Goal: Transaction & Acquisition: Purchase product/service

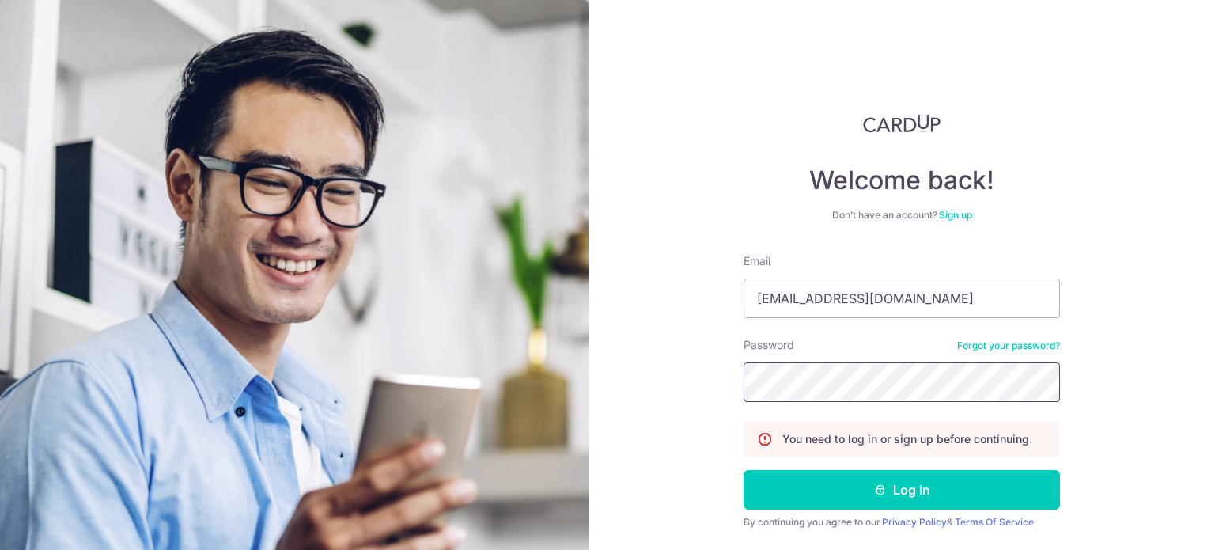
click at [744, 470] on button "Log in" at bounding box center [902, 490] width 316 height 40
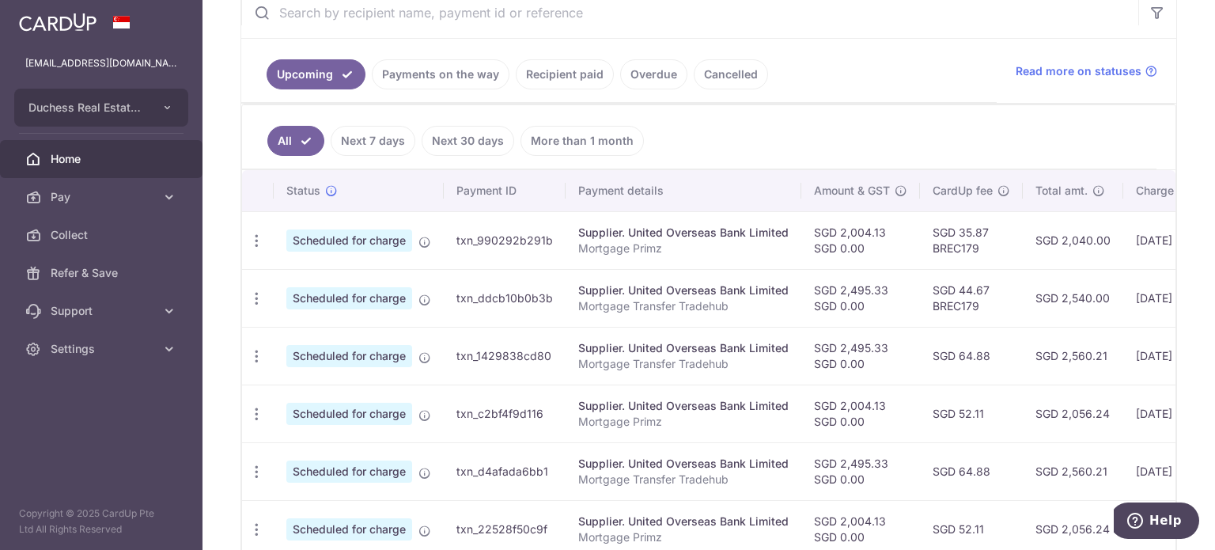
scroll to position [316, 0]
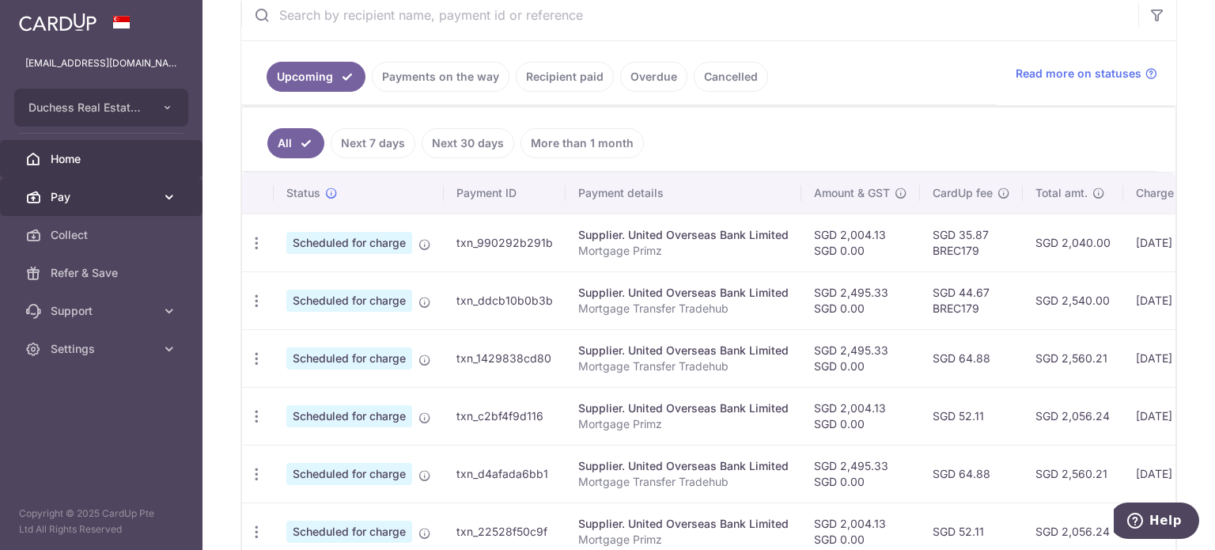
click at [111, 202] on span "Pay" at bounding box center [103, 197] width 104 height 16
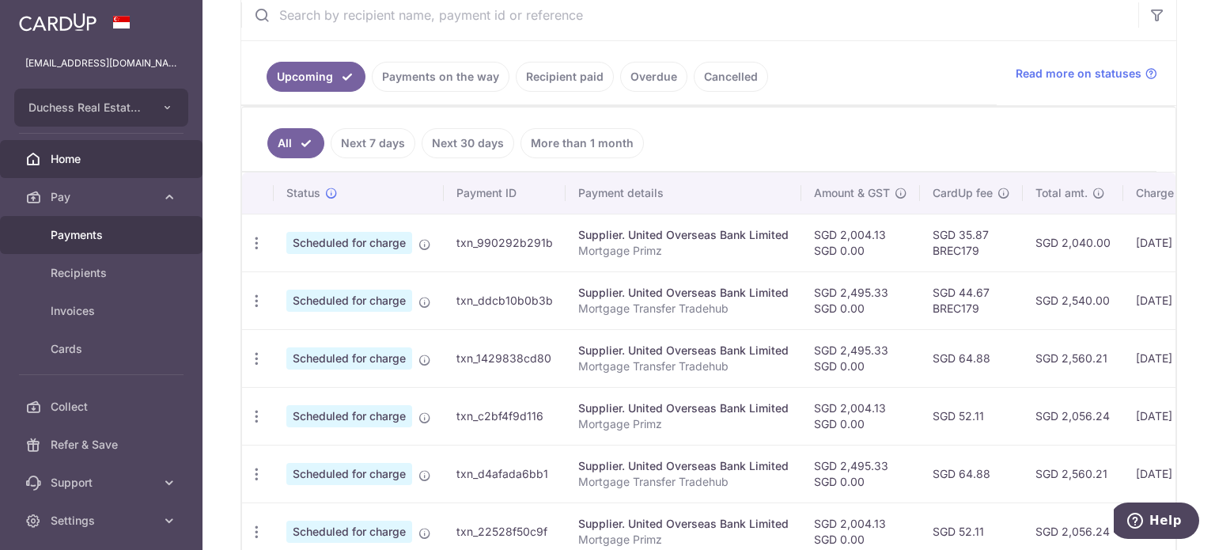
click at [111, 245] on link "Payments" at bounding box center [101, 235] width 203 height 38
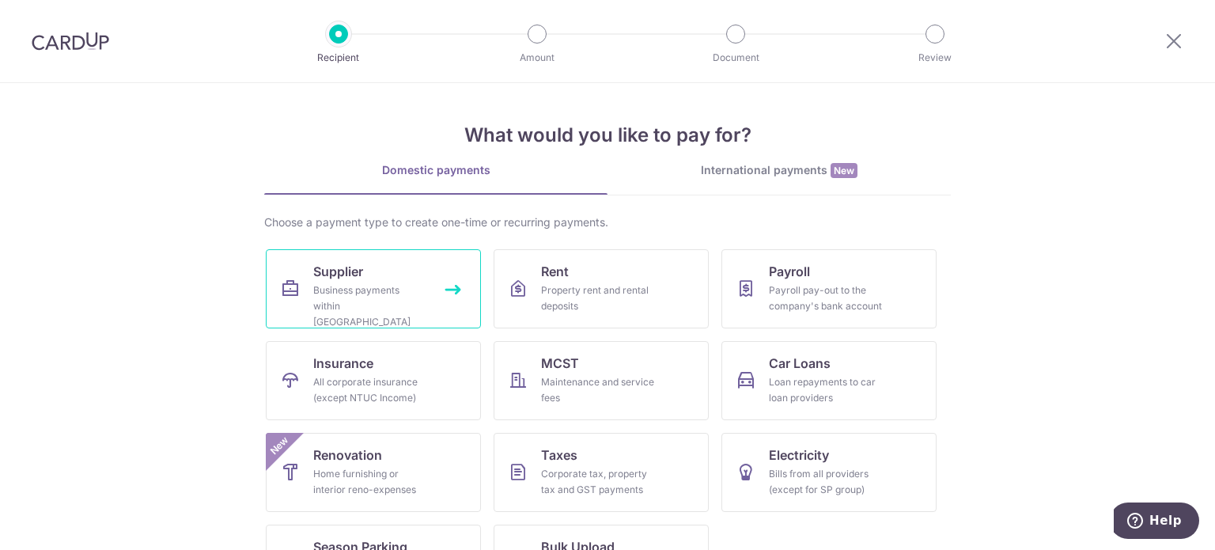
click at [384, 301] on div "Business payments within Singapore" at bounding box center [370, 305] width 114 height 47
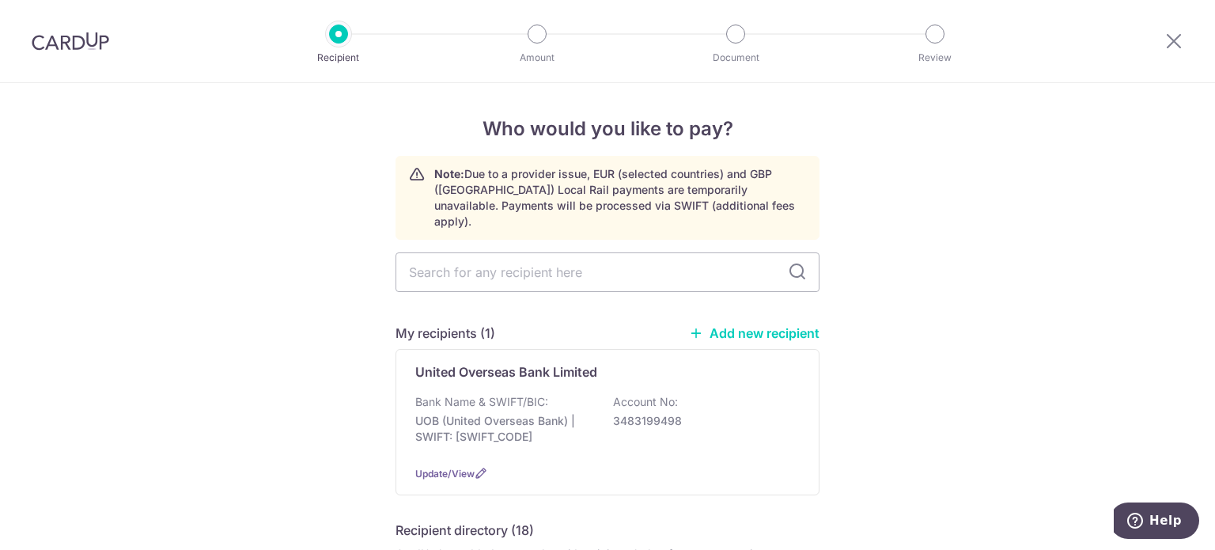
click at [728, 325] on link "Add new recipient" at bounding box center [754, 333] width 131 height 16
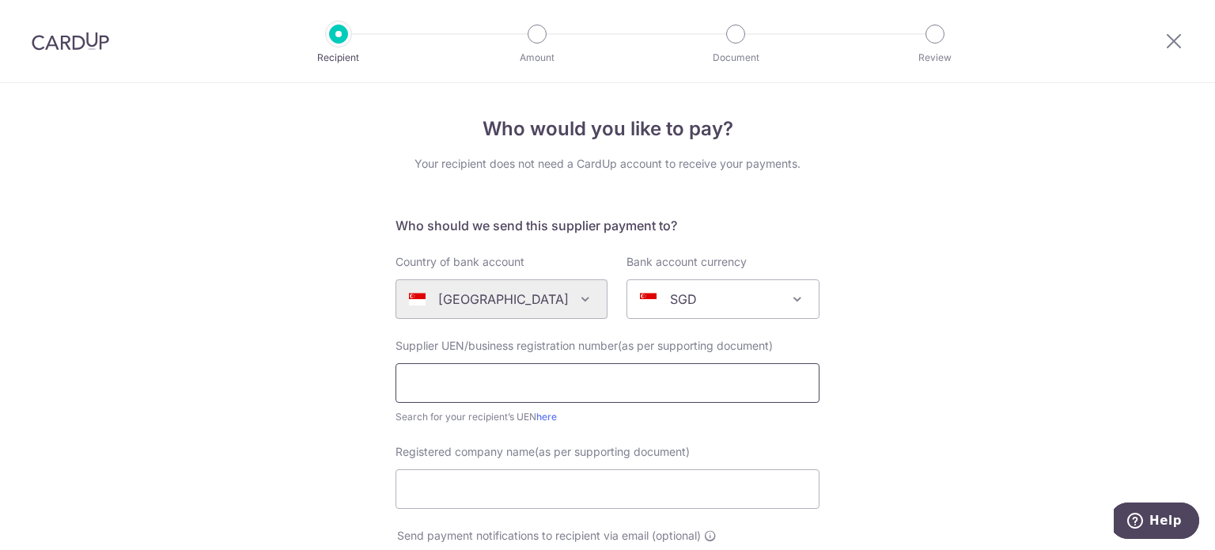
click at [486, 383] on input "text" at bounding box center [608, 383] width 424 height 40
paste input "200406897W"
type input "200406897W"
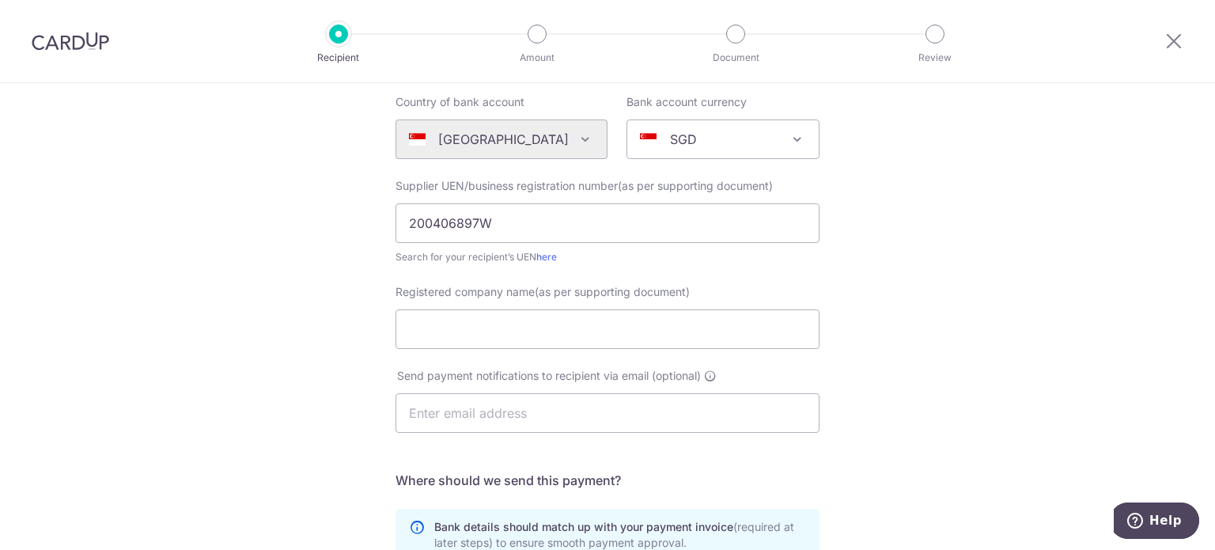
scroll to position [158, 0]
click at [494, 338] on input "Registered company name(as per supporting document)" at bounding box center [608, 331] width 424 height 40
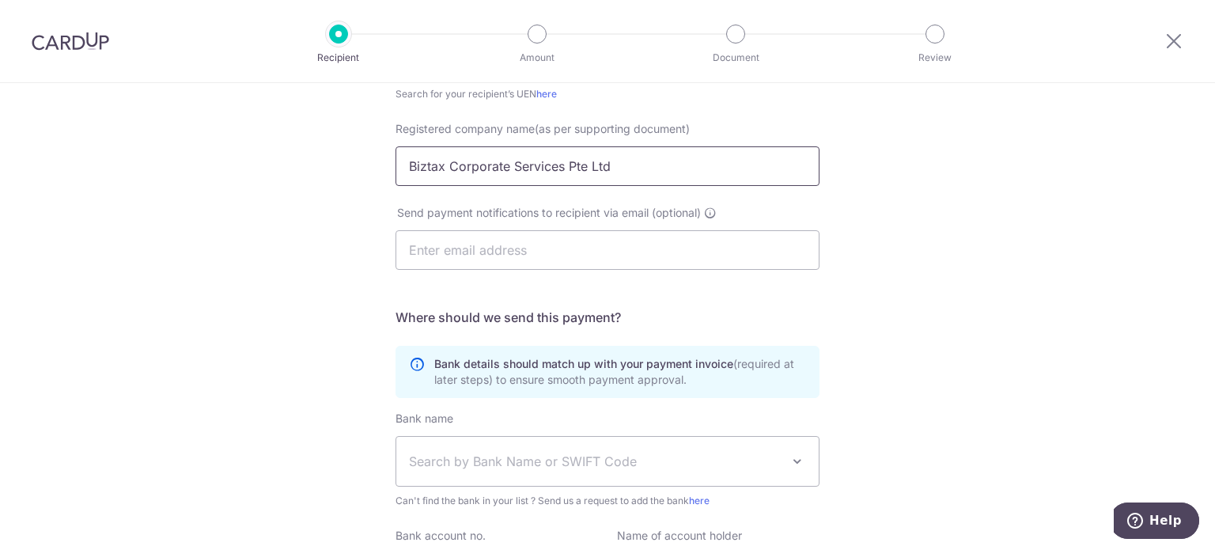
scroll to position [396, 0]
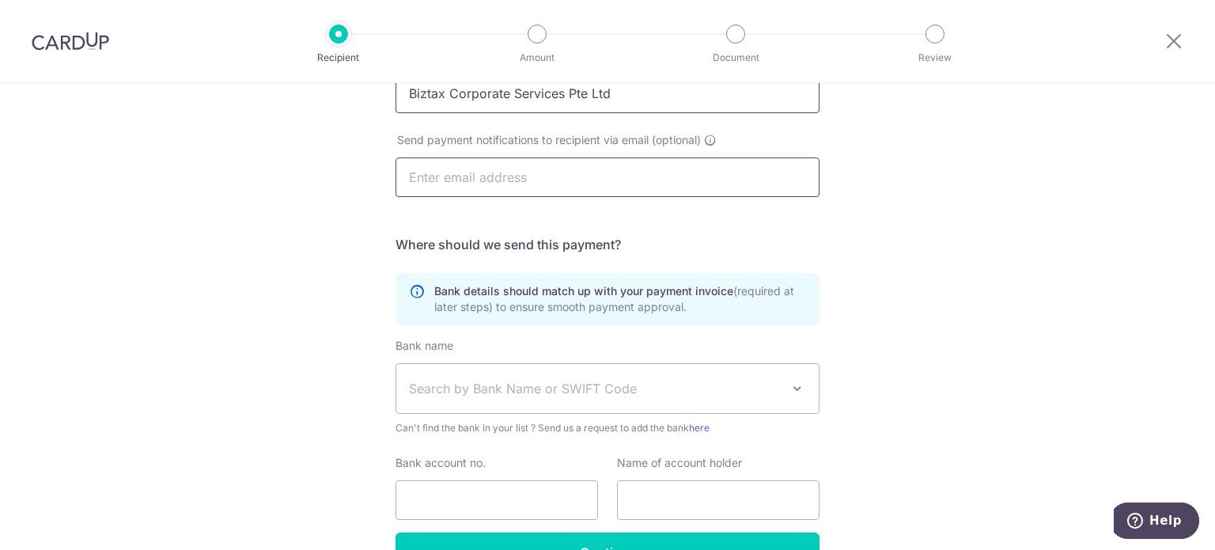
type input "Biztax Corporate Services Pte Ltd"
click at [547, 164] on input "text" at bounding box center [608, 177] width 424 height 40
paste input "accts@biztaxpl.com"
click at [291, 203] on div "Who would you like to pay? Your recipient does not need a CardUp account to rec…" at bounding box center [607, 167] width 1215 height 959
drag, startPoint x: 549, startPoint y: 173, endPoint x: 343, endPoint y: 166, distance: 206.6
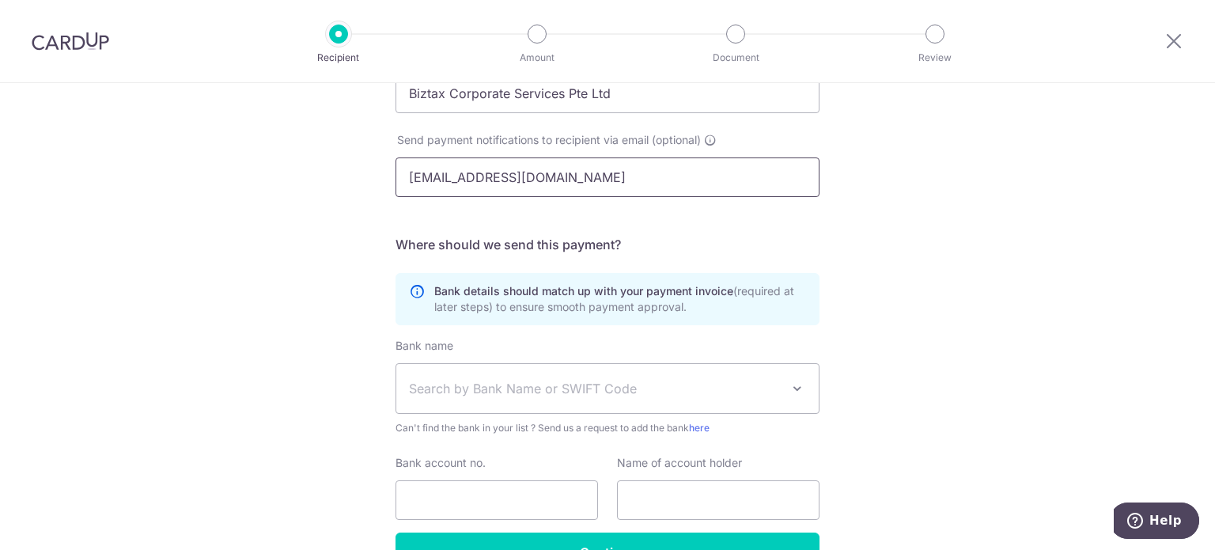
click at [343, 166] on div "Who would you like to pay? Your recipient does not need a CardUp account to rec…" at bounding box center [607, 167] width 1215 height 959
type input "sales@biztaxpl.com"
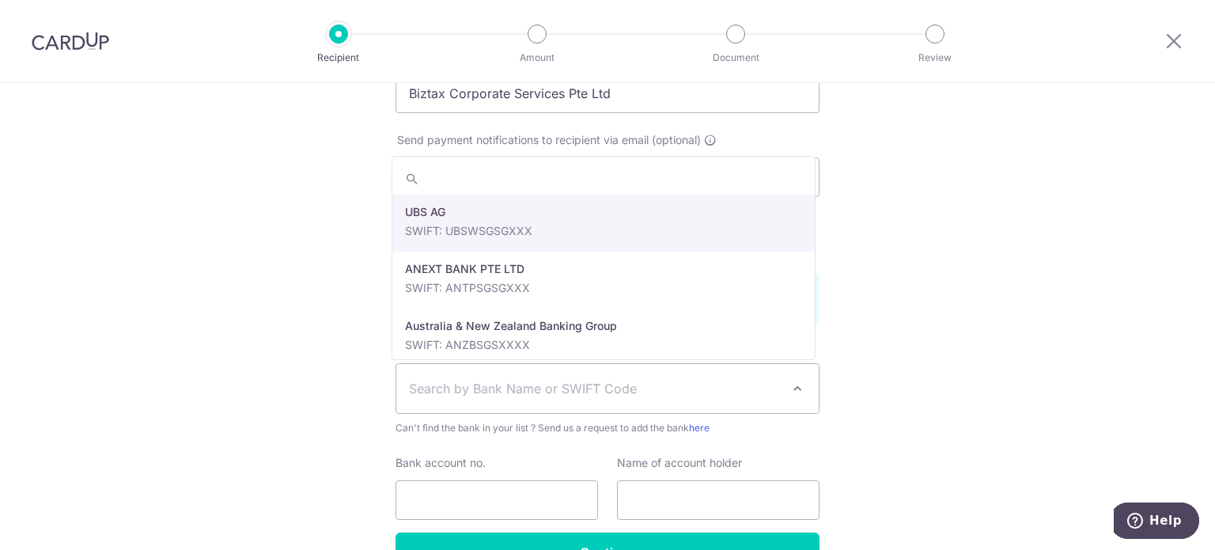
click at [542, 379] on span "Search by Bank Name or SWIFT Code" at bounding box center [595, 388] width 372 height 19
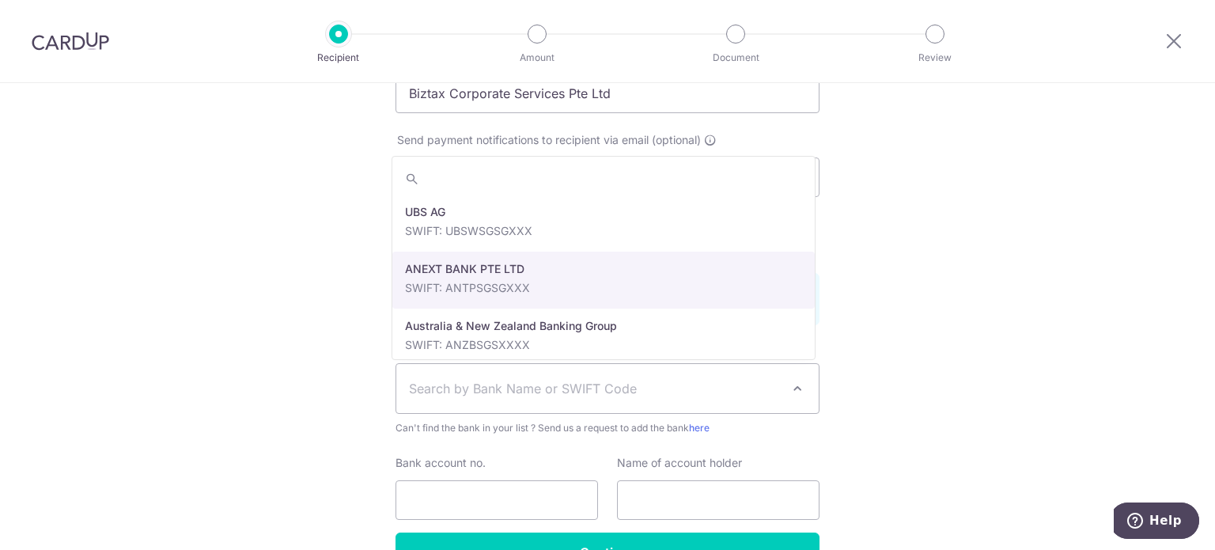
click at [984, 271] on div "Who would you like to pay? Your recipient does not need a CardUp account to rec…" at bounding box center [607, 167] width 1215 height 959
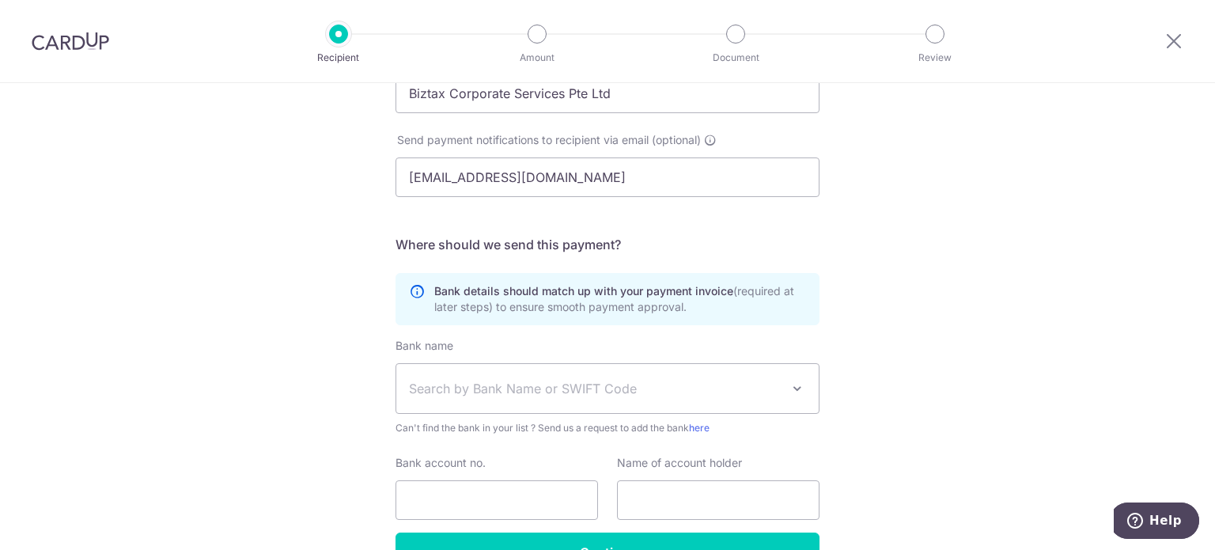
click at [455, 393] on span "Search by Bank Name or SWIFT Code" at bounding box center [595, 388] width 372 height 19
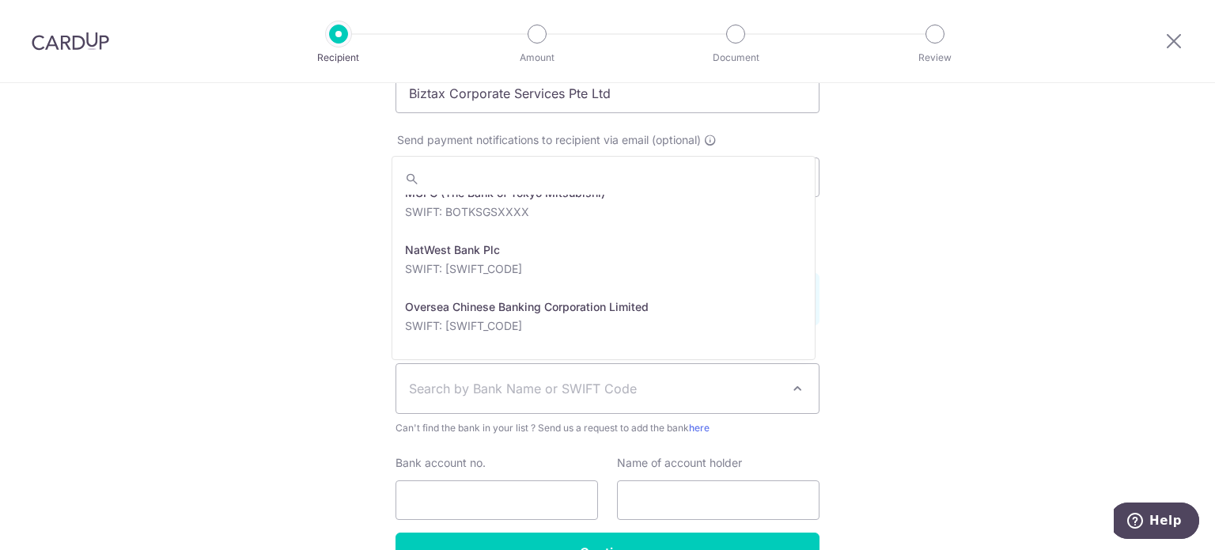
scroll to position [2610, 0]
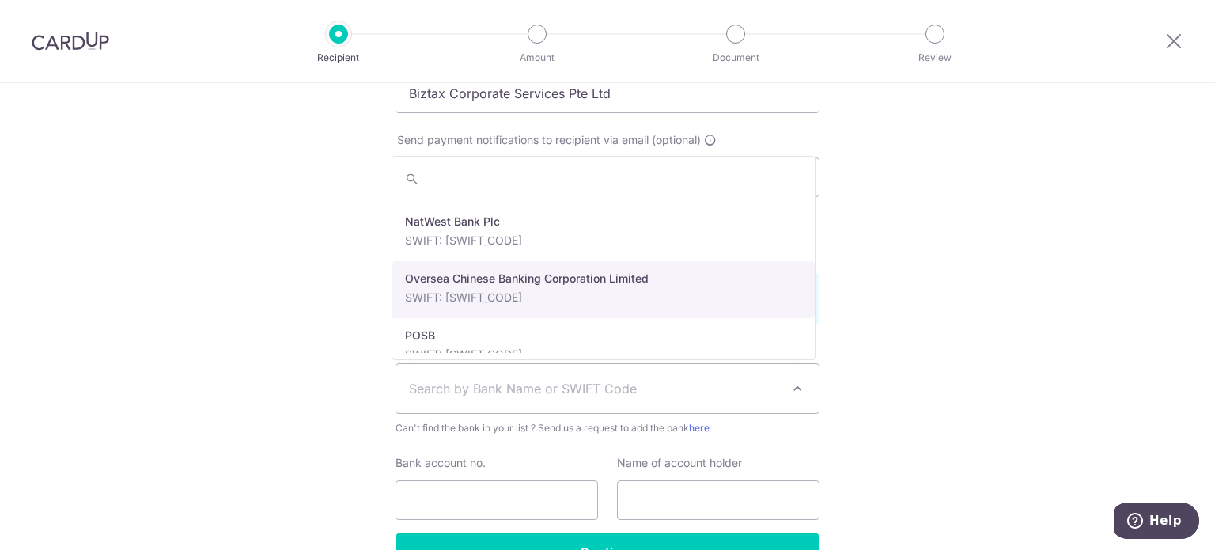
drag, startPoint x: 532, startPoint y: 280, endPoint x: 463, endPoint y: 442, distance: 176.2
select select "12"
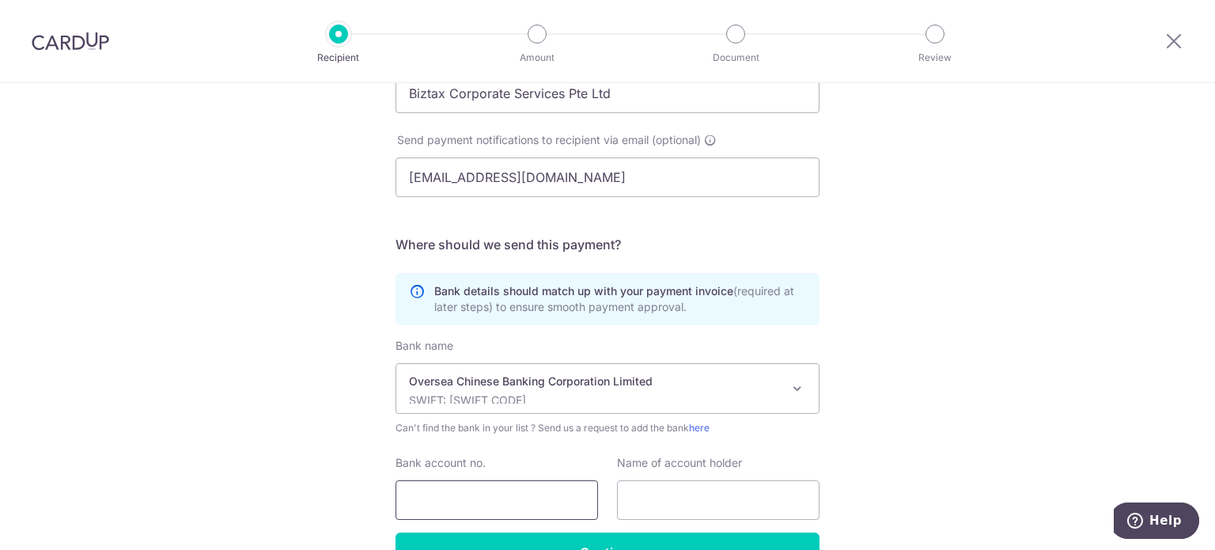
click at [452, 493] on input "Bank account no." at bounding box center [497, 500] width 203 height 40
drag, startPoint x: 452, startPoint y: 493, endPoint x: 375, endPoint y: 469, distance: 81.1
click at [374, 469] on div "Who would you like to pay? Your recipient does not need a CardUp account to rec…" at bounding box center [607, 167] width 1215 height 959
click at [449, 505] on input "Bank account no." at bounding box center [497, 500] width 203 height 40
paste input "527711113001"
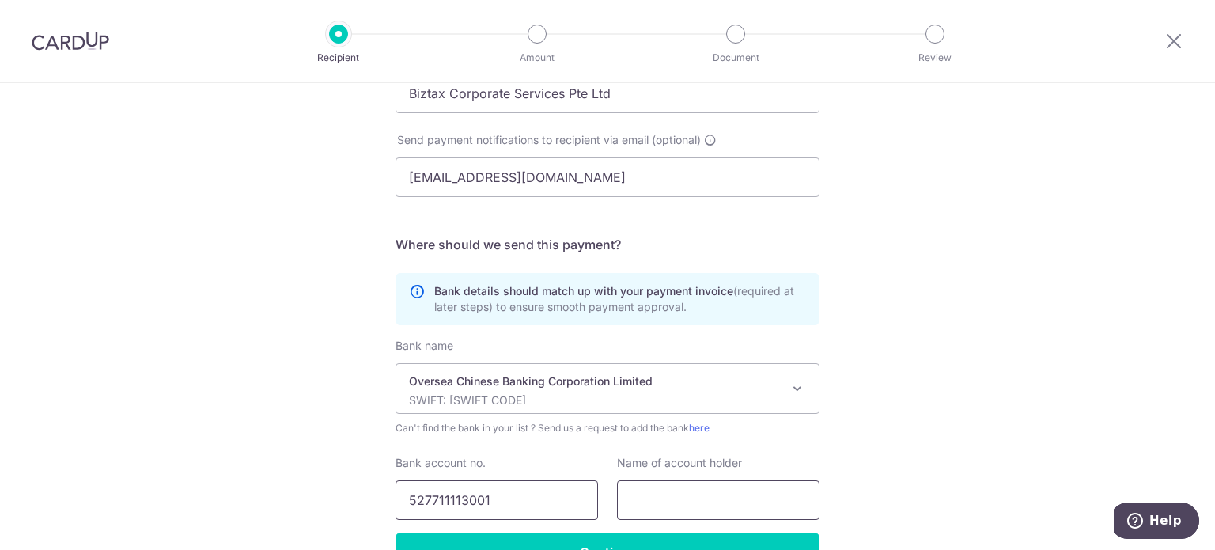
type input "527711113001"
click at [698, 488] on input "text" at bounding box center [718, 500] width 203 height 40
paste input "BIZTAX CORPORATE SERVICES PTE LTD"
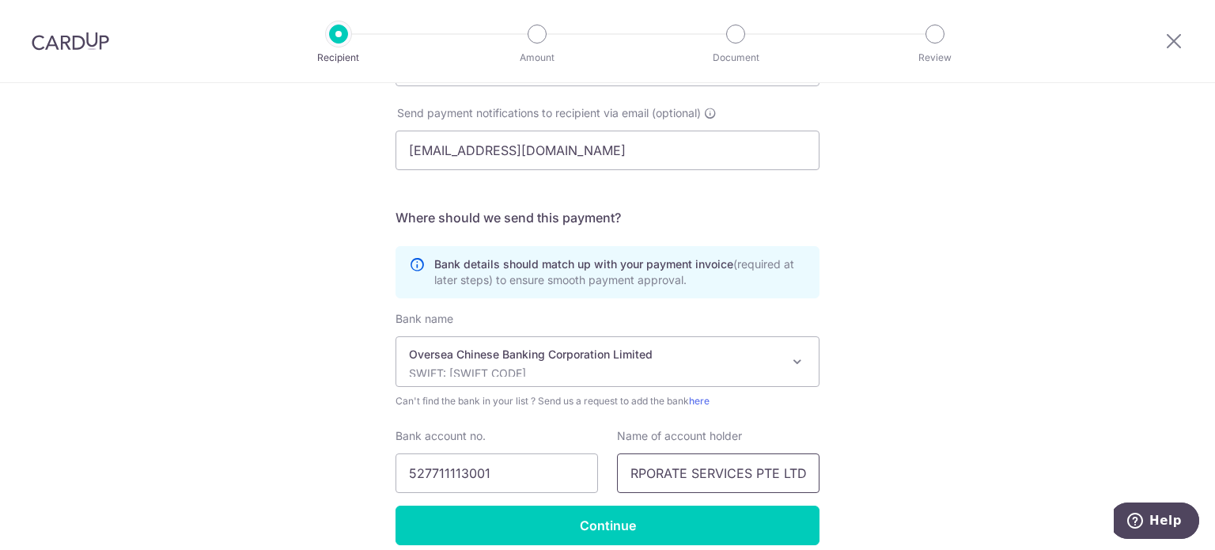
scroll to position [490, 0]
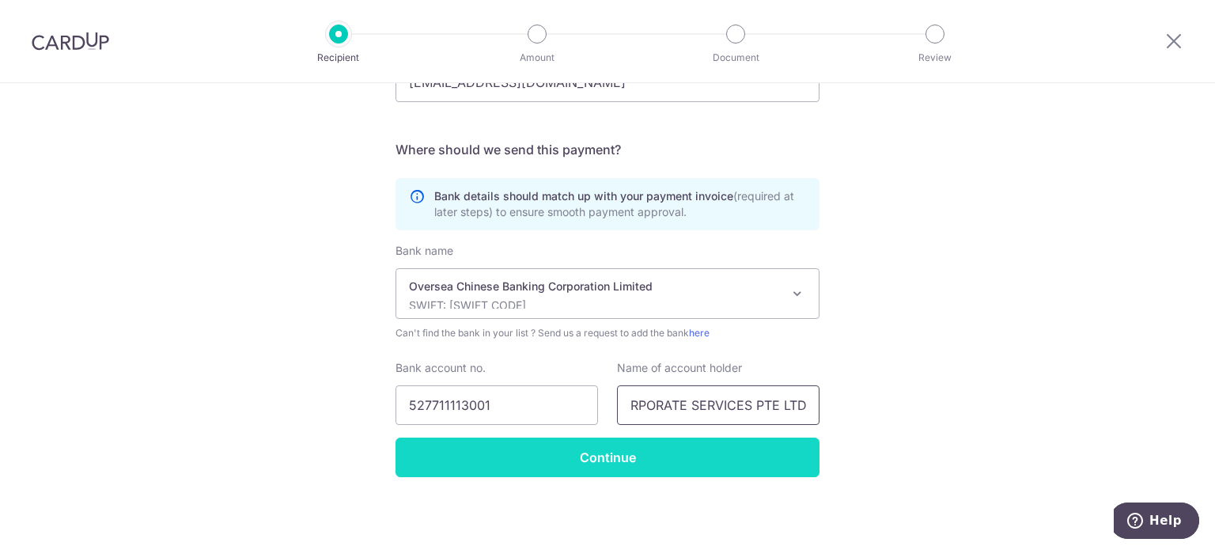
type input "BIZTAX CORPORATE SERVICES PTE LTD"
click at [660, 460] on input "Continue" at bounding box center [608, 457] width 424 height 40
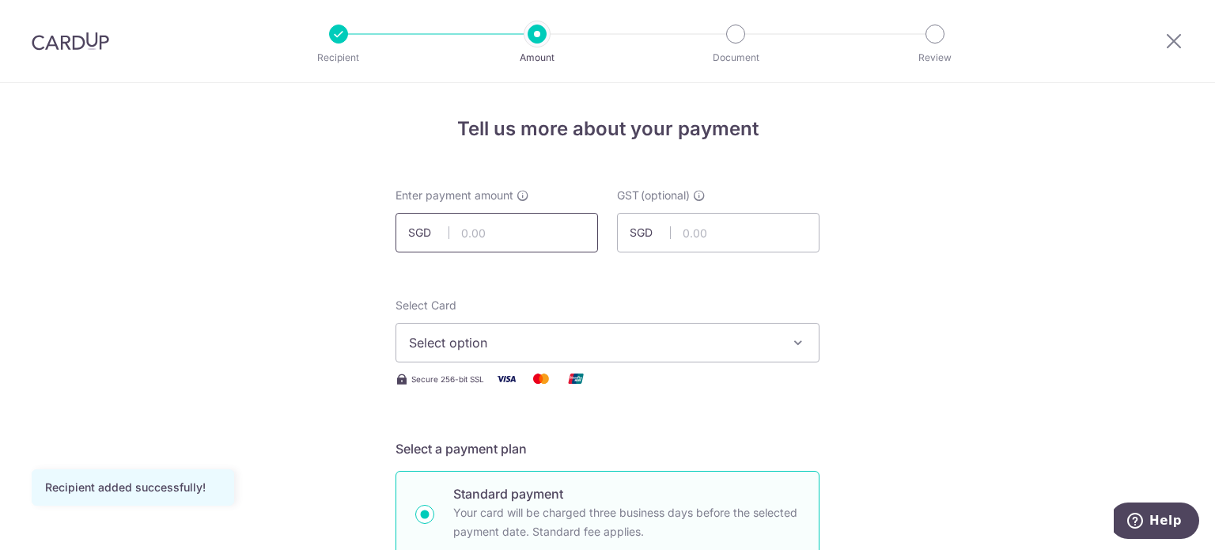
click at [463, 229] on input "text" at bounding box center [497, 233] width 203 height 40
type input "2,400.00"
click at [721, 244] on input "text" at bounding box center [718, 233] width 203 height 40
type input "0.00"
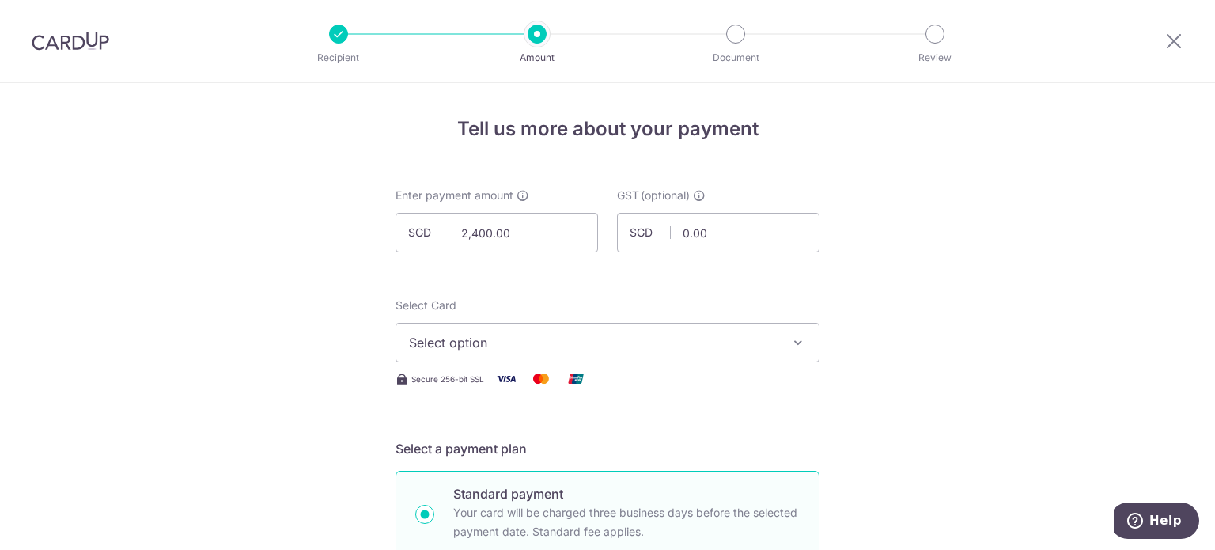
click at [672, 339] on span "Select option" at bounding box center [593, 342] width 369 height 19
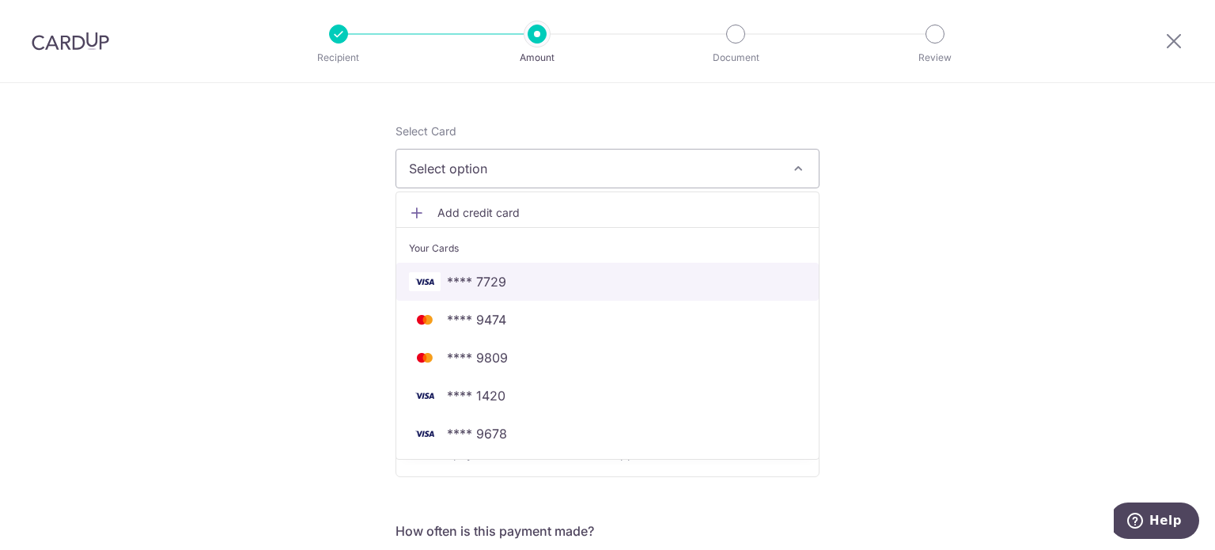
scroll to position [237, 0]
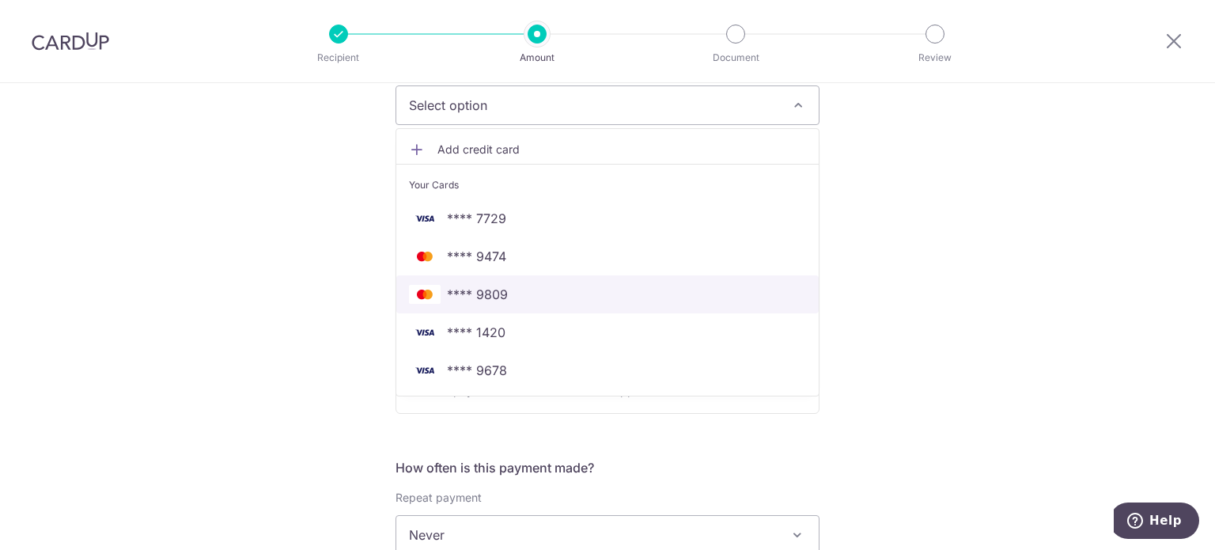
click at [547, 286] on span "**** 9809" at bounding box center [607, 294] width 397 height 19
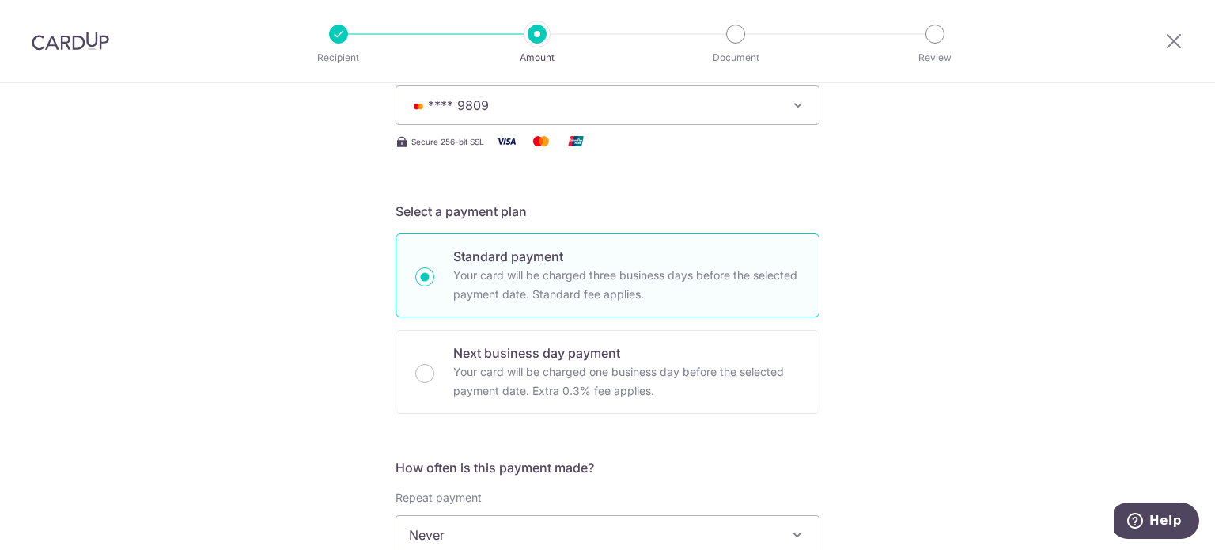
click at [563, 108] on span "**** 9809" at bounding box center [593, 105] width 369 height 19
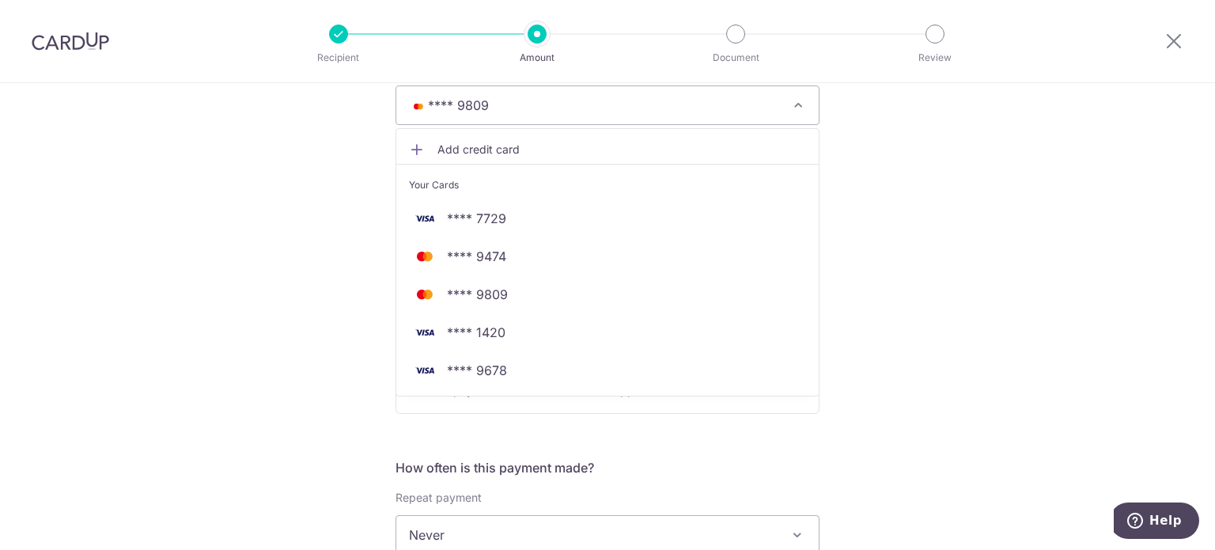
click at [460, 145] on span "Add credit card" at bounding box center [621, 150] width 369 height 16
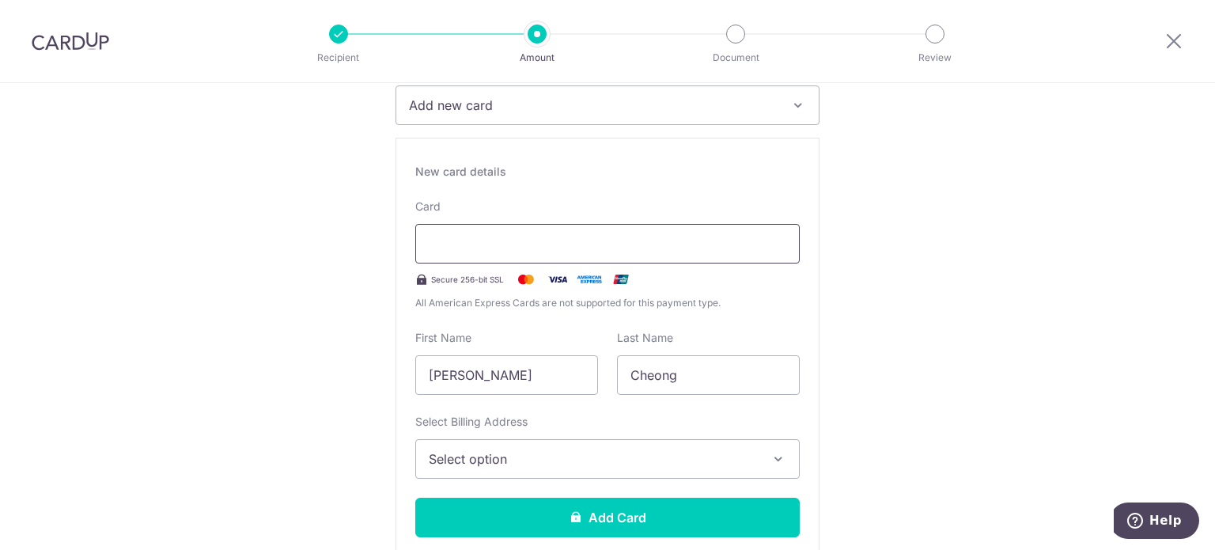
click at [500, 256] on div at bounding box center [607, 244] width 384 height 40
click at [677, 232] on div at bounding box center [607, 244] width 384 height 40
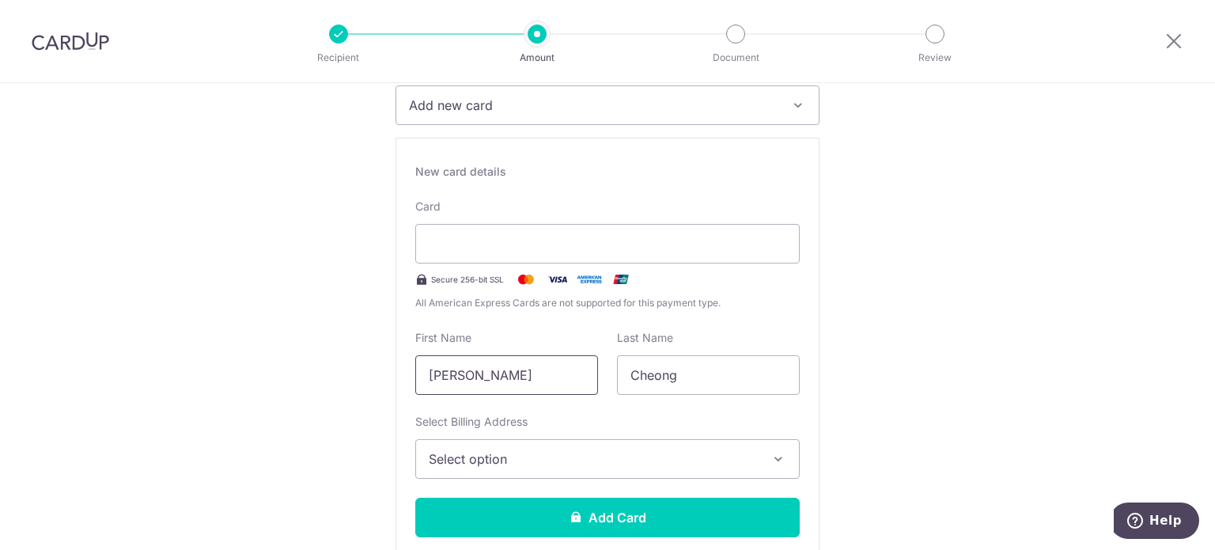
click at [503, 355] on input "Benjamin" at bounding box center [506, 375] width 183 height 40
click at [476, 115] on button "Add new card" at bounding box center [608, 105] width 424 height 40
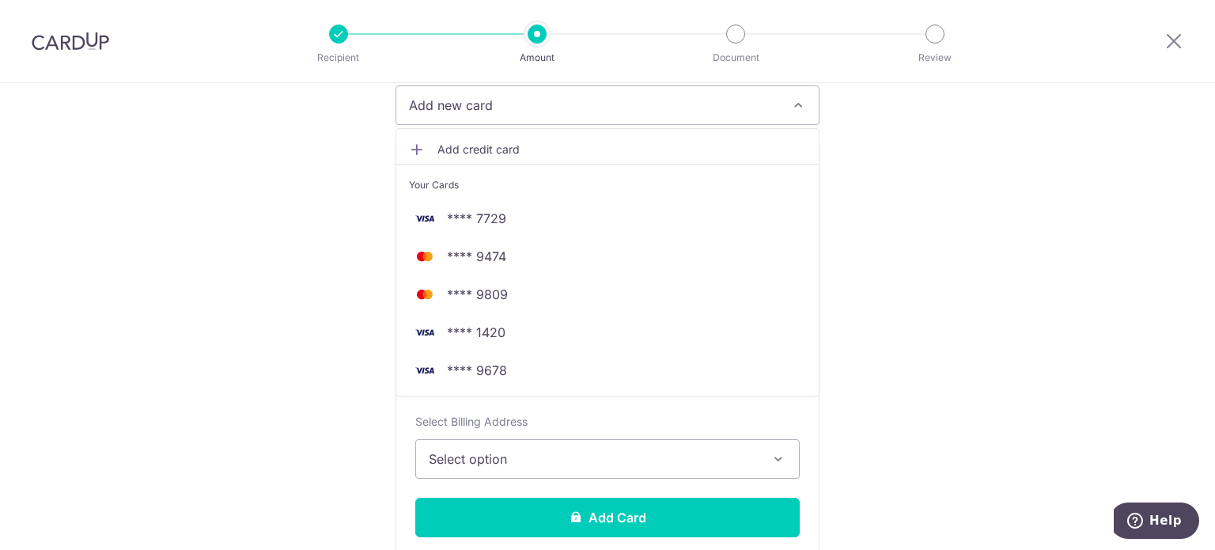
click at [476, 115] on button "Add new card" at bounding box center [608, 105] width 424 height 40
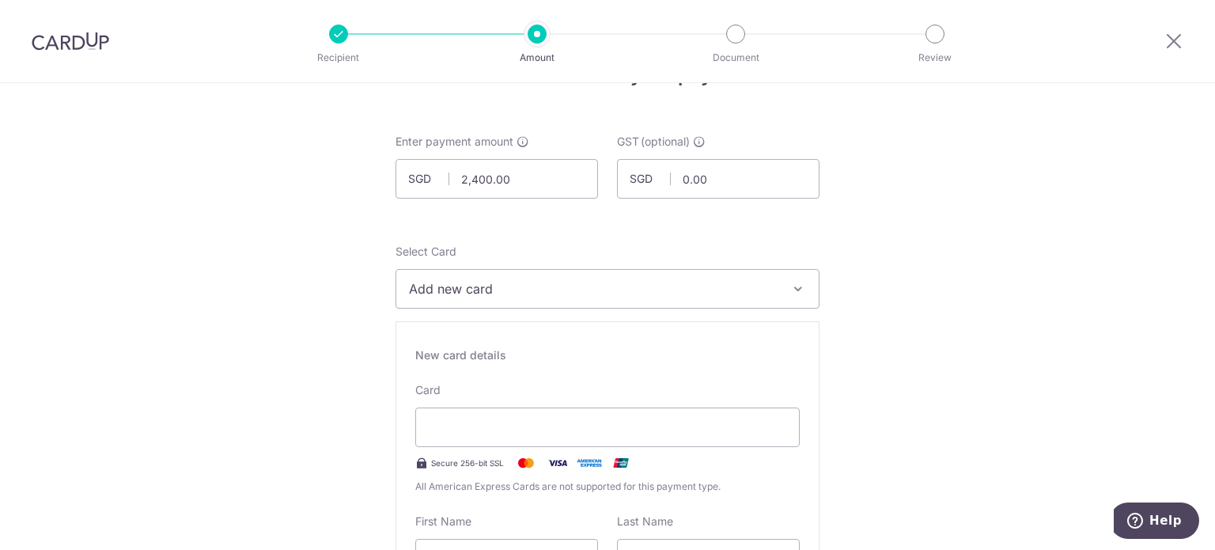
scroll to position [0, 0]
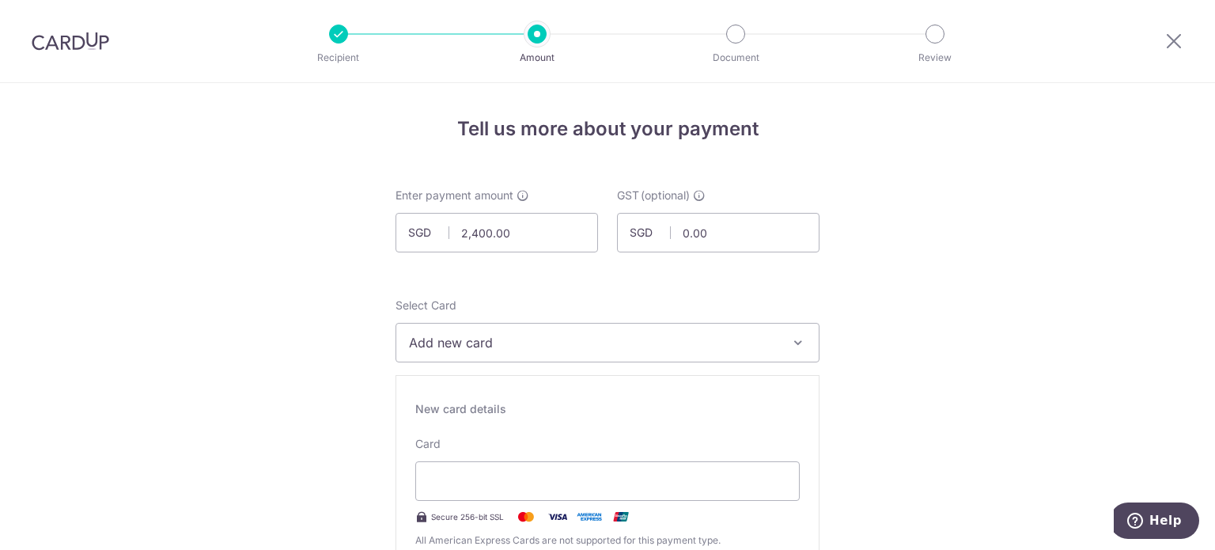
click at [486, 347] on span "Add new card" at bounding box center [593, 342] width 369 height 19
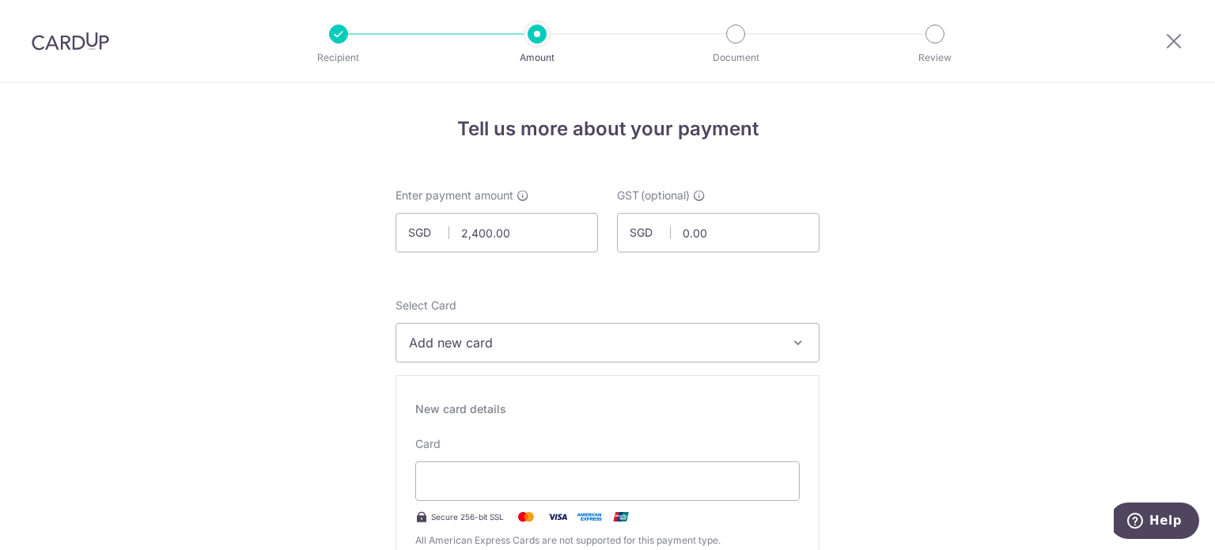
click at [487, 335] on span "Add new card" at bounding box center [593, 342] width 369 height 19
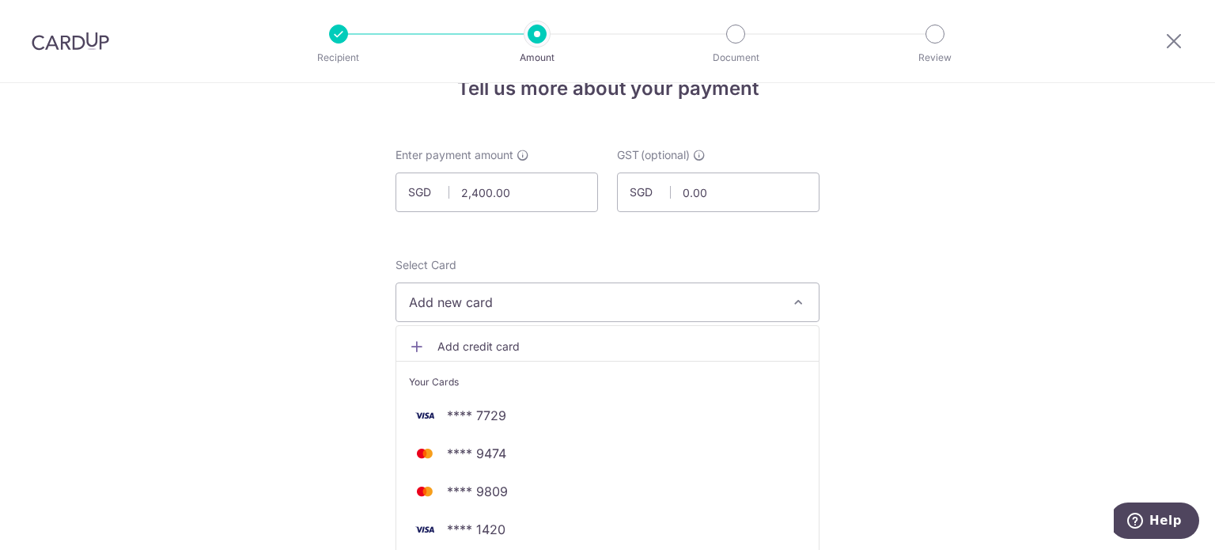
scroll to position [158, 0]
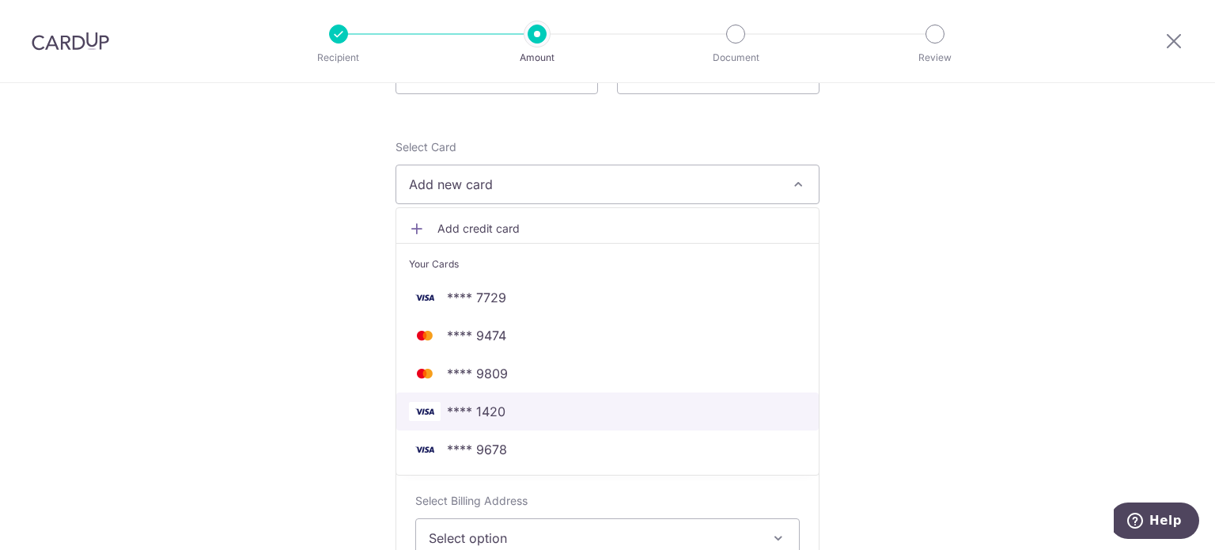
drag, startPoint x: 513, startPoint y: 414, endPoint x: 558, endPoint y: 408, distance: 44.6
click at [513, 414] on span "**** 1420" at bounding box center [607, 411] width 397 height 19
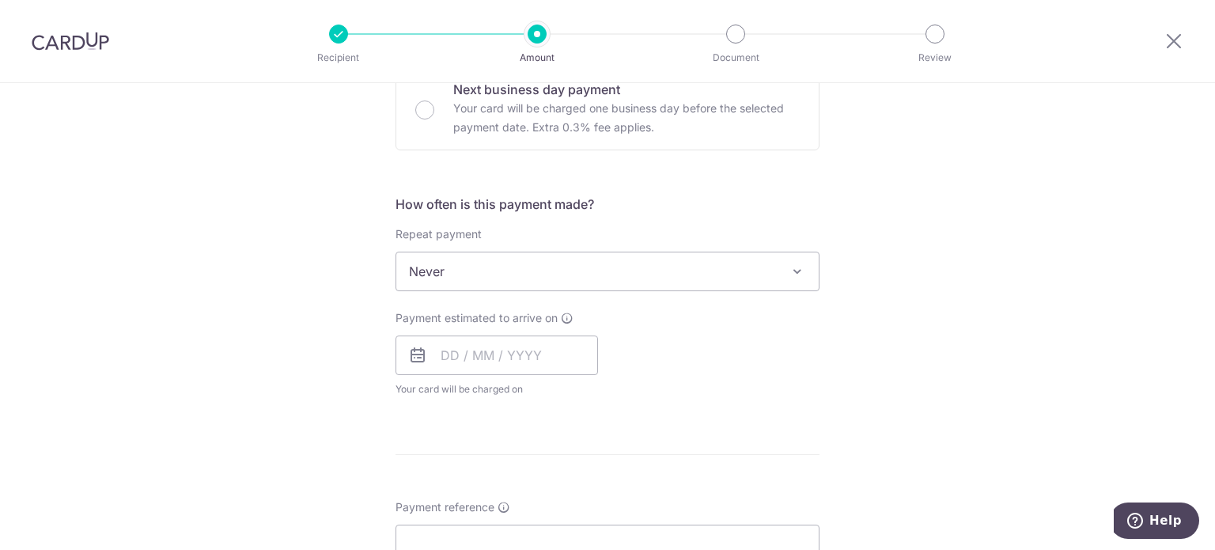
scroll to position [554, 0]
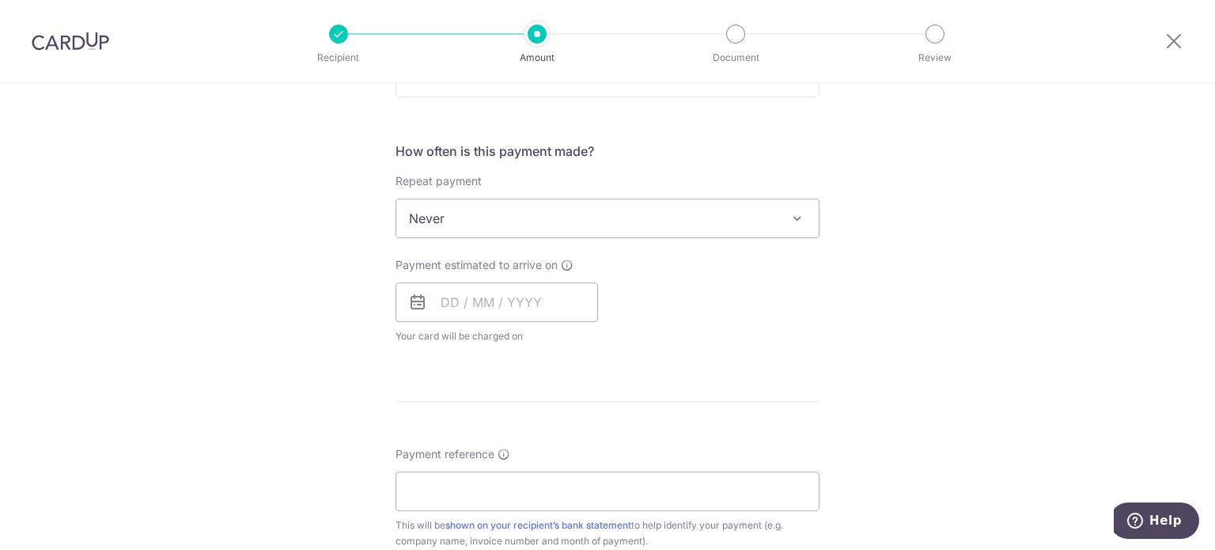
click at [535, 221] on span "Never" at bounding box center [607, 218] width 422 height 38
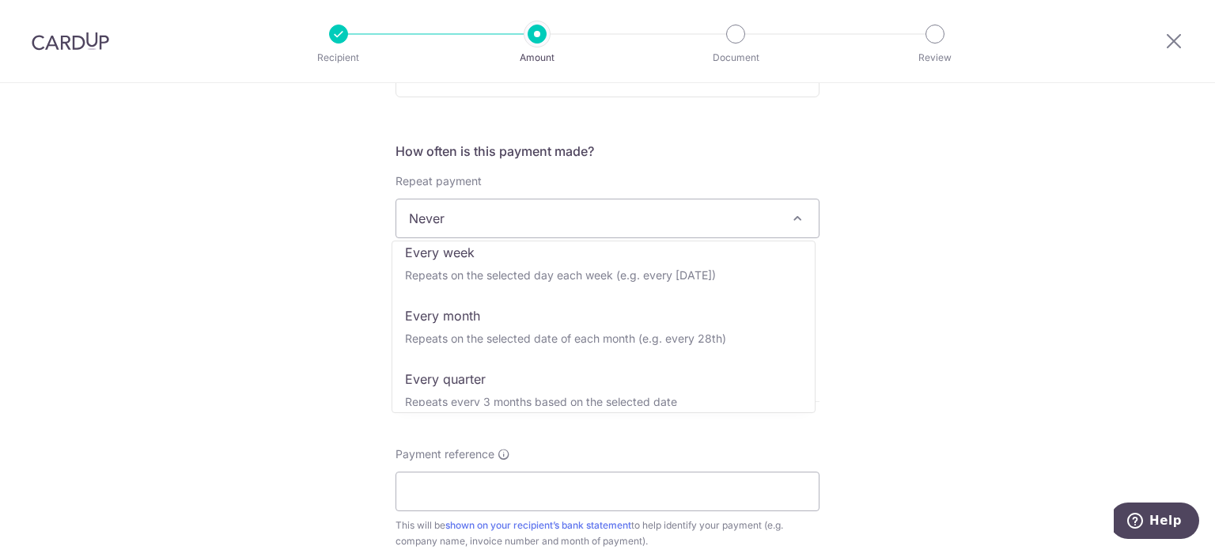
scroll to position [79, 0]
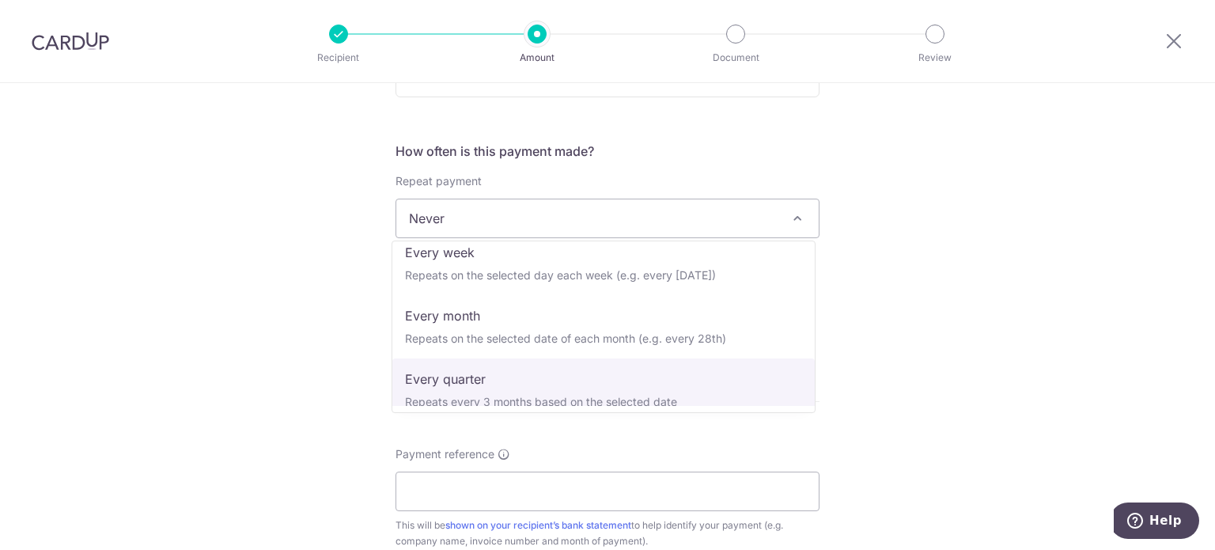
select select "4"
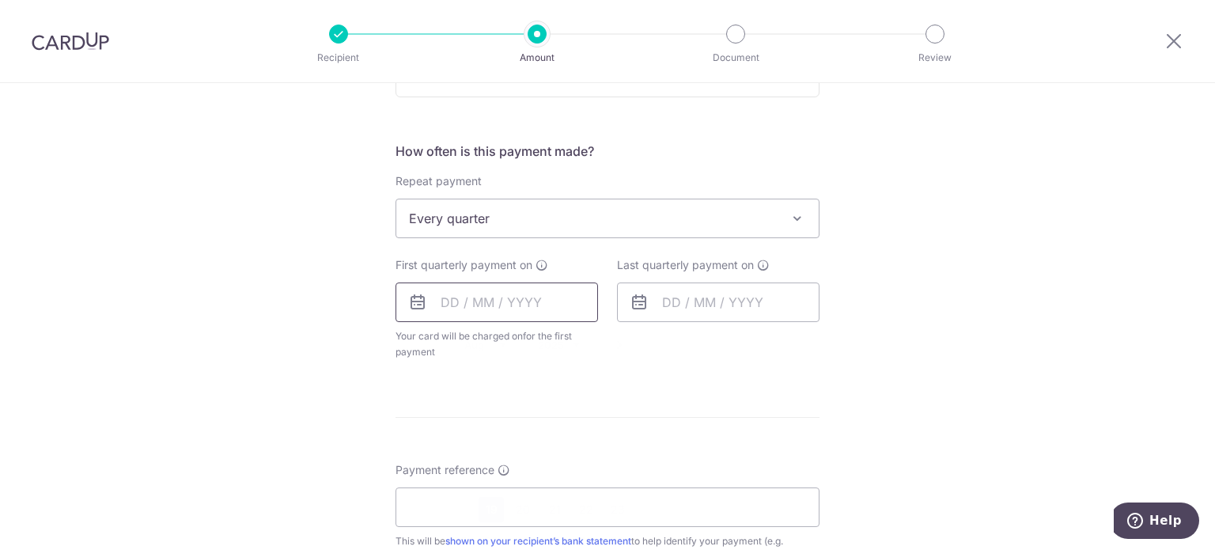
click at [523, 298] on input "text" at bounding box center [497, 302] width 203 height 40
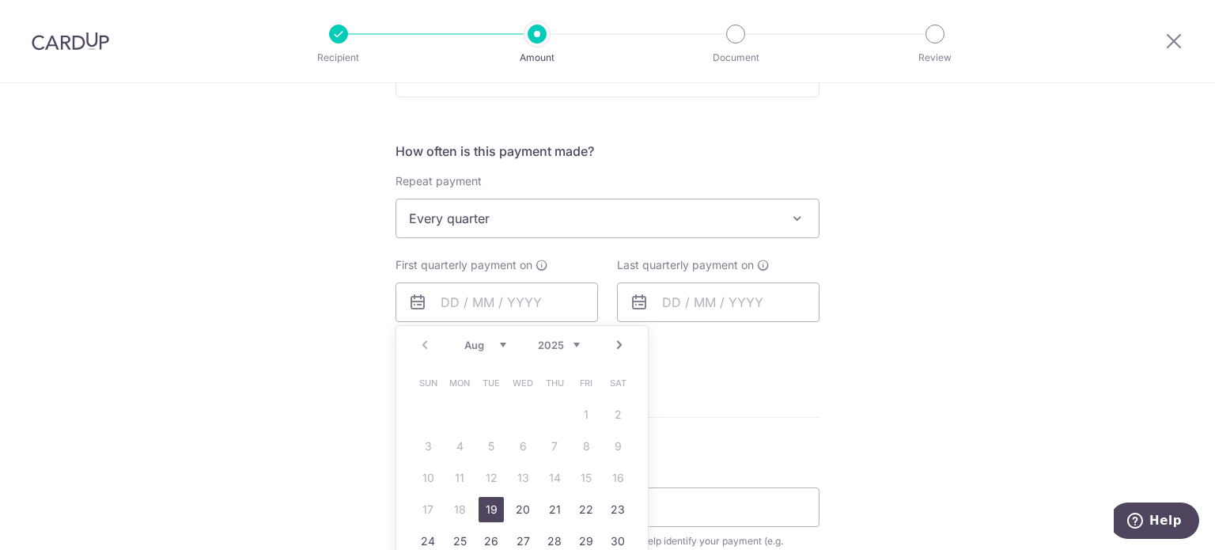
click at [488, 497] on link "19" at bounding box center [491, 509] width 25 height 25
type input "19/08/2025"
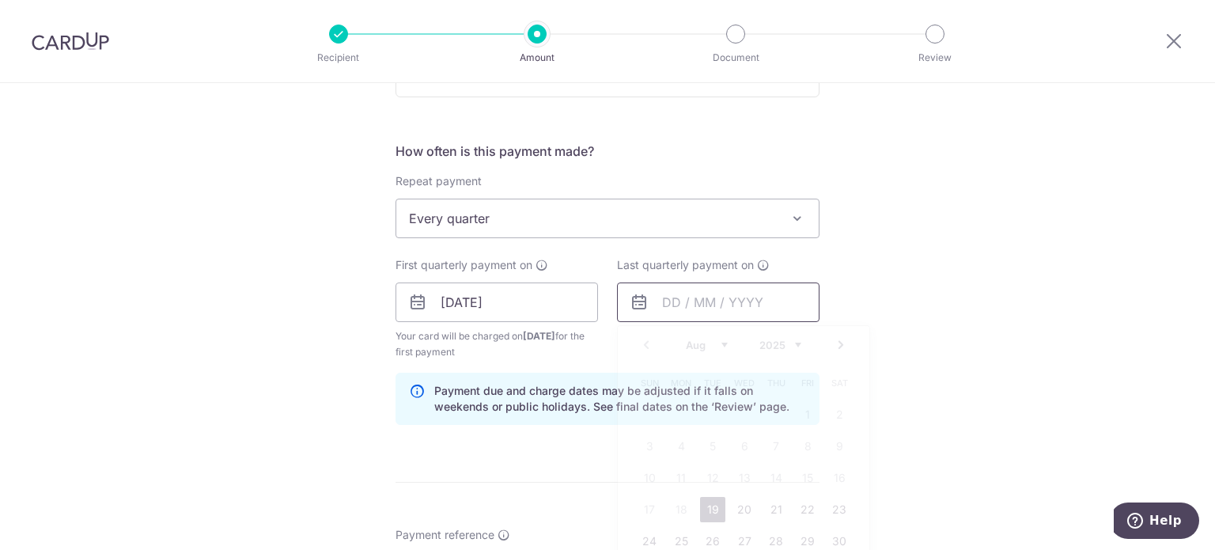
click at [677, 290] on input "text" at bounding box center [718, 302] width 203 height 40
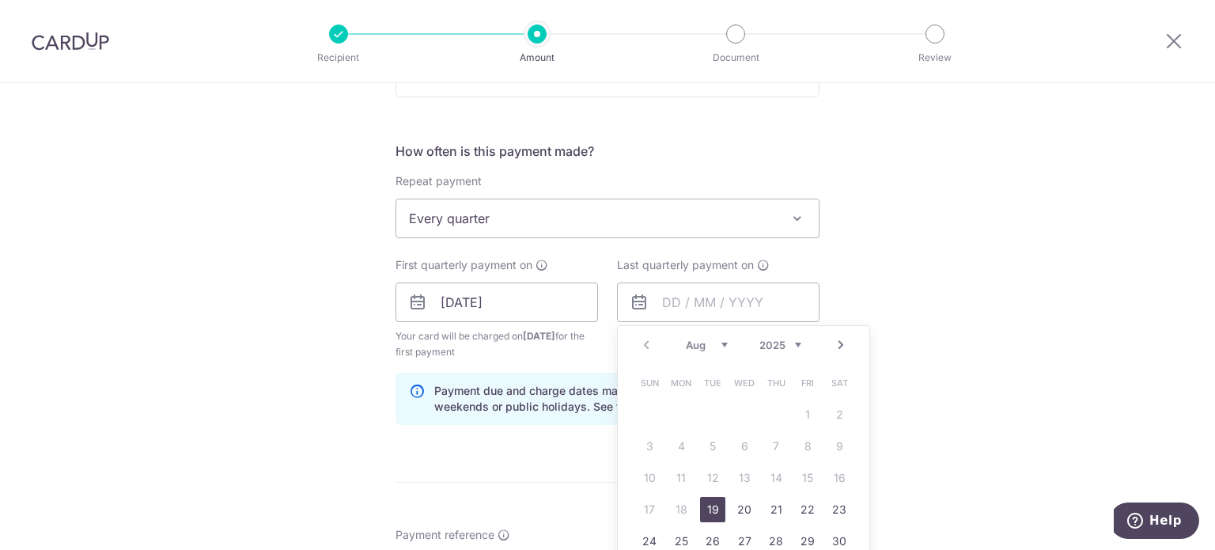
click at [832, 343] on link "Next" at bounding box center [840, 344] width 19 height 19
click at [644, 344] on link "Prev" at bounding box center [646, 344] width 19 height 19
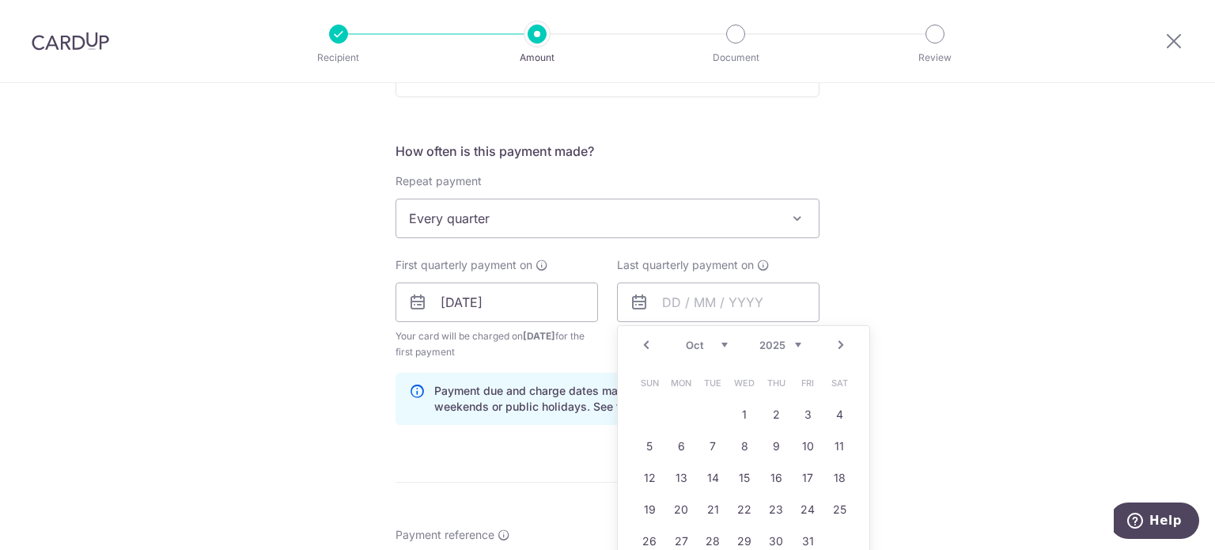
click at [836, 345] on link "Next" at bounding box center [840, 344] width 19 height 19
click at [741, 506] on link "19" at bounding box center [744, 509] width 25 height 25
type input "19/11/2025"
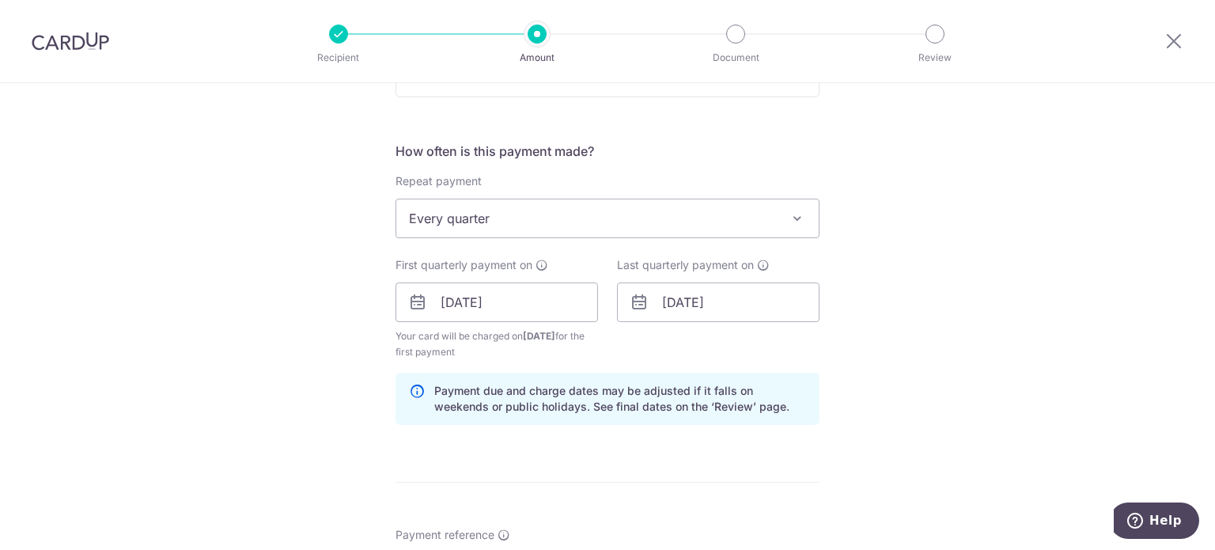
click at [863, 338] on div "Tell us more about your payment Enter payment amount SGD 2,400.00 2400.00 GST (…" at bounding box center [607, 338] width 1215 height 1618
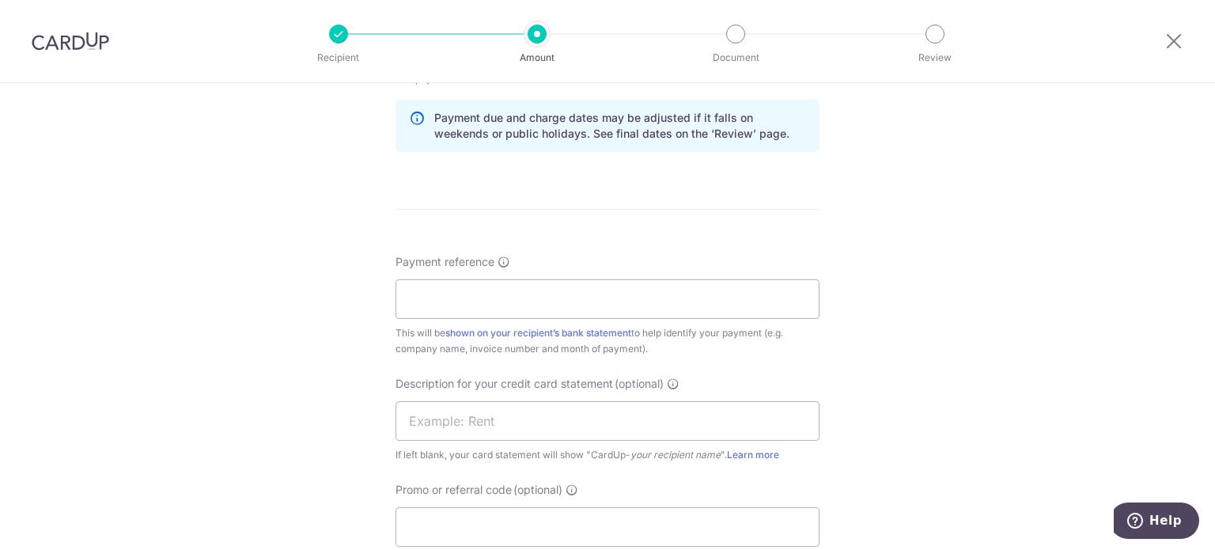
scroll to position [870, 0]
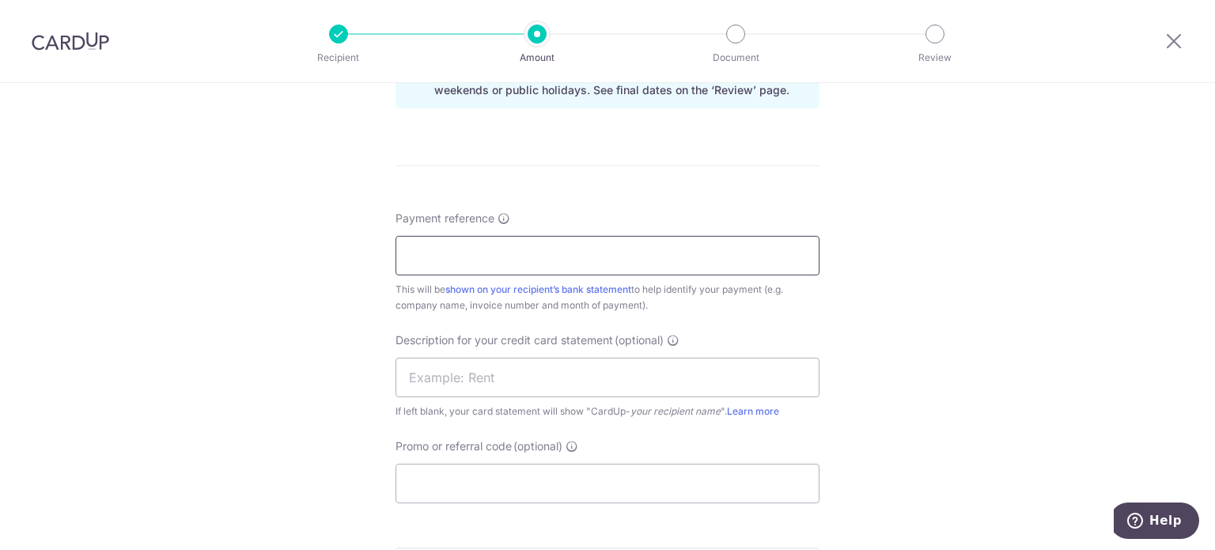
click at [516, 248] on input "Payment reference" at bounding box center [608, 256] width 424 height 40
type input "from Duchess"
click at [245, 234] on div "Tell us more about your payment Enter payment amount SGD 2,400.00 2400.00 GST (…" at bounding box center [607, 22] width 1215 height 1618
click at [471, 384] on input "text" at bounding box center [608, 378] width 424 height 40
type input "Biz Tax"
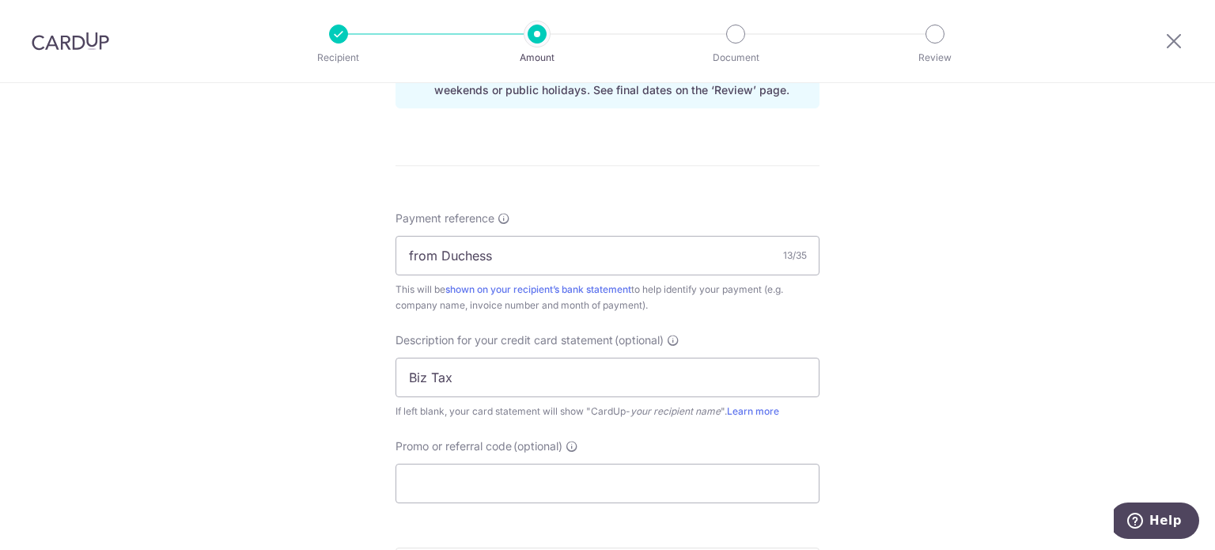
click at [350, 329] on div "Tell us more about your payment Enter payment amount SGD 2,400.00 2400.00 GST (…" at bounding box center [607, 22] width 1215 height 1618
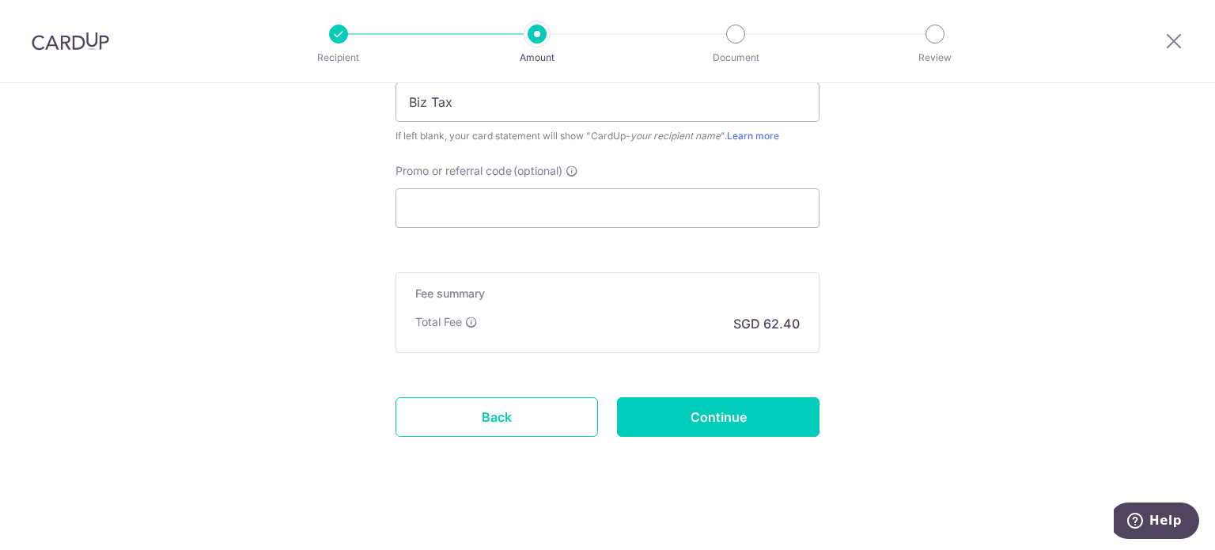
scroll to position [1149, 0]
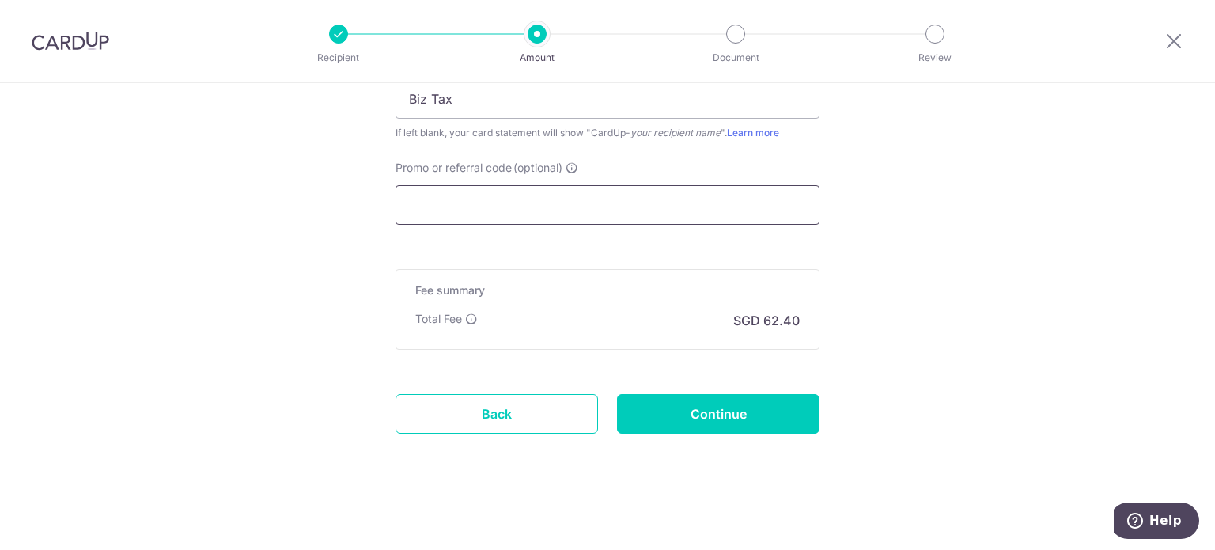
click at [469, 199] on input "Promo or referral code (optional)" at bounding box center [608, 205] width 424 height 40
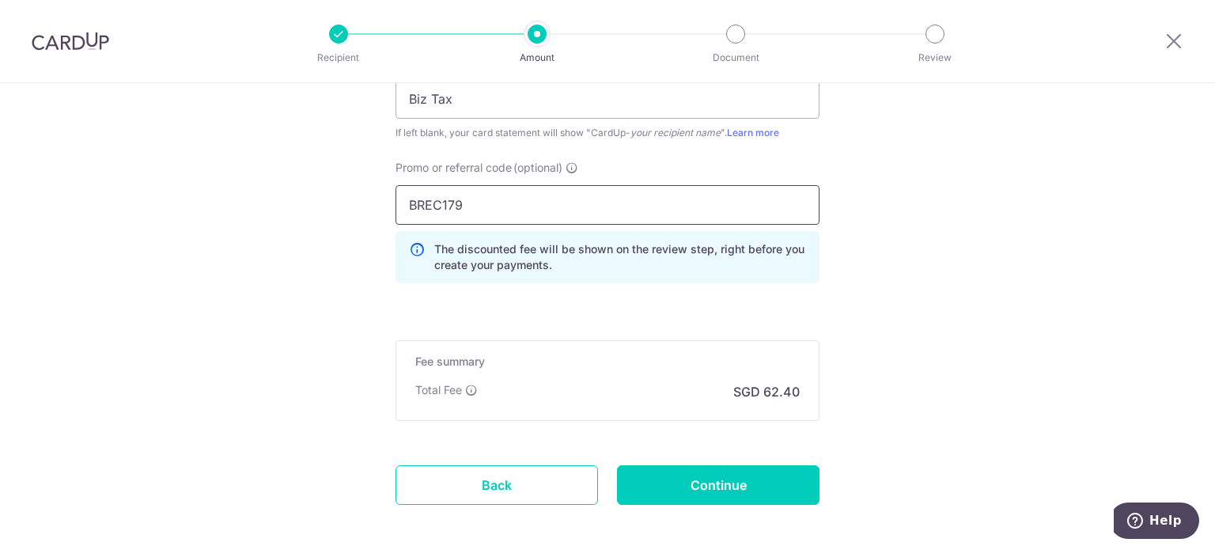
type input "BREC179"
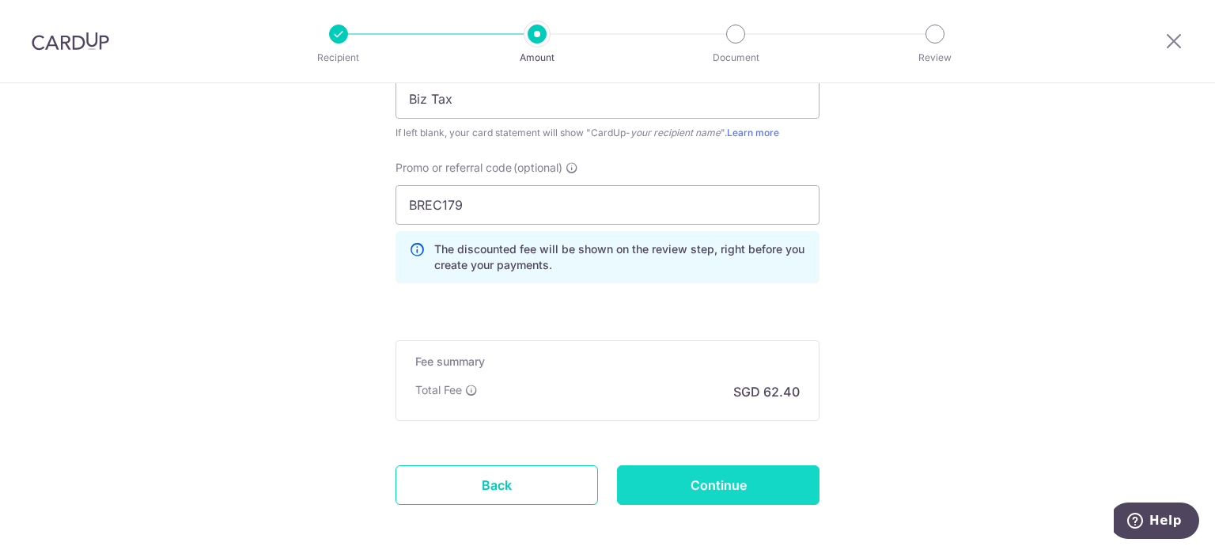
click at [682, 467] on input "Continue" at bounding box center [718, 485] width 203 height 40
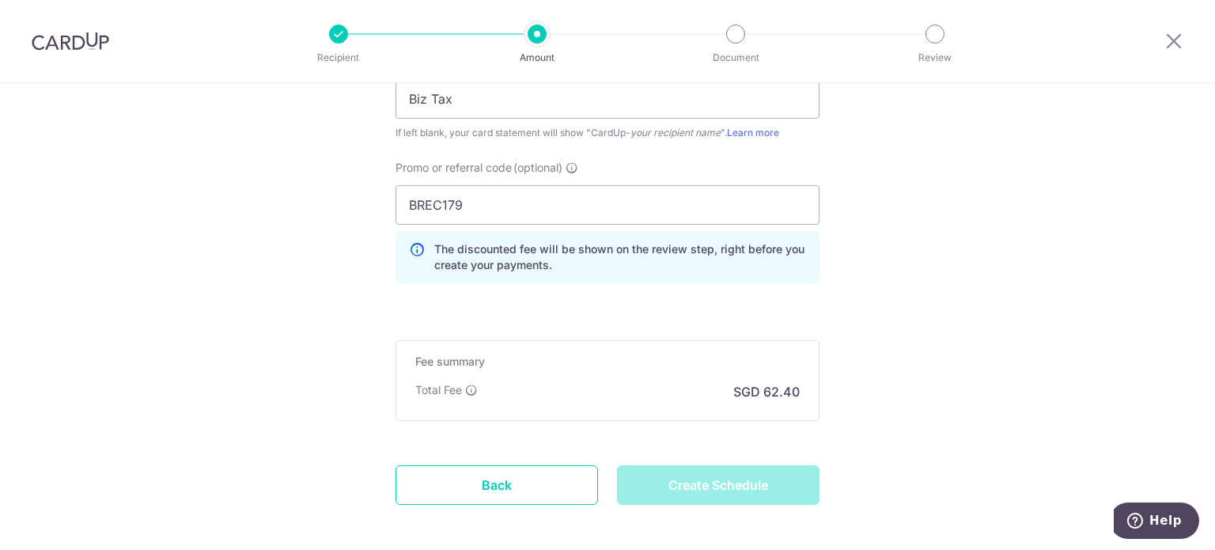
type input "Create Schedule"
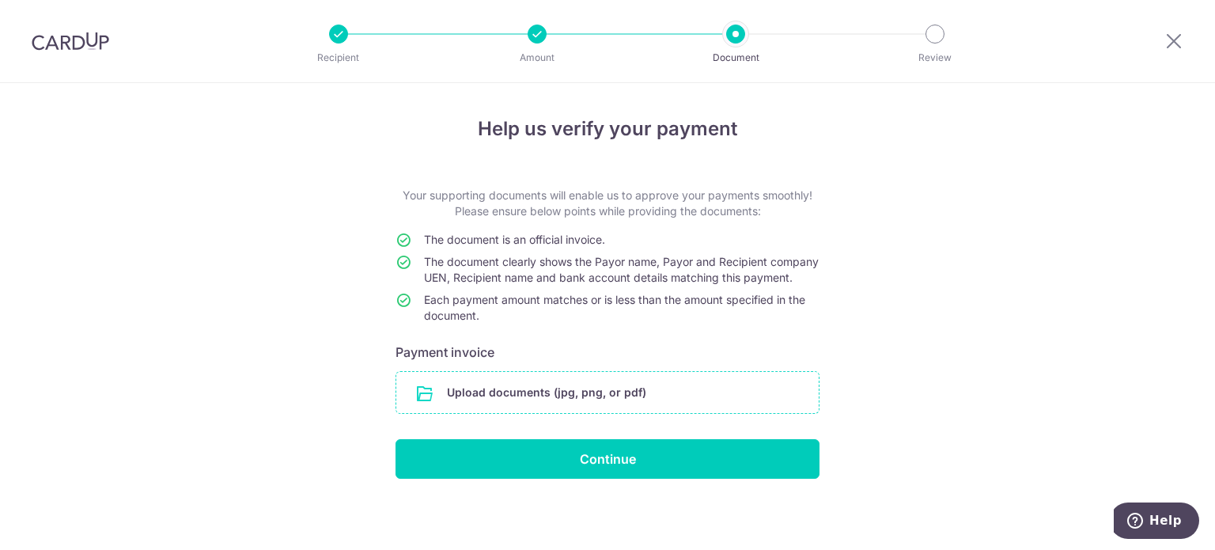
click at [461, 413] on input "file" at bounding box center [607, 392] width 422 height 41
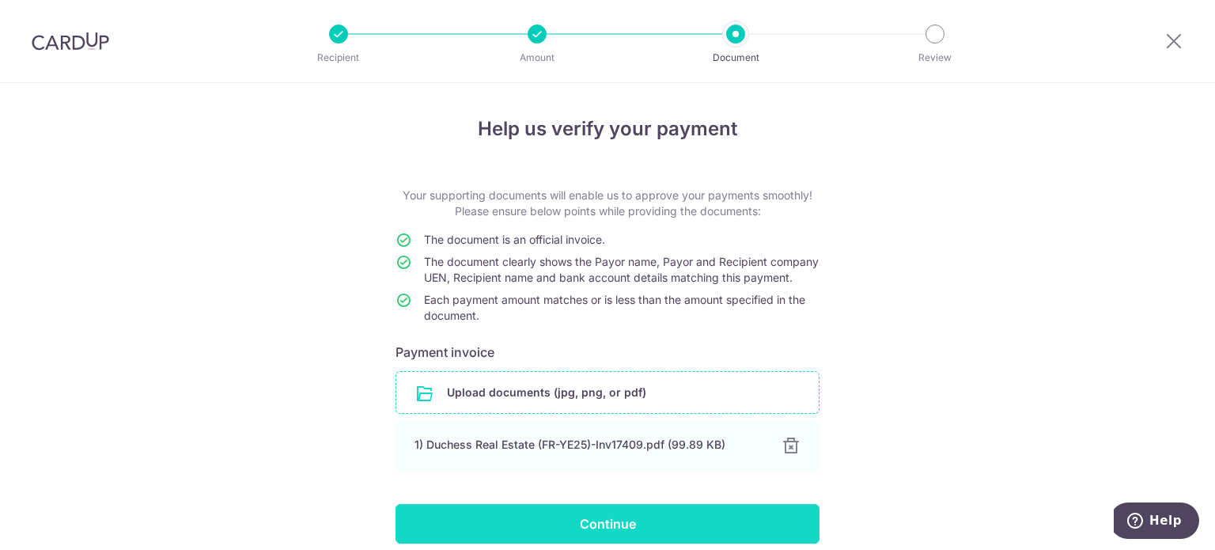
click at [590, 531] on input "Continue" at bounding box center [608, 524] width 424 height 40
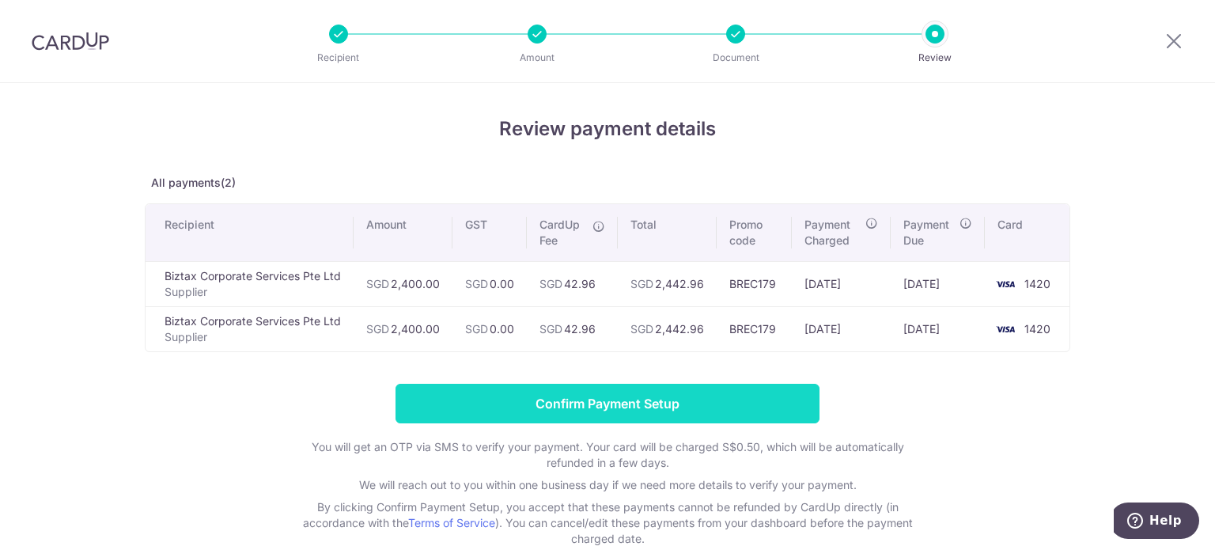
click at [626, 398] on input "Confirm Payment Setup" at bounding box center [608, 404] width 424 height 40
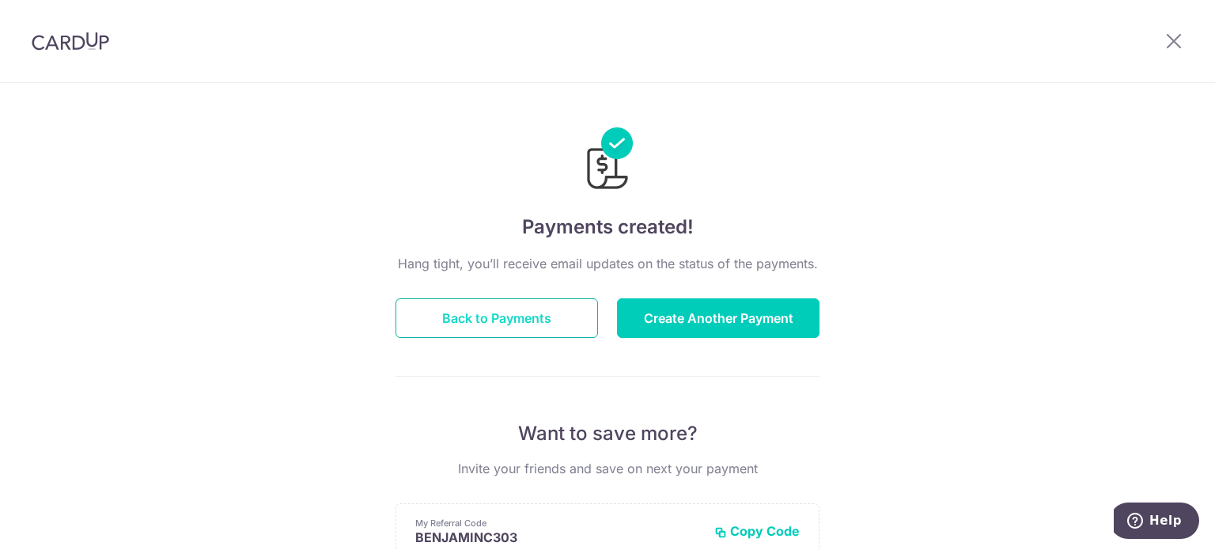
click at [538, 318] on button "Back to Payments" at bounding box center [497, 318] width 203 height 40
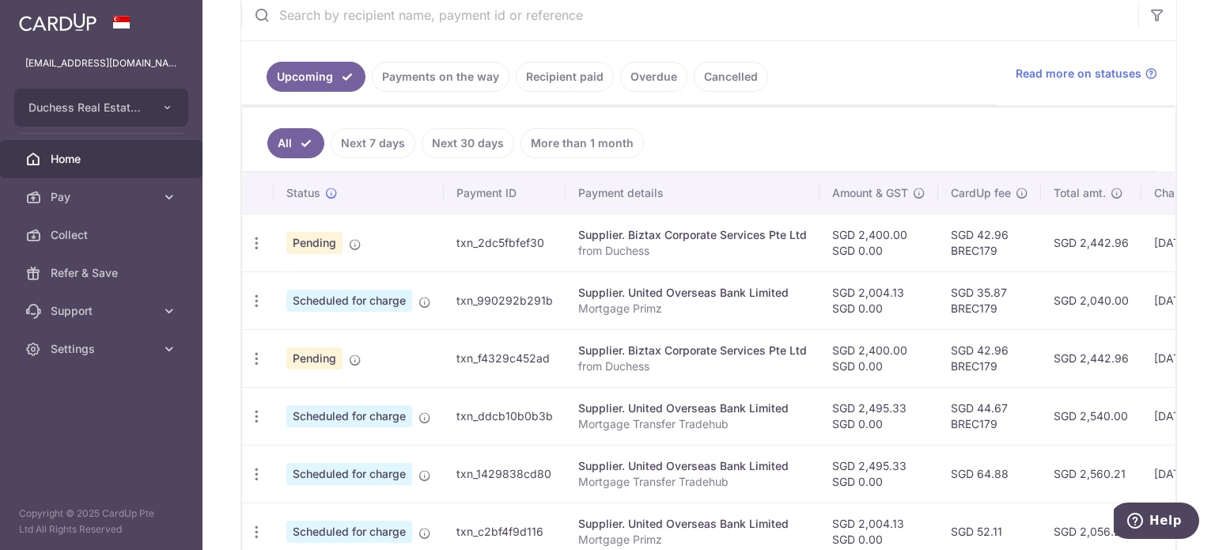
scroll to position [316, 0]
click at [259, 252] on icon "button" at bounding box center [256, 243] width 17 height 17
click at [334, 445] on span "Cancel payment" at bounding box center [341, 440] width 106 height 19
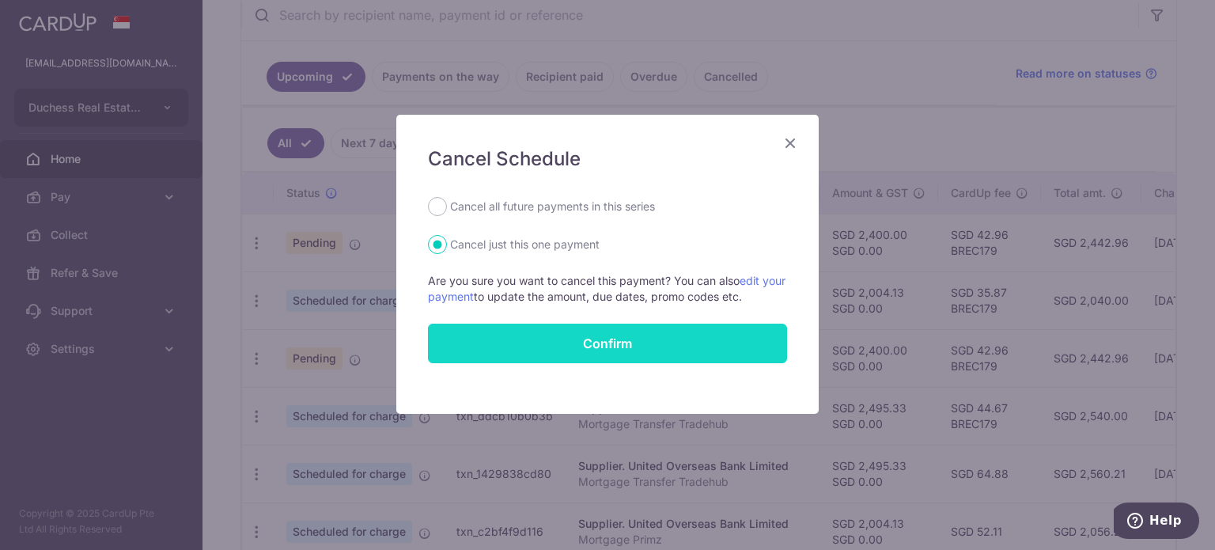
click at [673, 356] on button "Confirm" at bounding box center [607, 344] width 359 height 40
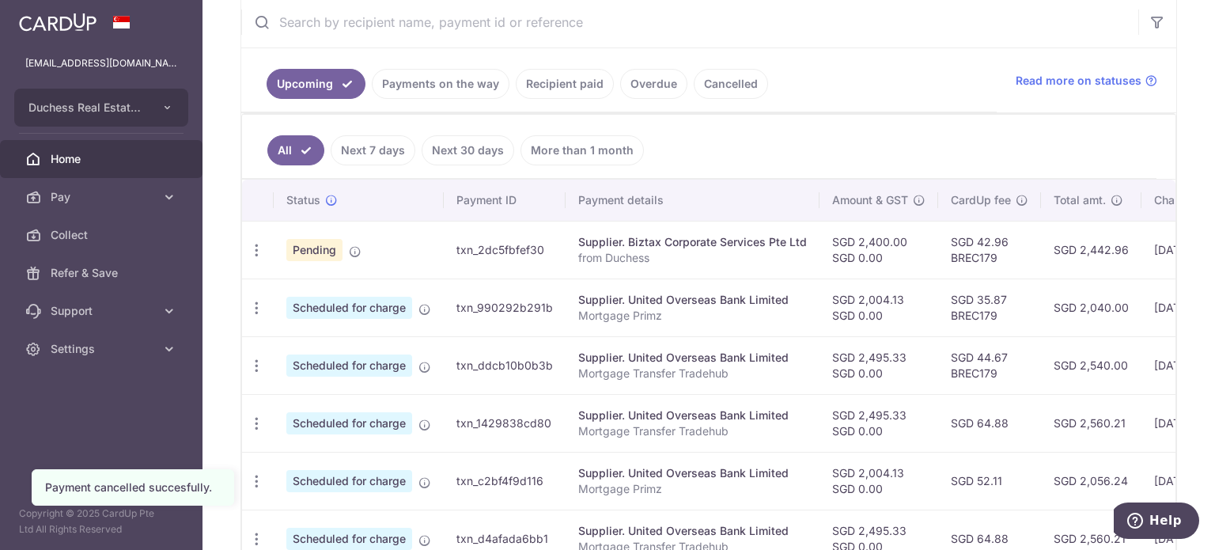
scroll to position [335, 0]
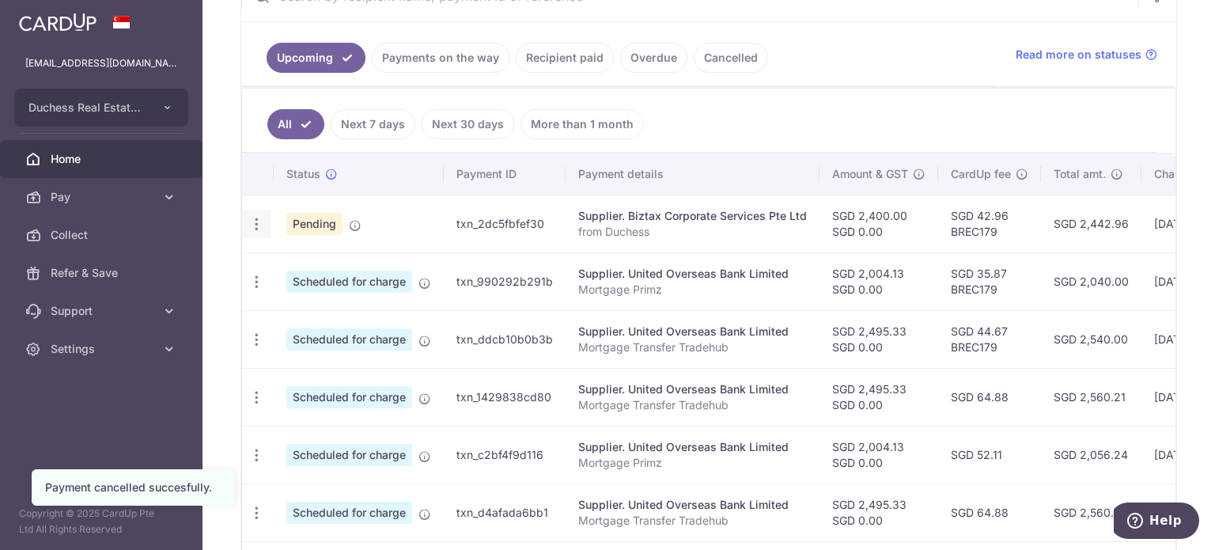
click at [263, 221] on icon "button" at bounding box center [256, 224] width 17 height 17
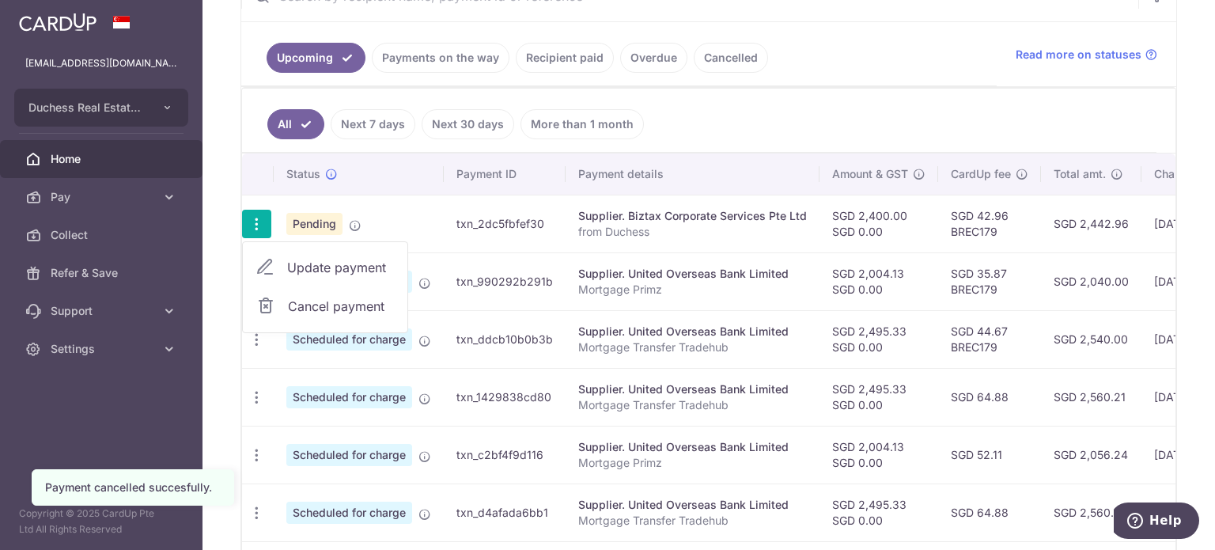
click at [337, 274] on span "Update payment" at bounding box center [341, 267] width 108 height 19
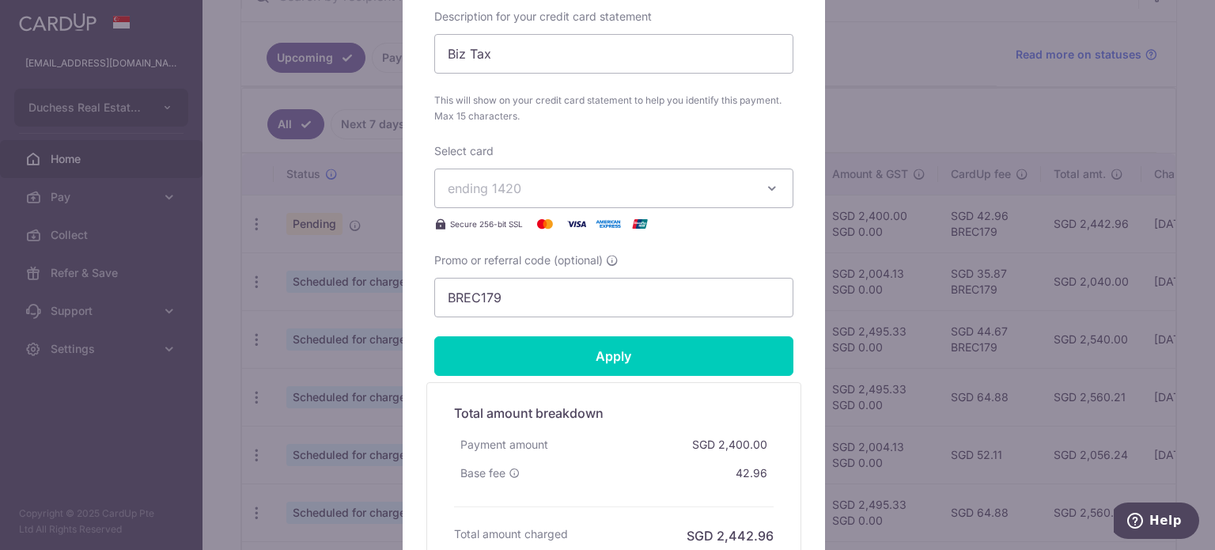
scroll to position [706, 0]
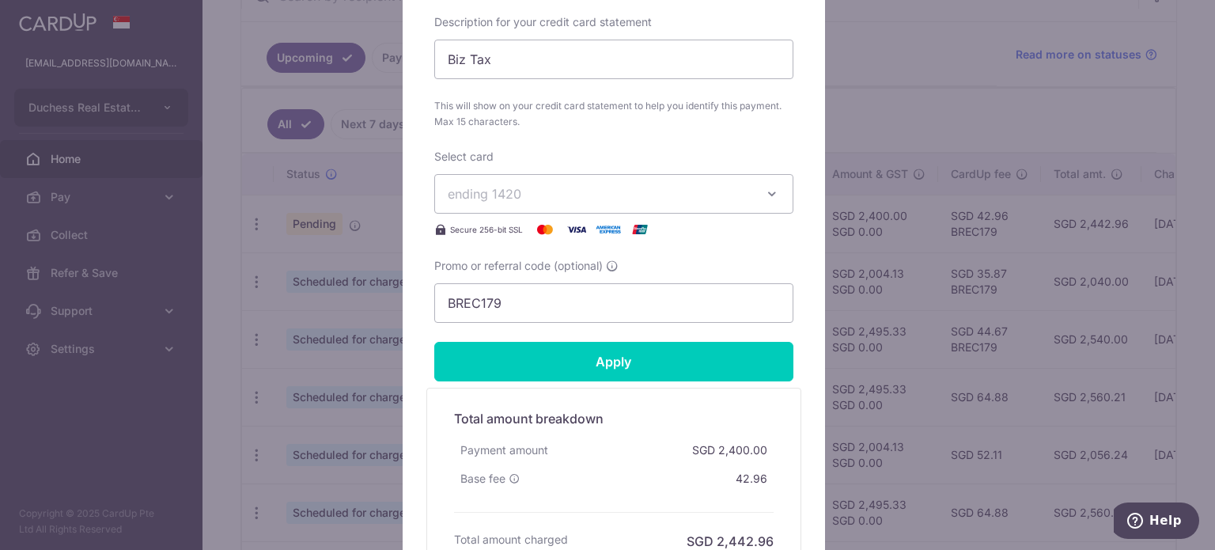
click at [211, 257] on div "Edit payment By clicking apply, you will make changes to all payments to Biztax…" at bounding box center [607, 275] width 1215 height 550
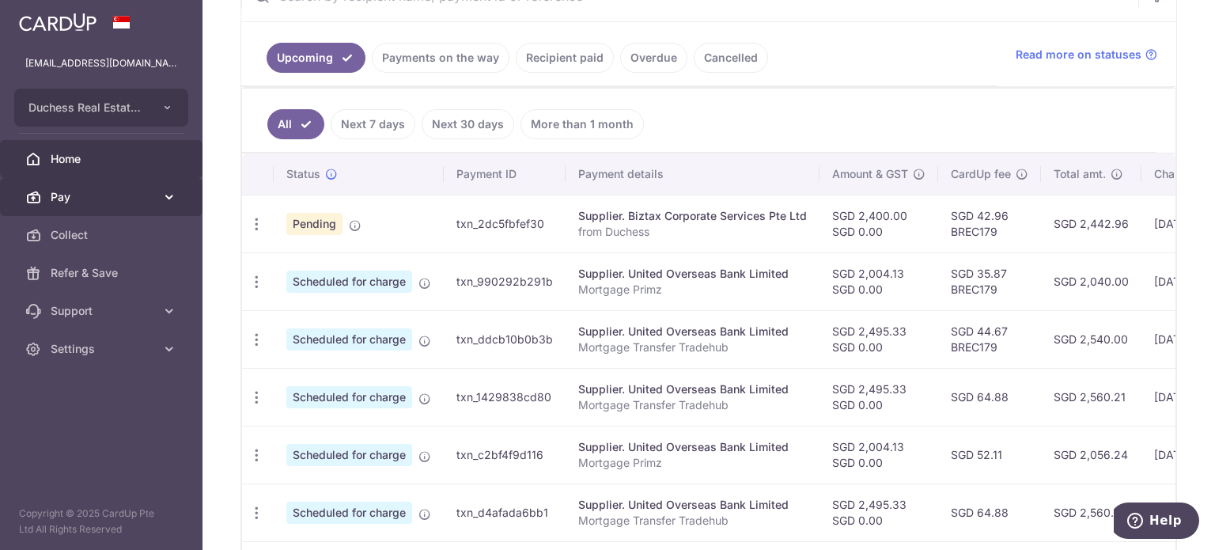
click at [141, 196] on span "Pay" at bounding box center [103, 197] width 104 height 16
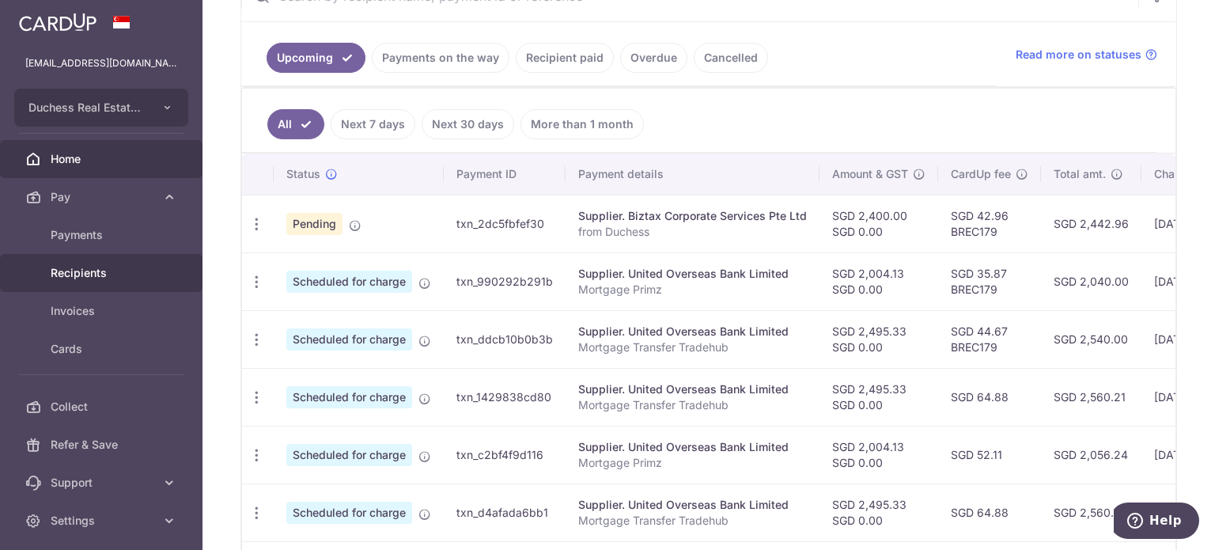
click at [102, 268] on span "Recipients" at bounding box center [103, 273] width 104 height 16
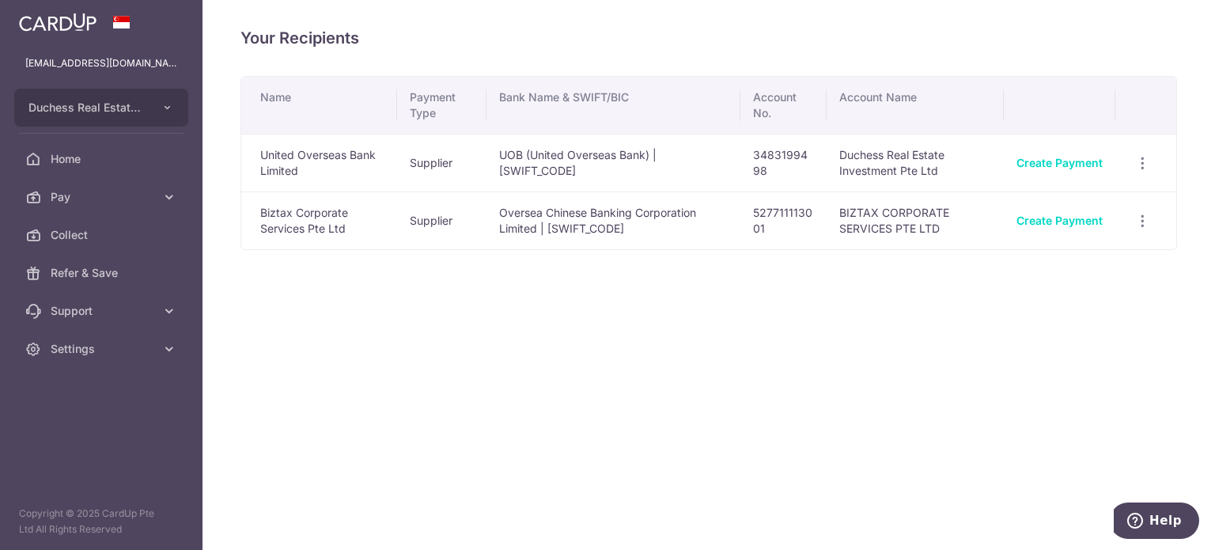
click at [768, 224] on td "527711113001" at bounding box center [783, 220] width 86 height 58
click at [571, 219] on td "Oversea Chinese Banking Corporation Limited | OCBCSGSGXXX" at bounding box center [612, 220] width 253 height 58
click at [119, 163] on span "Home" at bounding box center [103, 159] width 104 height 16
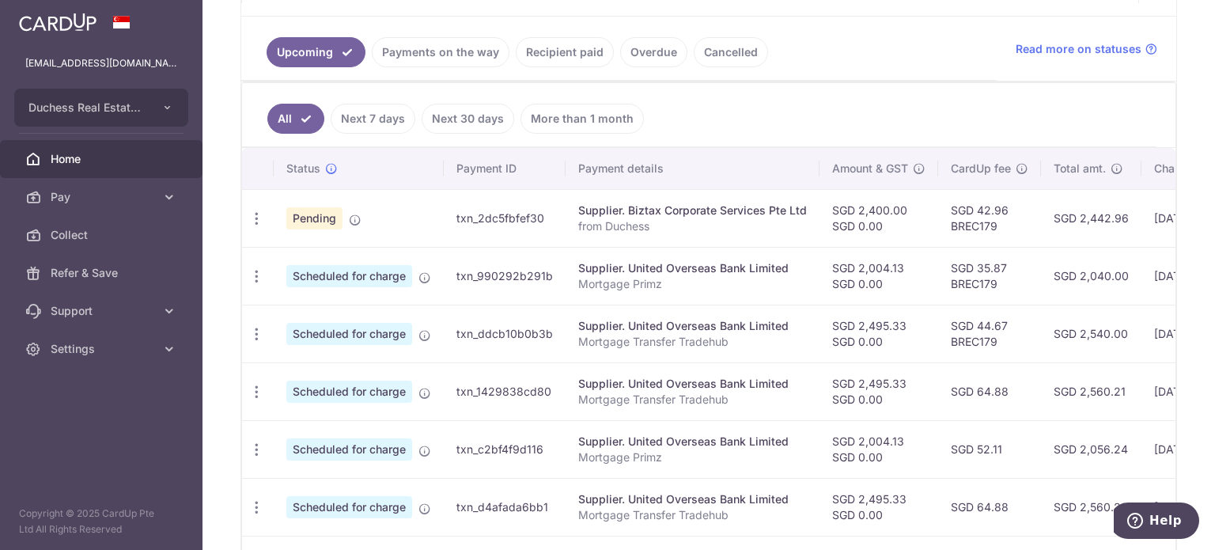
scroll to position [396, 0]
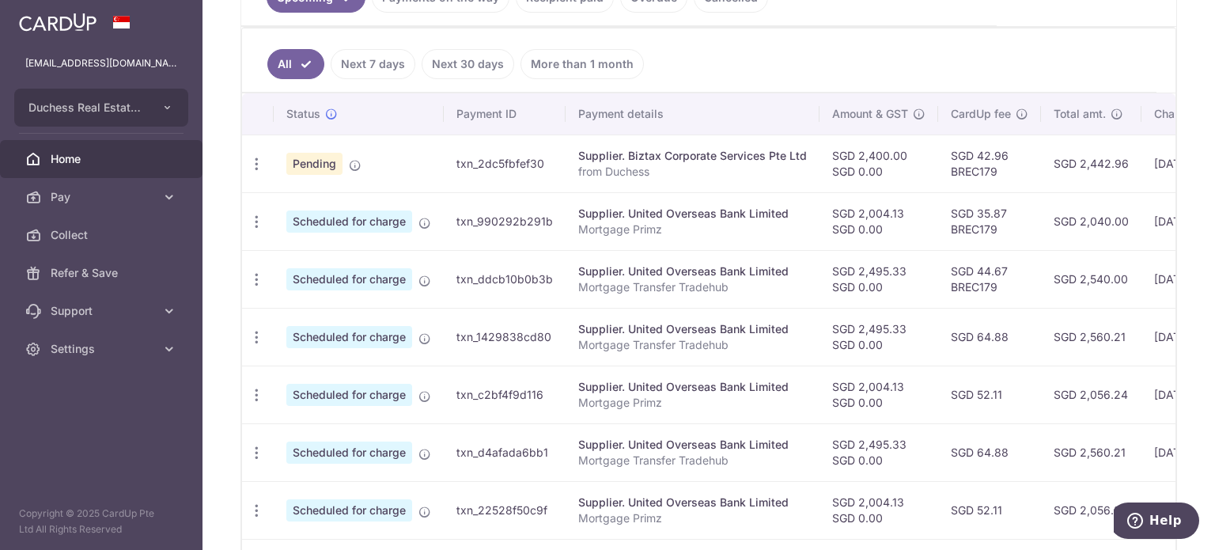
click at [92, 157] on span "Home" at bounding box center [103, 159] width 104 height 16
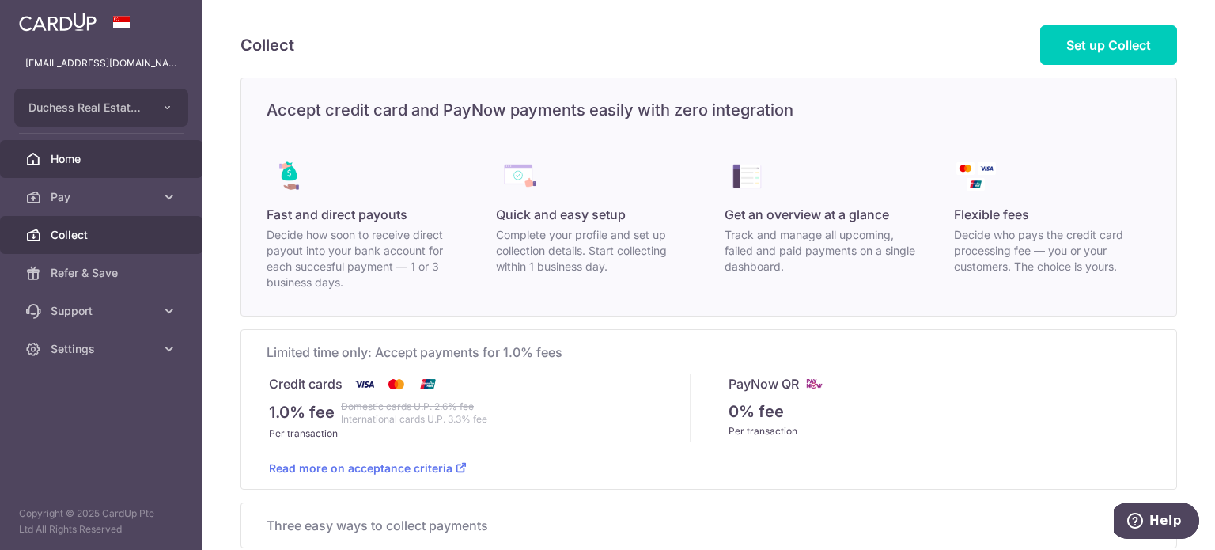
click at [132, 165] on span "Home" at bounding box center [103, 159] width 104 height 16
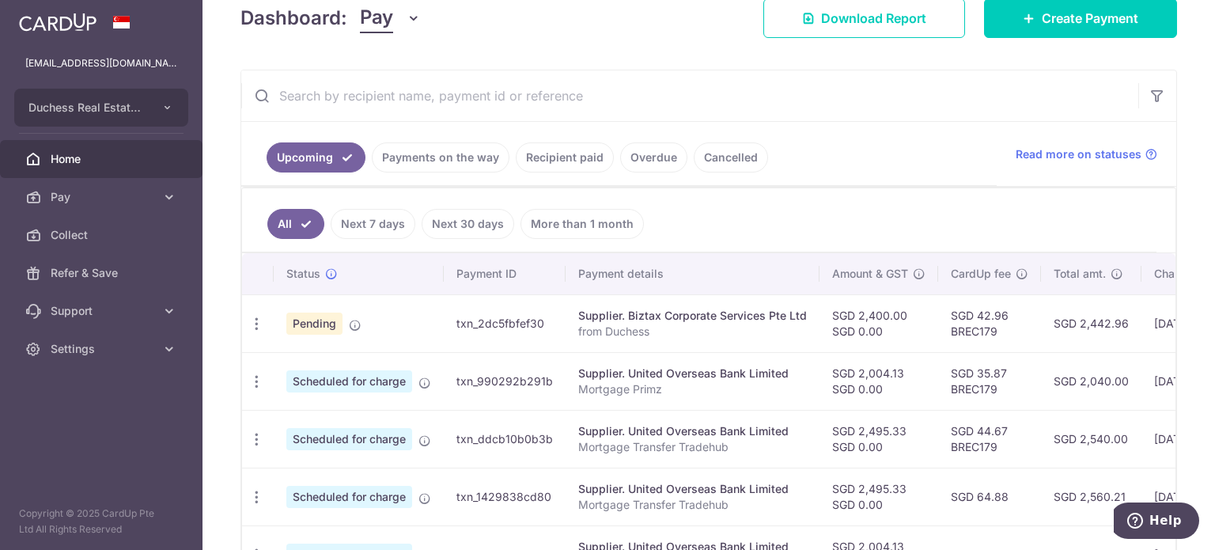
scroll to position [237, 0]
click at [456, 160] on link "Payments on the way" at bounding box center [441, 156] width 138 height 30
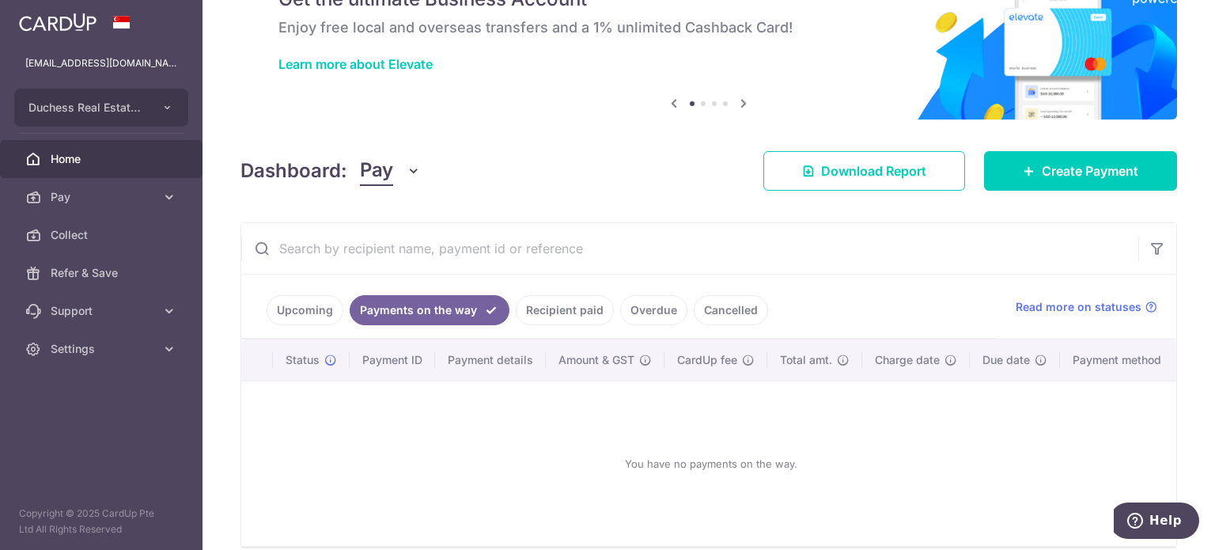
scroll to position [161, 0]
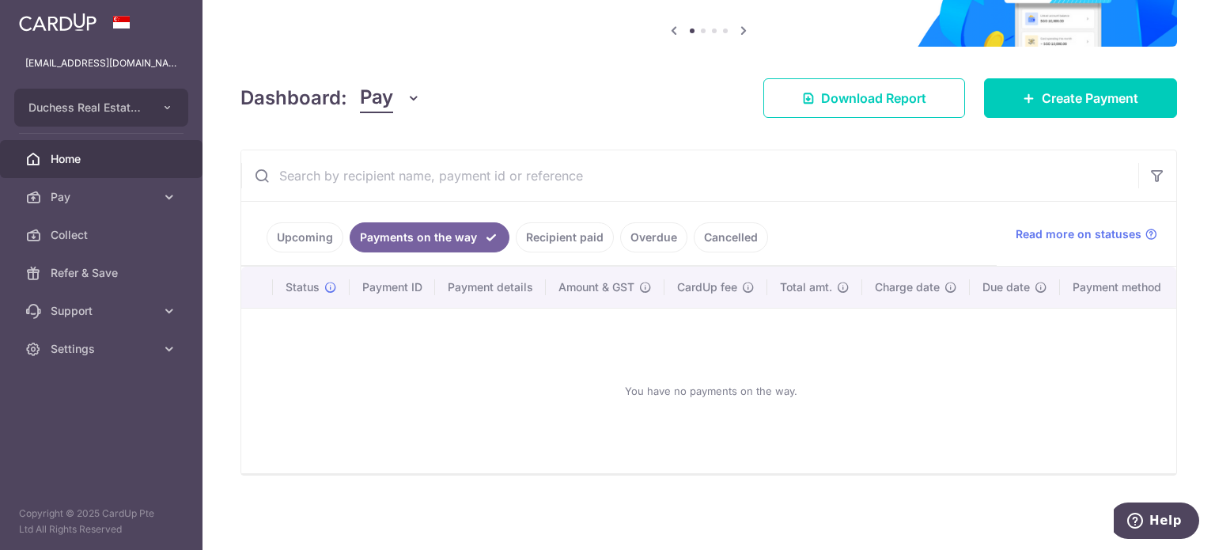
click at [324, 236] on link "Upcoming" at bounding box center [305, 237] width 77 height 30
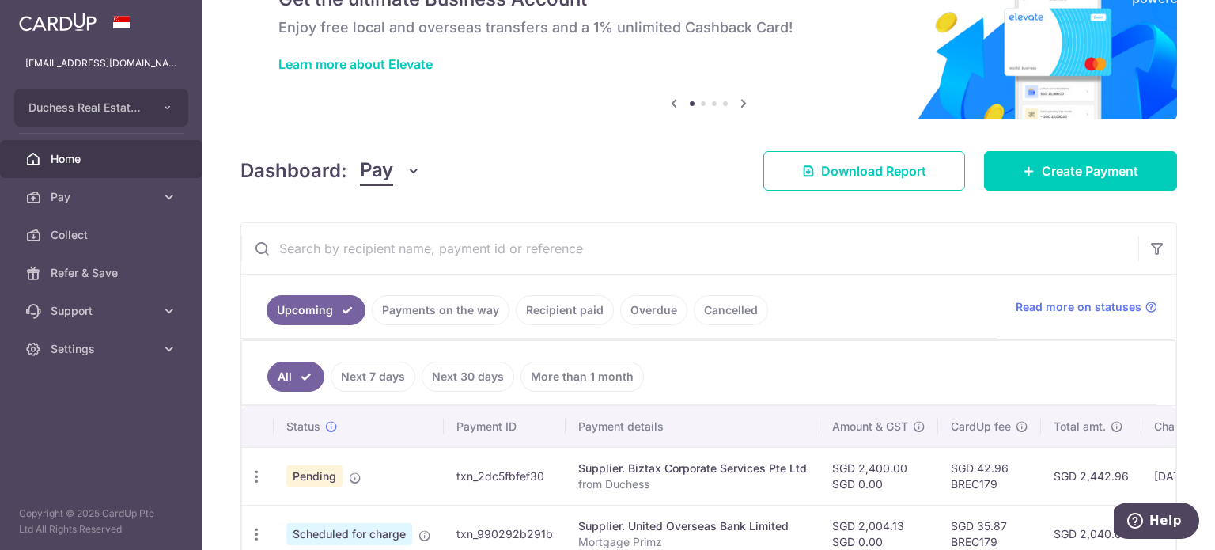
scroll to position [237, 0]
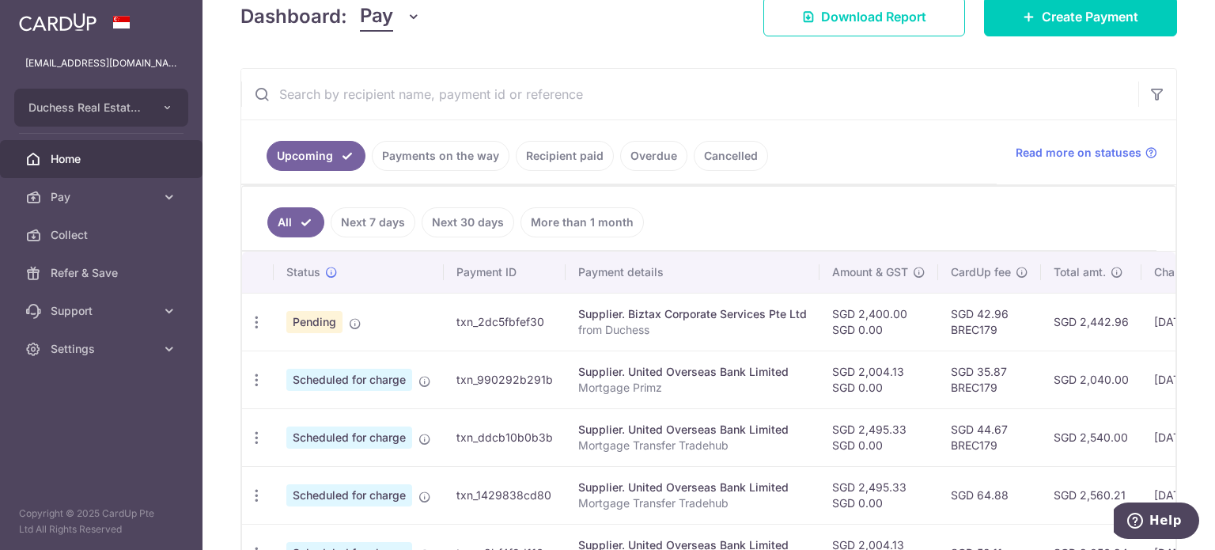
click at [127, 166] on span "Home" at bounding box center [103, 159] width 104 height 16
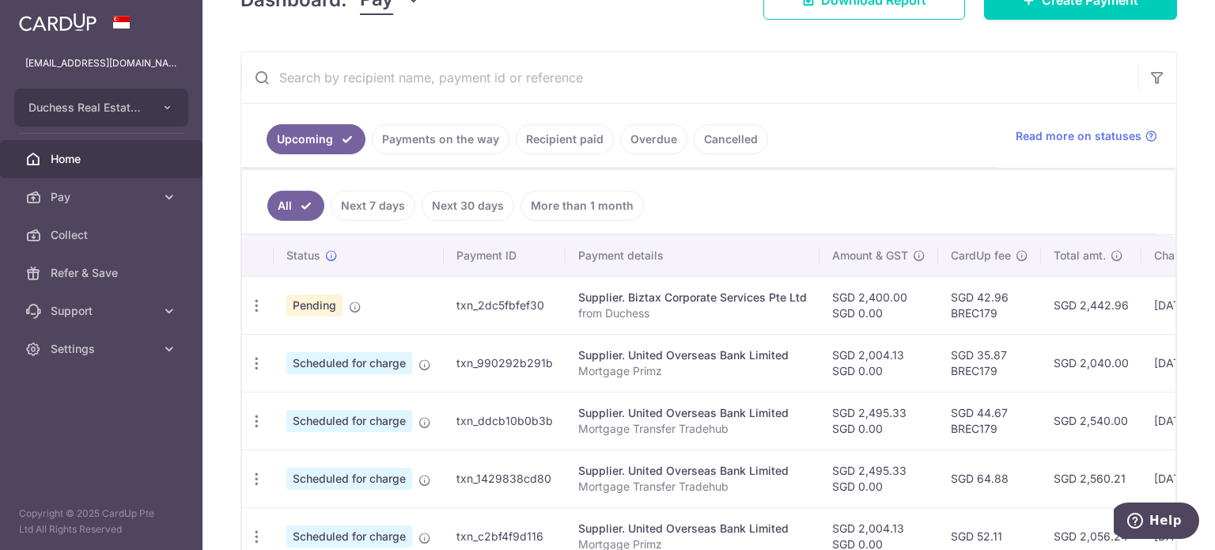
scroll to position [316, 0]
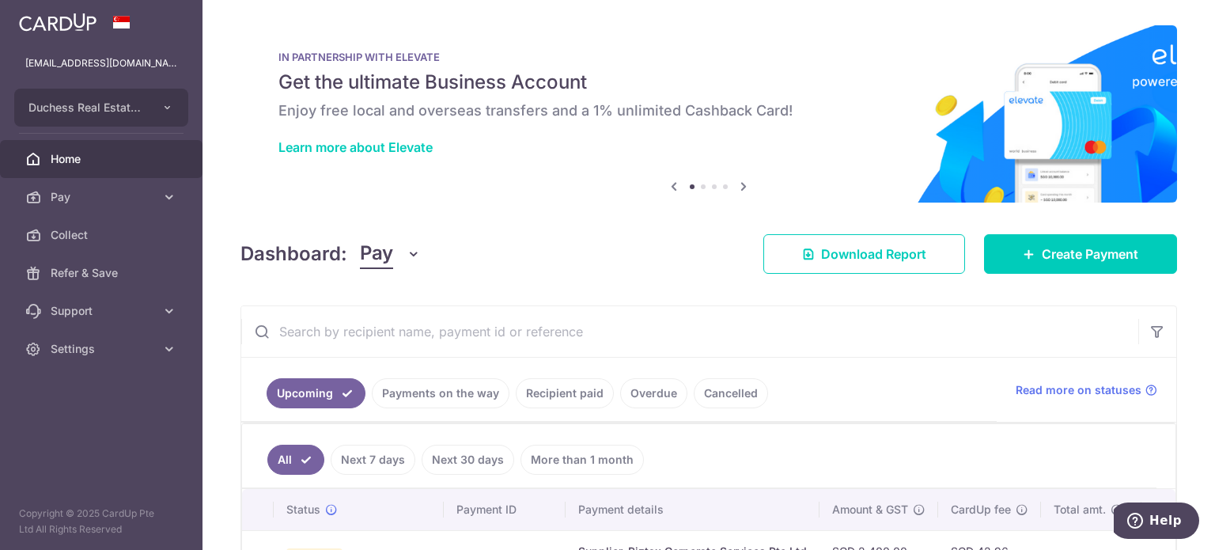
scroll to position [335, 0]
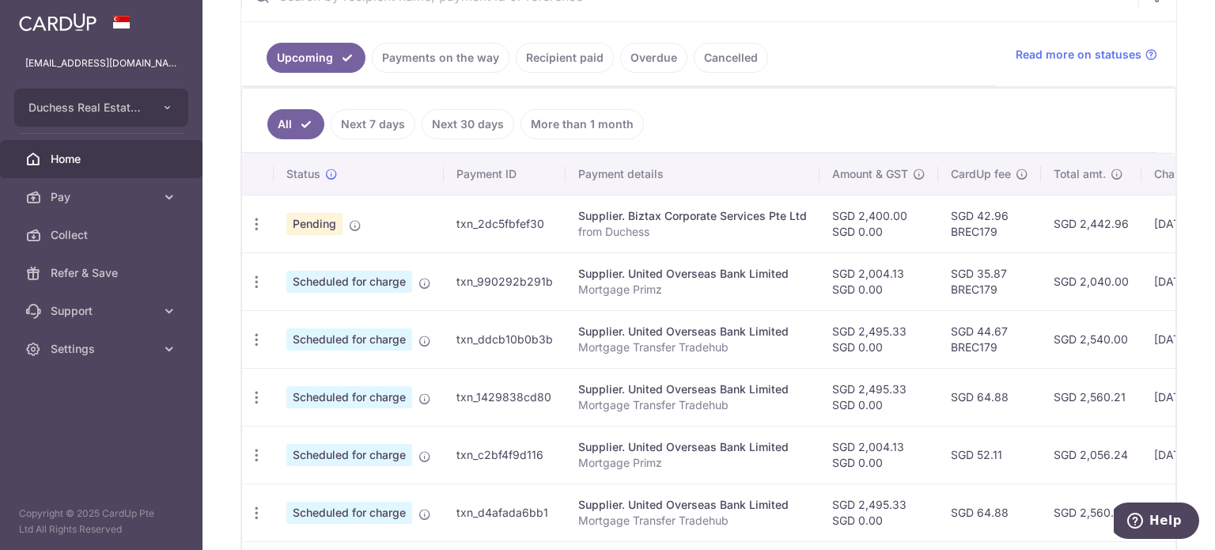
click at [470, 68] on link "Payments on the way" at bounding box center [441, 58] width 138 height 30
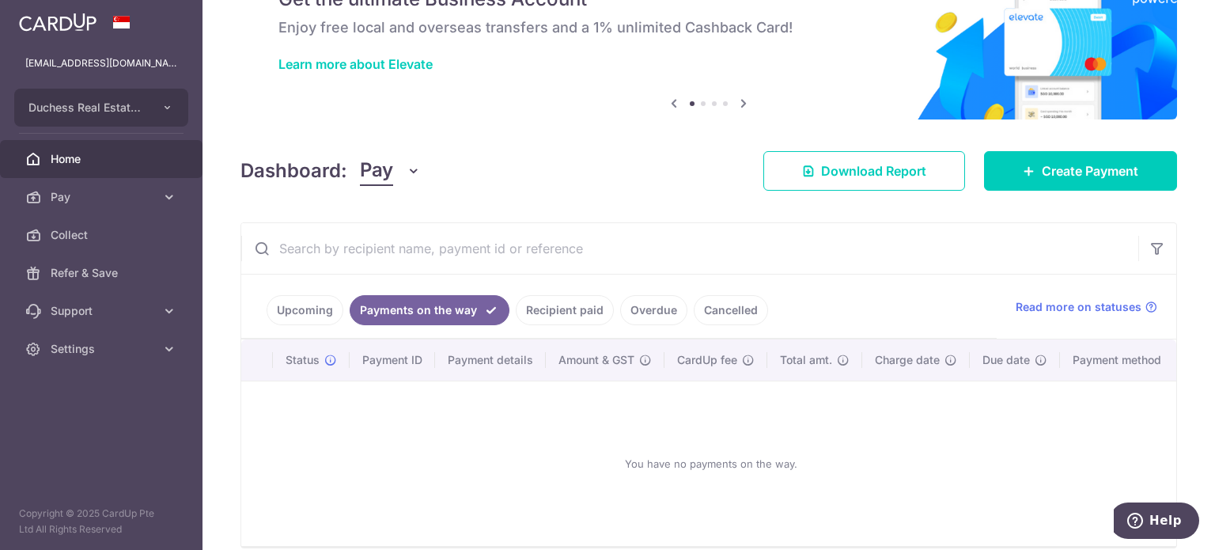
scroll to position [161, 0]
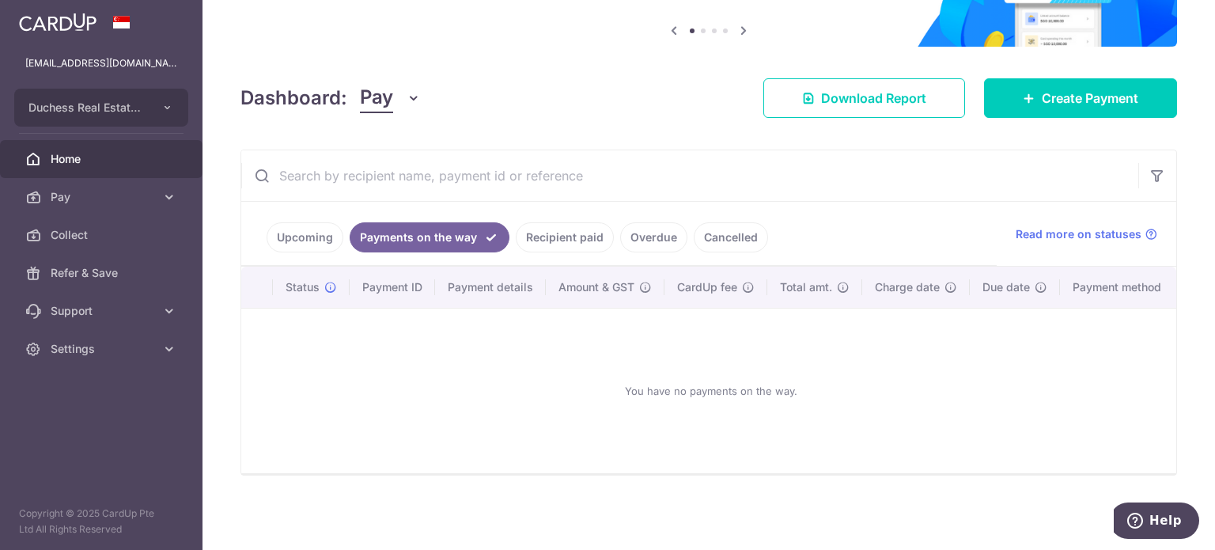
click at [320, 243] on link "Upcoming" at bounding box center [305, 237] width 77 height 30
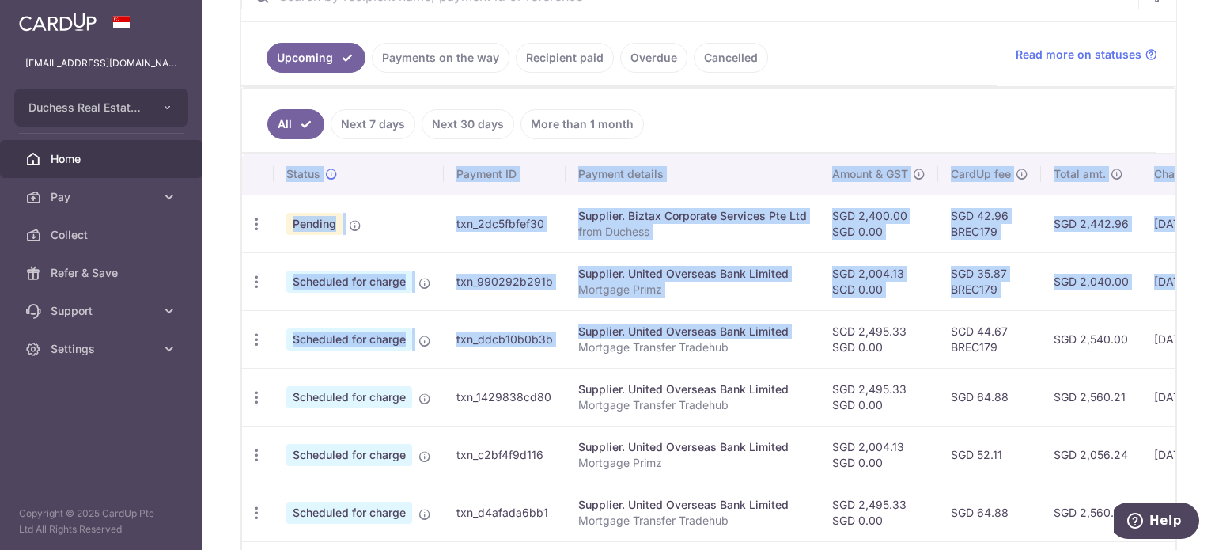
scroll to position [0, 282]
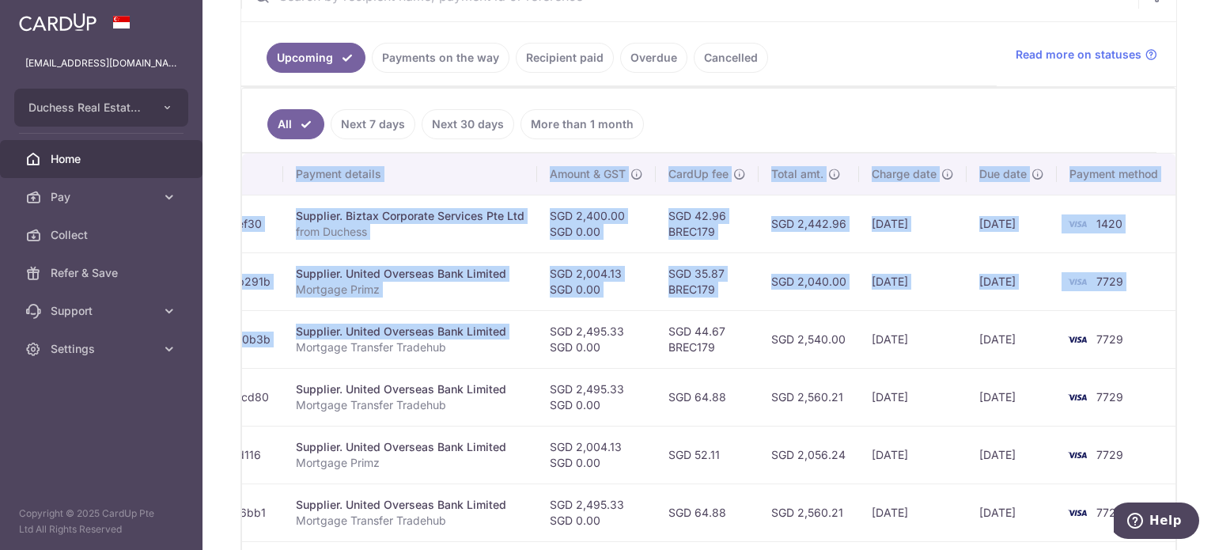
drag, startPoint x: 763, startPoint y: 360, endPoint x: 905, endPoint y: 421, distance: 154.1
click at [905, 421] on tbody "Update payment Cancel payment Pending txn_2dc5fbfef30 Supplier. Biztax Corporat…" at bounding box center [568, 483] width 1217 height 577
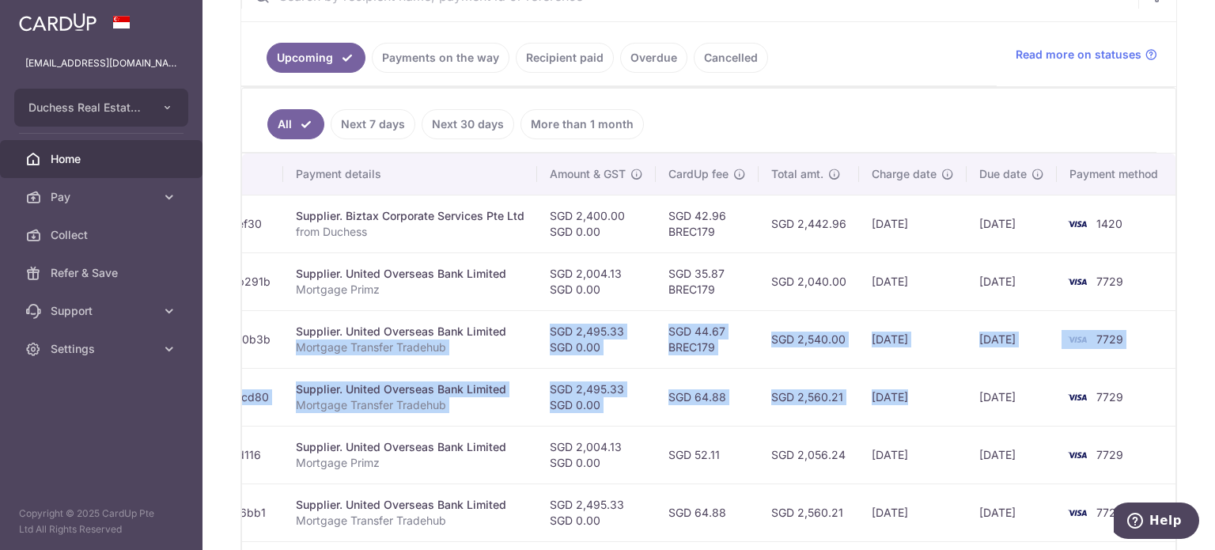
click at [761, 403] on td "SGD 2,560.21" at bounding box center [809, 397] width 100 height 58
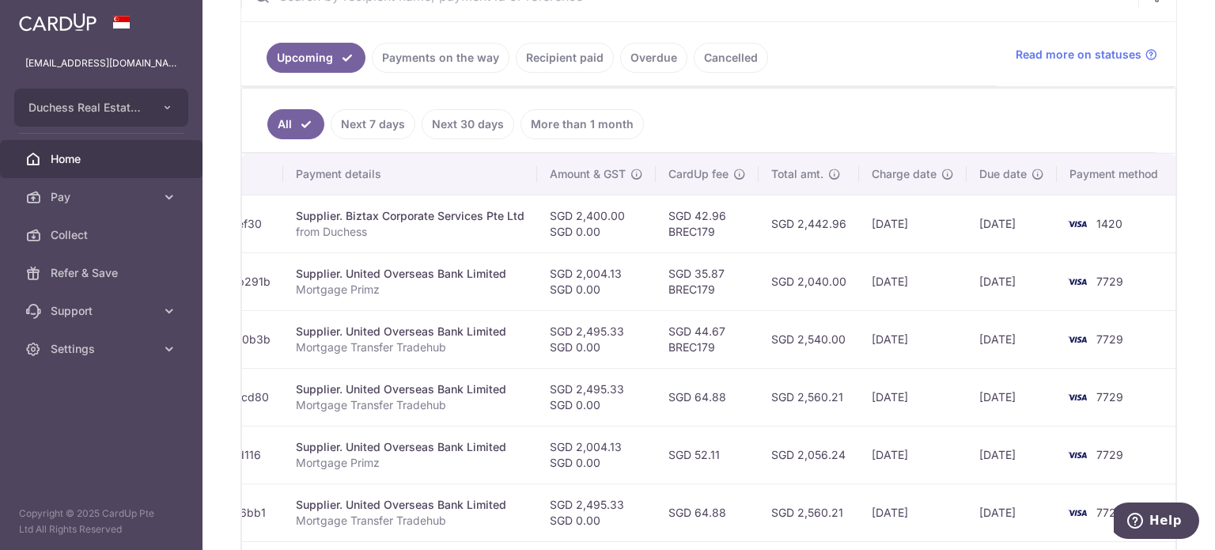
click at [583, 233] on td "SGD 2,400.00 SGD 0.00" at bounding box center [596, 224] width 119 height 58
click at [558, 221] on td "SGD 2,400.00 SGD 0.00" at bounding box center [596, 224] width 119 height 58
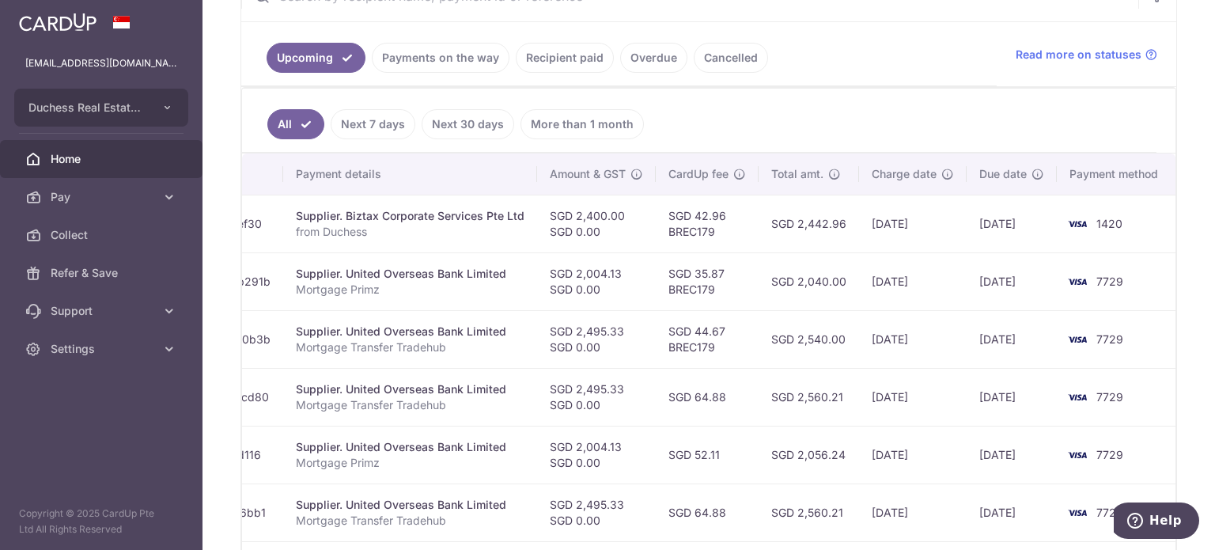
click at [497, 218] on div "Supplier. Biztax Corporate Services Pte Ltd" at bounding box center [410, 216] width 229 height 16
click at [411, 287] on p "Mortgage Primz" at bounding box center [410, 290] width 229 height 16
click at [425, 272] on div "Supplier. United Overseas Bank Limited" at bounding box center [410, 274] width 229 height 16
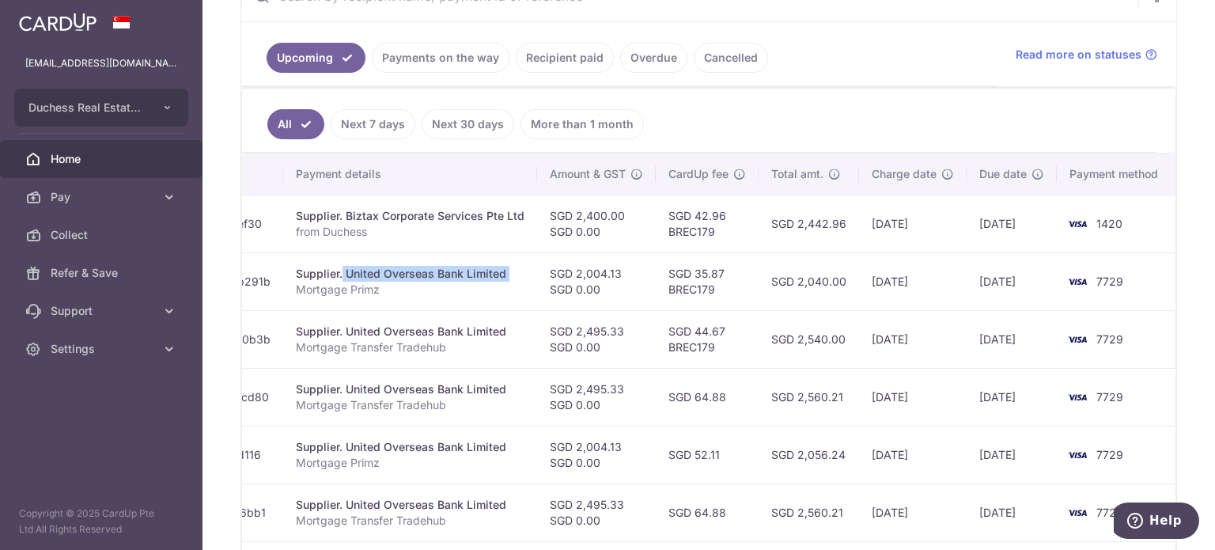
click at [425, 272] on div "Supplier. United Overseas Bank Limited" at bounding box center [410, 274] width 229 height 16
click at [433, 266] on div "Supplier. United Overseas Bank Limited" at bounding box center [410, 274] width 229 height 16
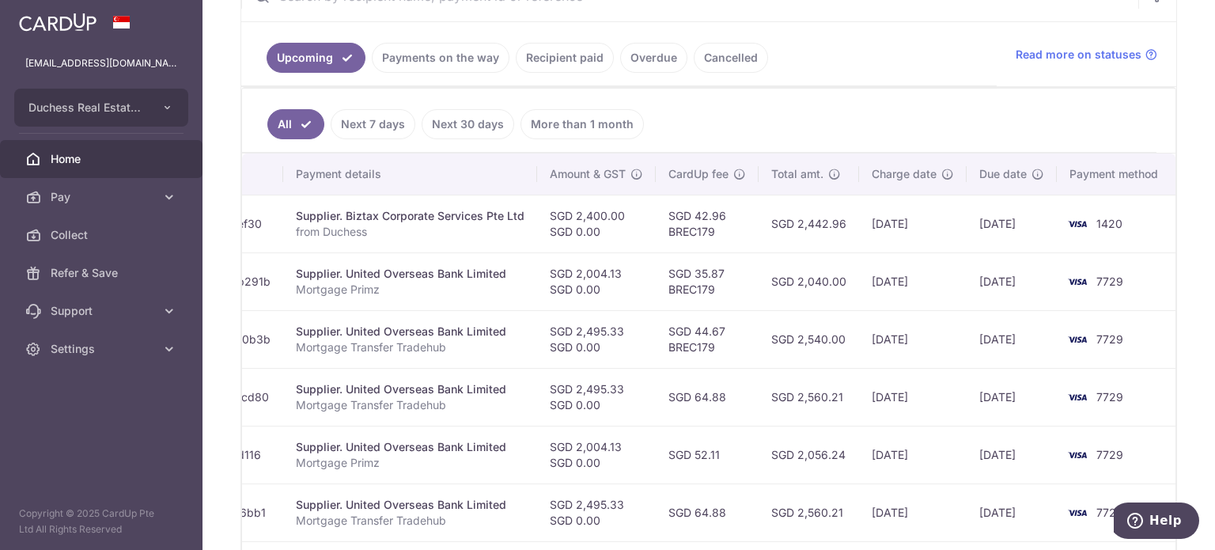
click at [412, 287] on p "Mortgage Primz" at bounding box center [410, 290] width 229 height 16
click at [416, 278] on div "Supplier. United Overseas Bank Limited" at bounding box center [410, 274] width 229 height 16
click at [419, 270] on div "Supplier. United Overseas Bank Limited" at bounding box center [410, 274] width 229 height 16
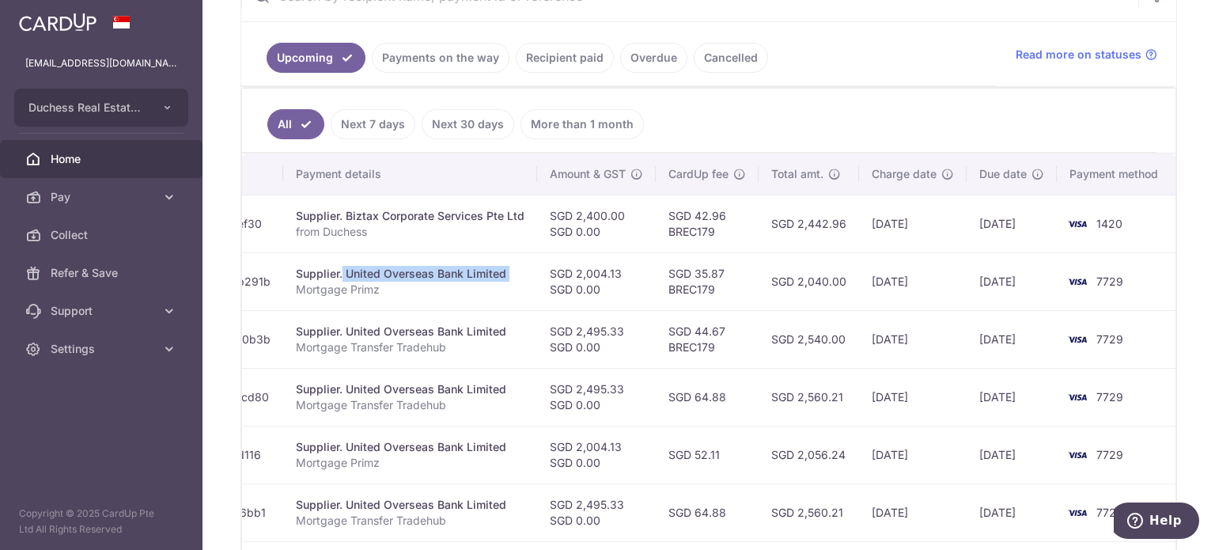
click at [419, 270] on div "Supplier. United Overseas Bank Limited" at bounding box center [410, 274] width 229 height 16
click at [418, 275] on div "Supplier. United Overseas Bank Limited" at bounding box center [410, 274] width 229 height 16
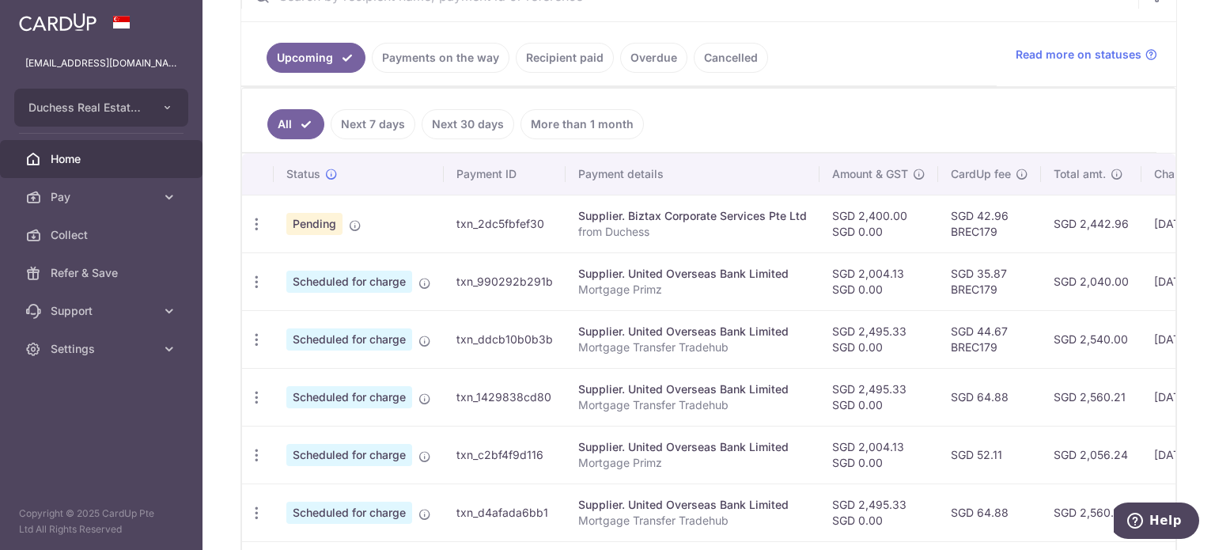
drag, startPoint x: 422, startPoint y: 283, endPoint x: 795, endPoint y: 282, distance: 372.6
click at [795, 282] on p "Mortgage Primz" at bounding box center [692, 290] width 229 height 16
click at [661, 283] on p "Mortgage Primz" at bounding box center [692, 290] width 229 height 16
click at [255, 233] on icon "button" at bounding box center [256, 224] width 17 height 17
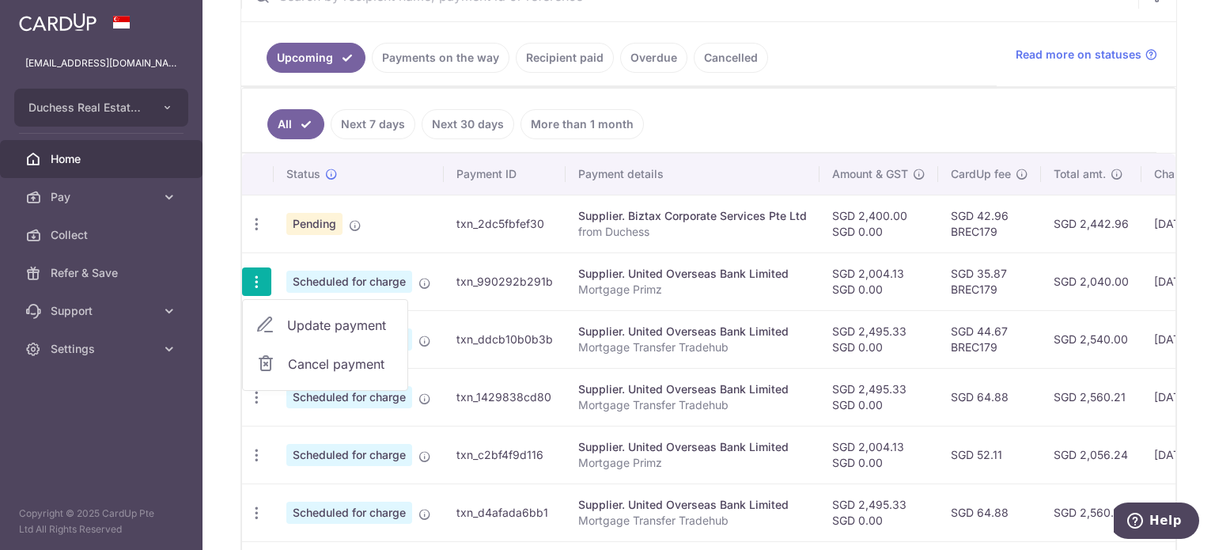
click at [298, 333] on link "Update payment" at bounding box center [325, 325] width 165 height 38
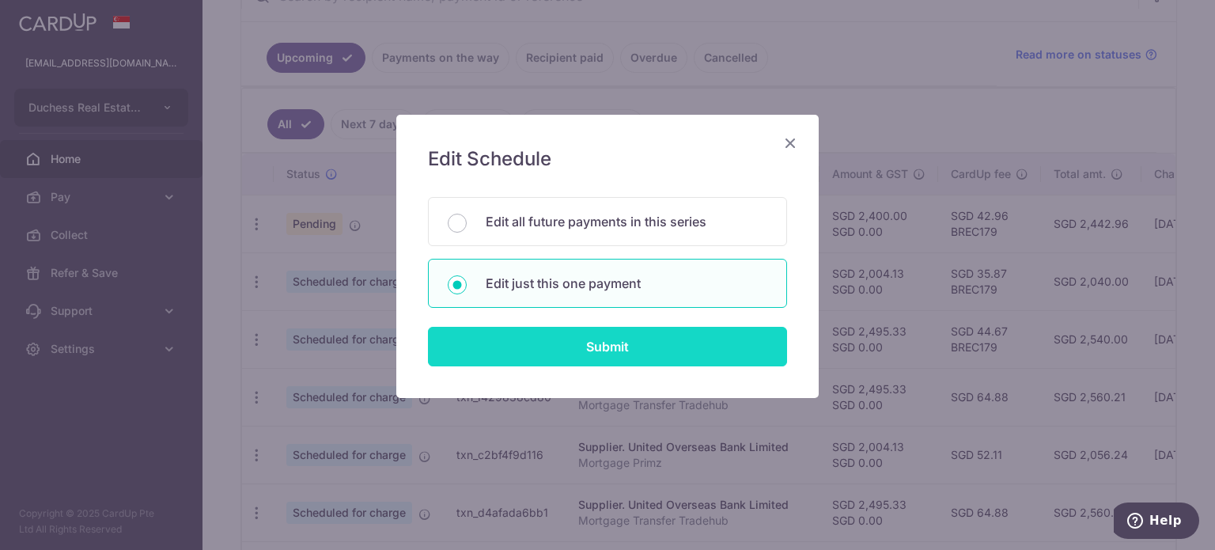
click at [564, 358] on input "Submit" at bounding box center [607, 347] width 359 height 40
radio input "true"
type input "2,004.13"
type input "0.00"
type input "26/08/2025"
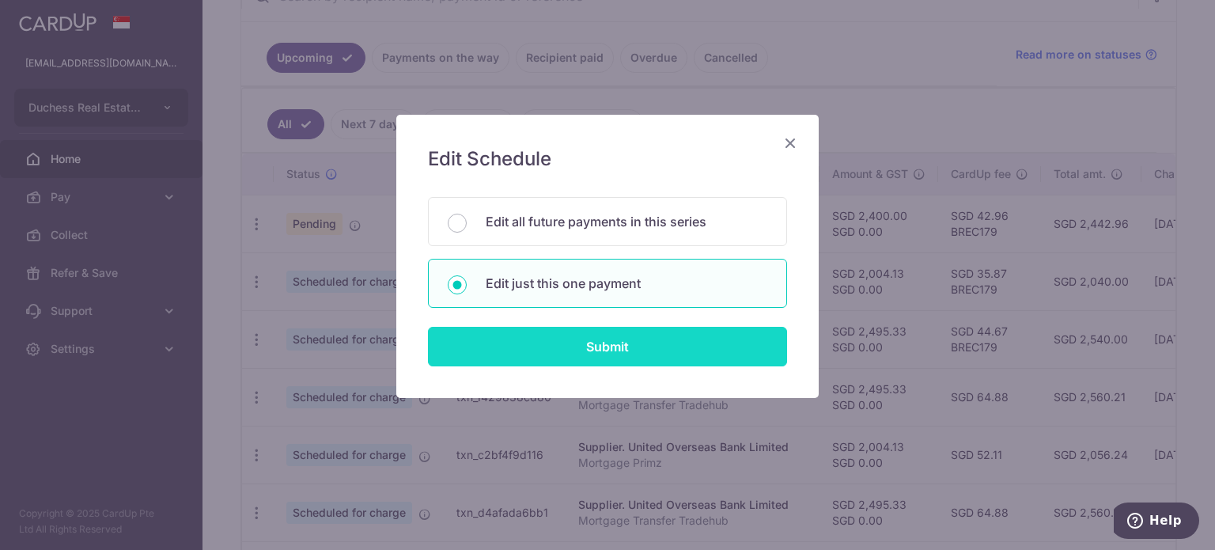
type input "Mortgage Primz"
type input "Primz"
type input "BREC179"
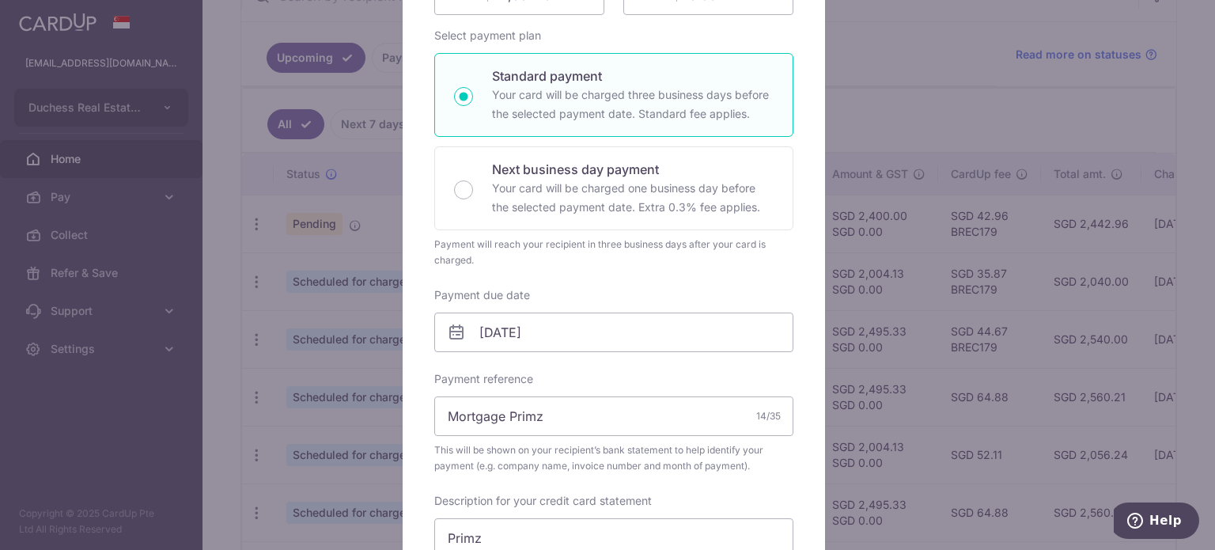
scroll to position [237, 0]
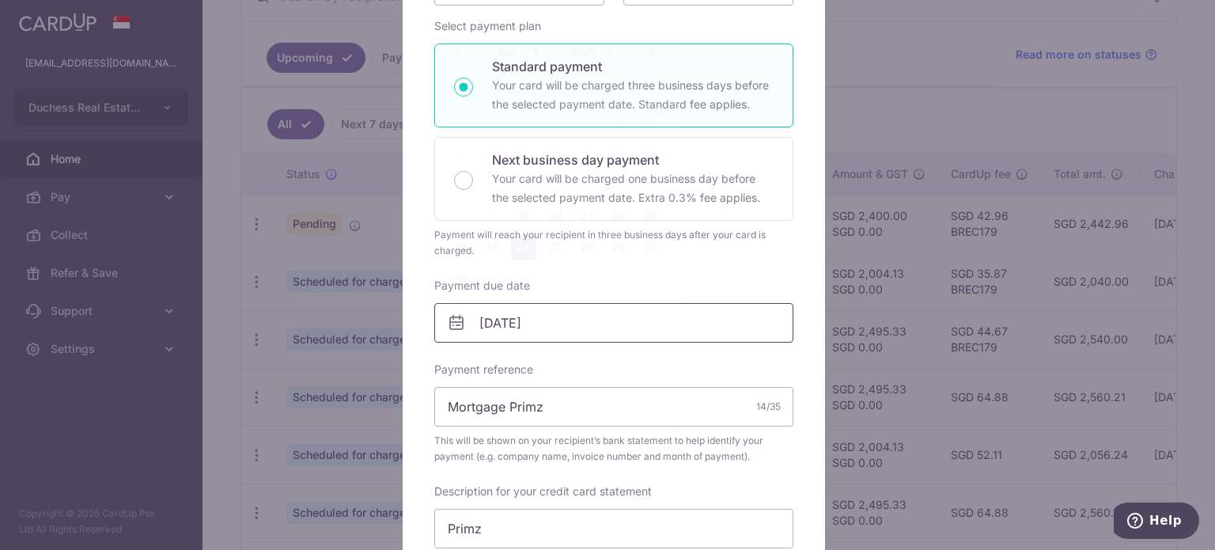
click at [528, 325] on input "26/08/2025" at bounding box center [613, 323] width 359 height 40
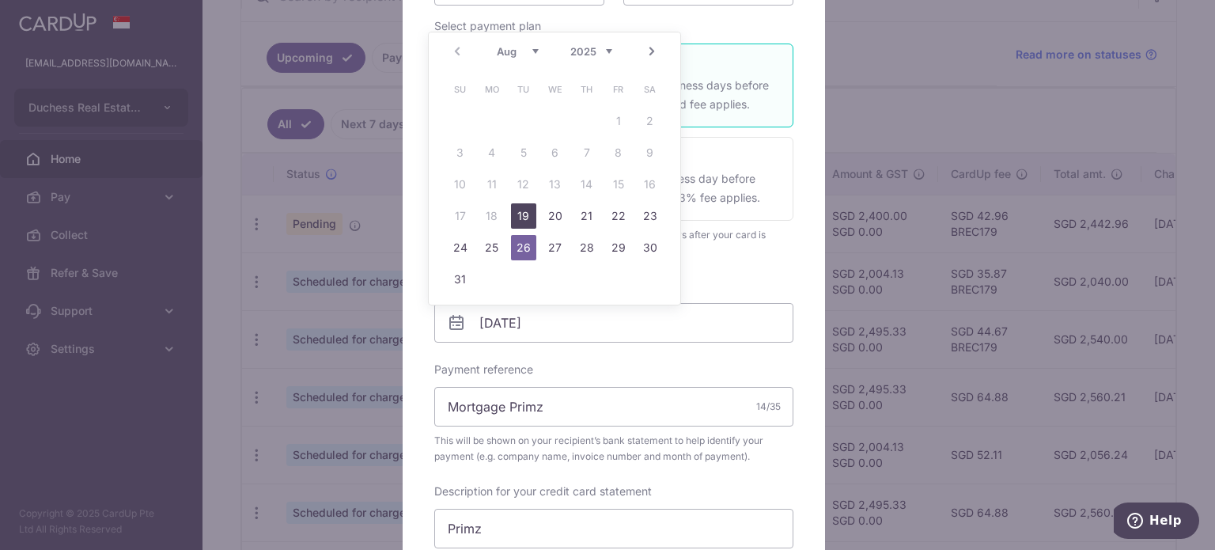
click at [525, 217] on link "19" at bounding box center [523, 215] width 25 height 25
type input "19/08/2025"
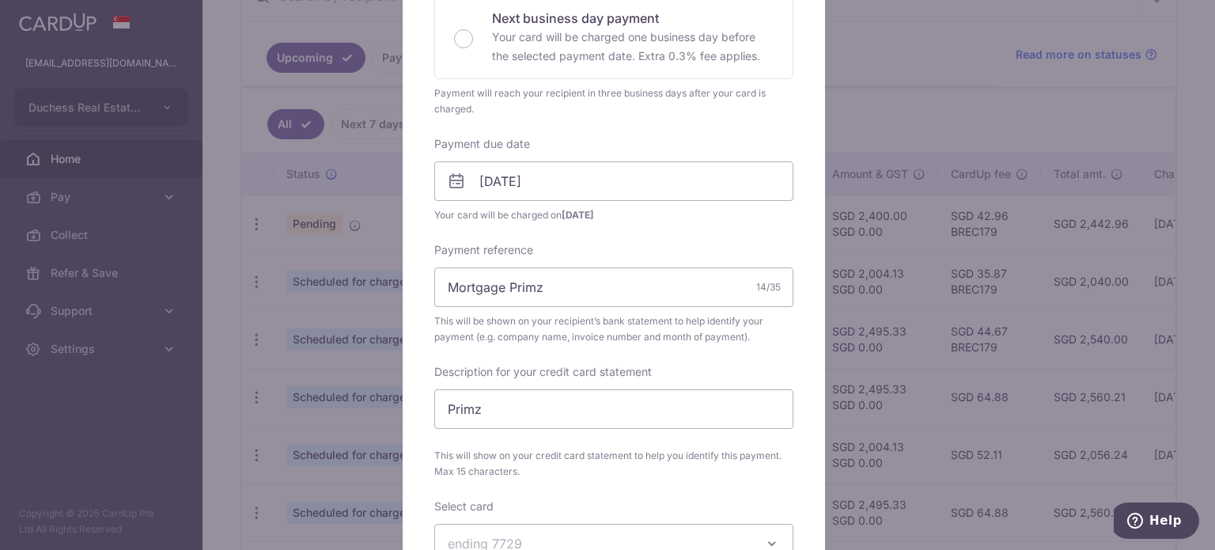
scroll to position [554, 0]
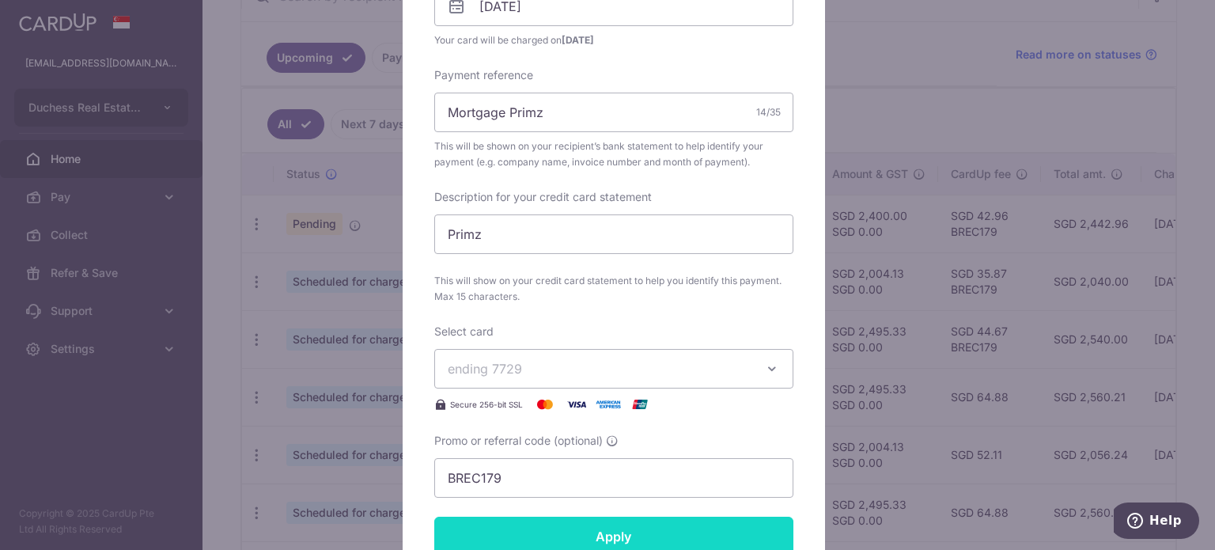
click at [582, 534] on input "Apply" at bounding box center [613, 537] width 359 height 40
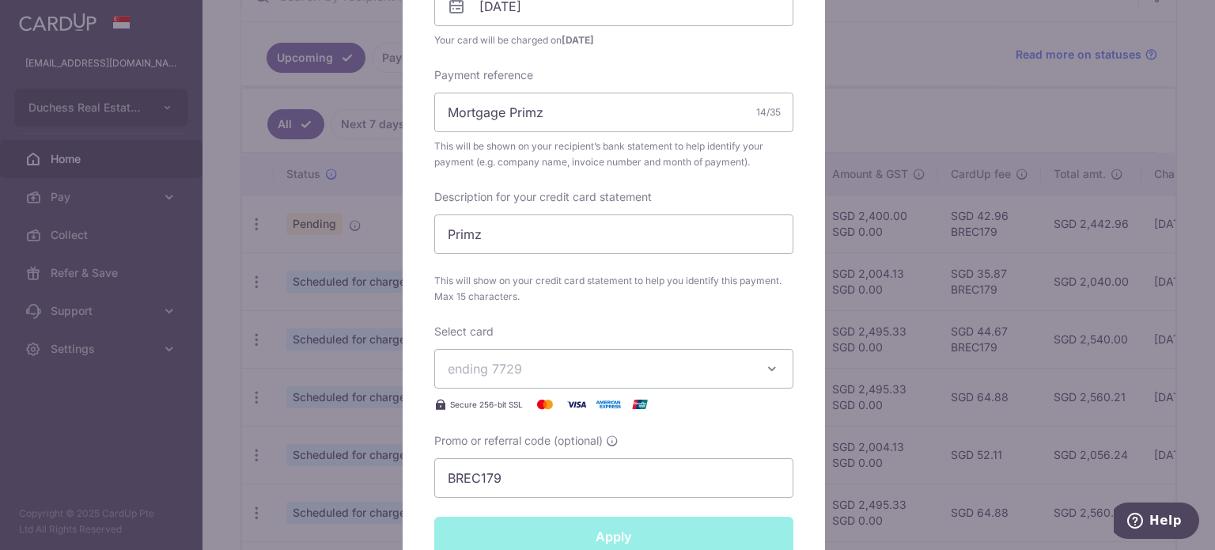
type input "Successfully Applied"
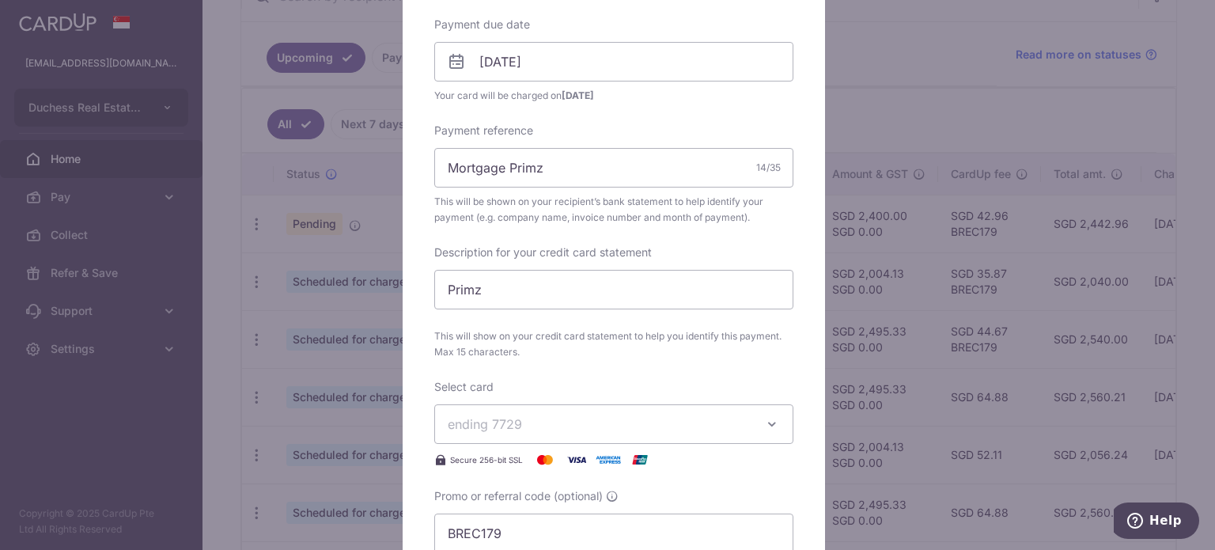
scroll to position [608, 0]
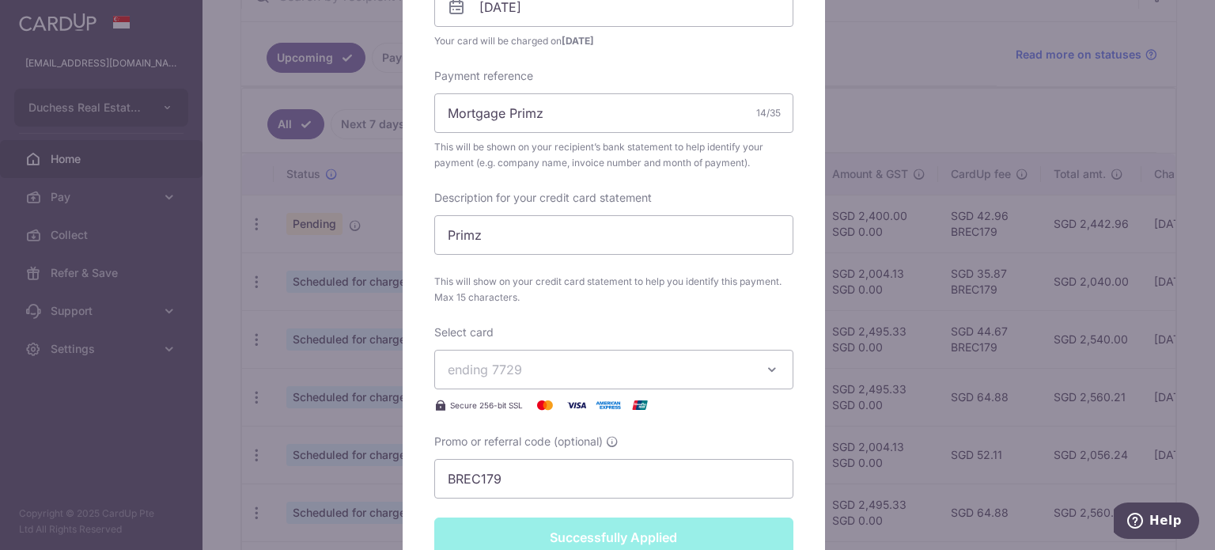
click at [251, 376] on div "Edit payment By clicking apply, you will make changes to all payments to United…" at bounding box center [607, 275] width 1215 height 550
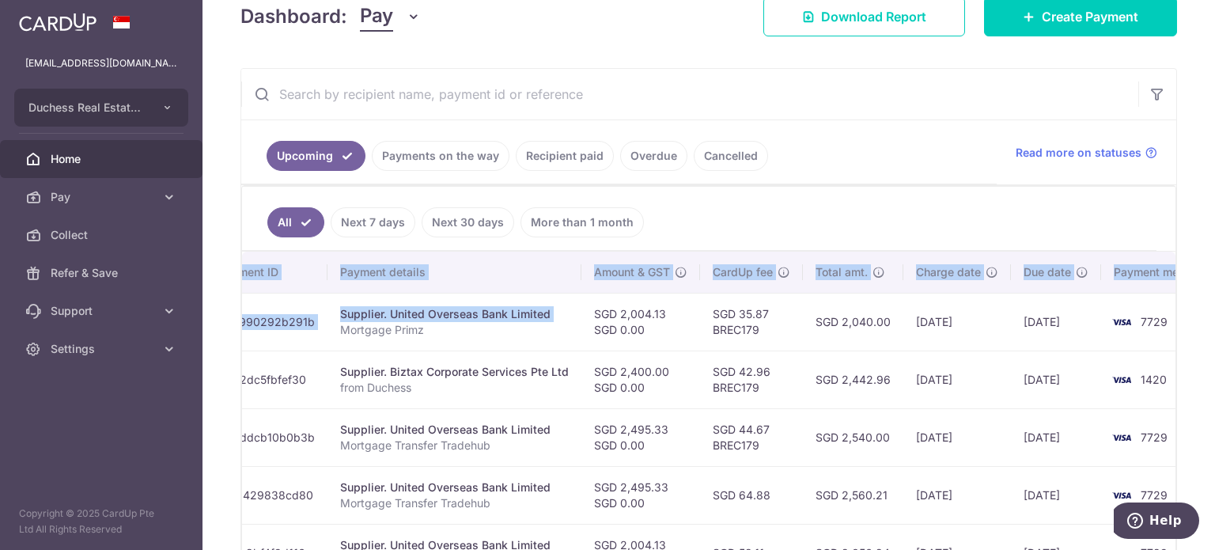
scroll to position [0, 282]
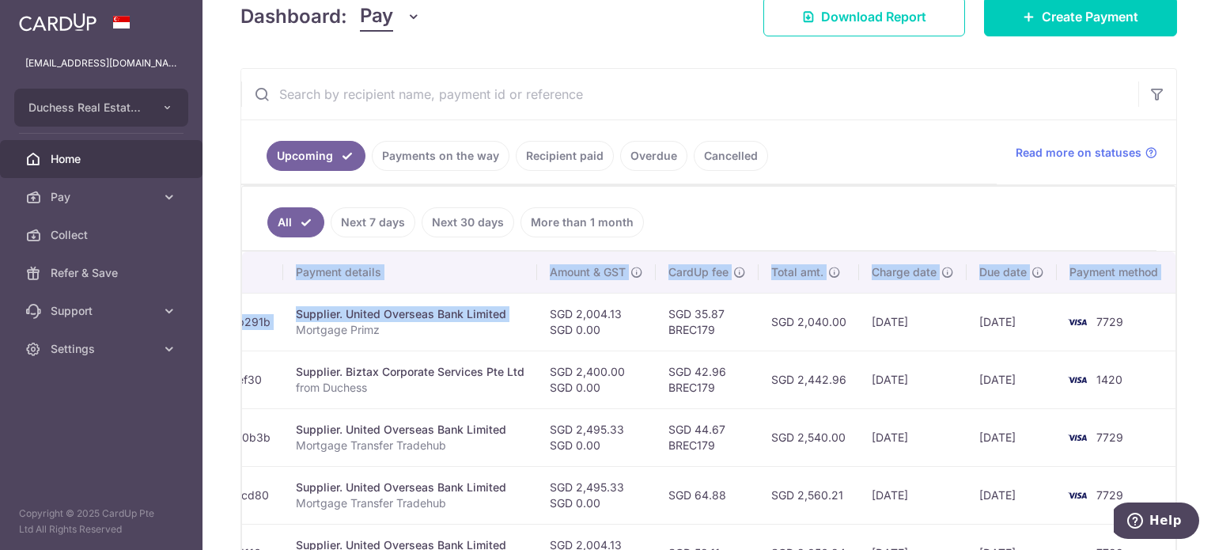
drag, startPoint x: 725, startPoint y: 327, endPoint x: 987, endPoint y: 343, distance: 263.1
click at [1001, 346] on tr "Update payment Cancel payment Scheduled for charge txn_990292b291b Supplier. Un…" at bounding box center [568, 322] width 1217 height 58
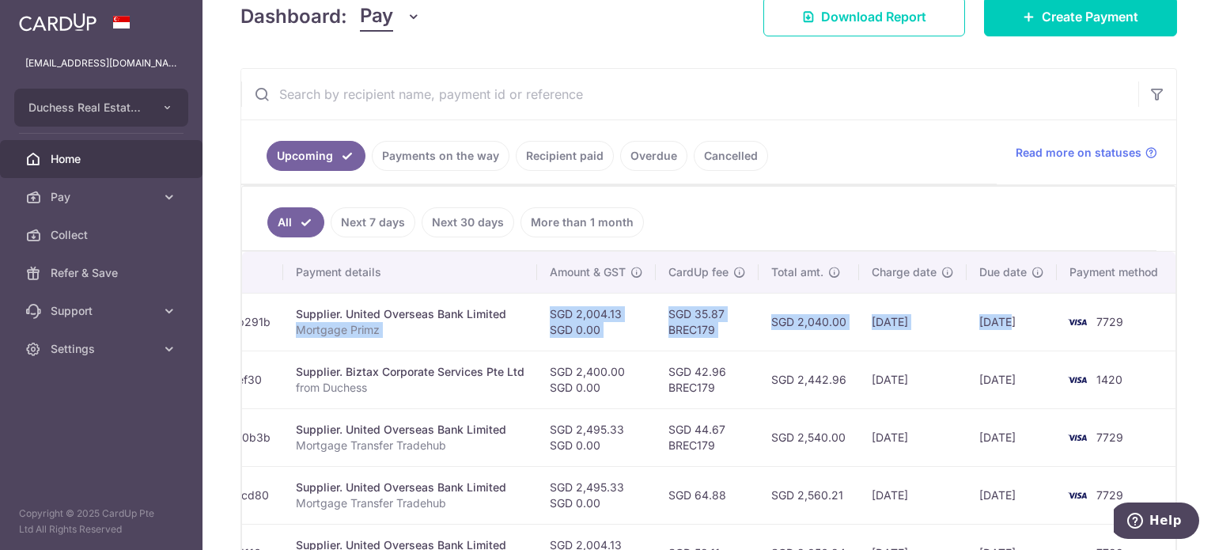
click at [873, 327] on td "14/08/2025" at bounding box center [913, 322] width 108 height 58
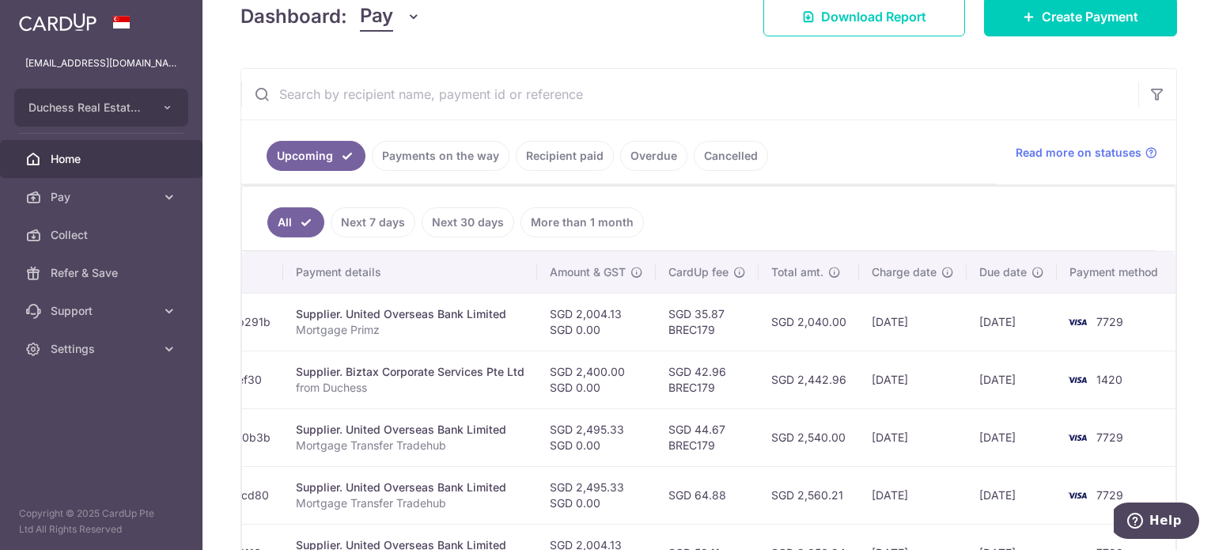
click at [764, 327] on td "SGD 2,040.00" at bounding box center [809, 322] width 100 height 58
click at [694, 134] on ul "Upcoming Payments on the way Recipient paid Overdue Cancelled" at bounding box center [618, 152] width 755 height 64
click at [120, 341] on span "Settings" at bounding box center [103, 349] width 104 height 16
click at [59, 426] on span "Logout" at bounding box center [103, 425] width 104 height 16
